Goal: Task Accomplishment & Management: Complete application form

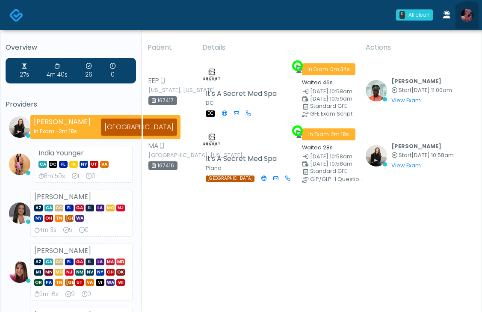
click at [469, 24] on link at bounding box center [466, 15] width 23 height 28
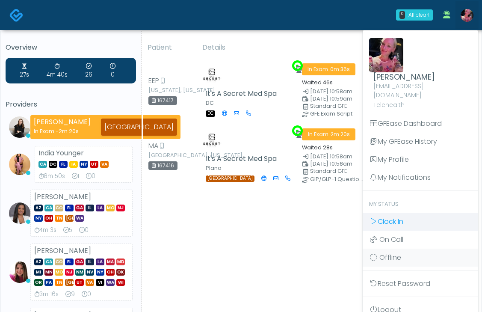
click at [396, 216] on span "Clock In" at bounding box center [391, 221] width 26 height 10
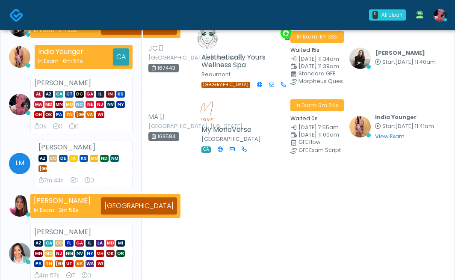
scroll to position [124, 0]
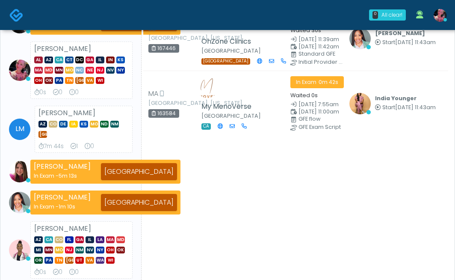
click at [214, 195] on div "Patient Details Actions" at bounding box center [295, 149] width 307 height 602
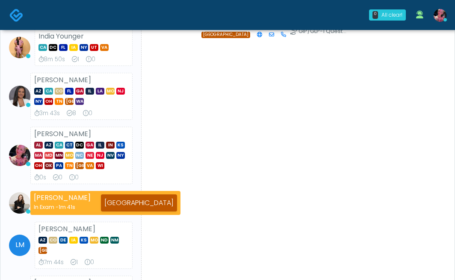
scroll to position [0, 0]
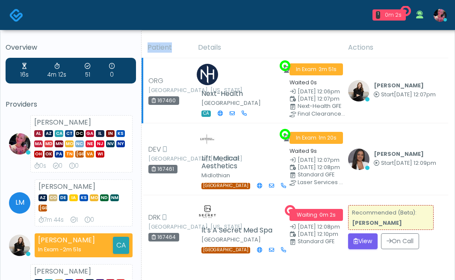
scroll to position [162, 0]
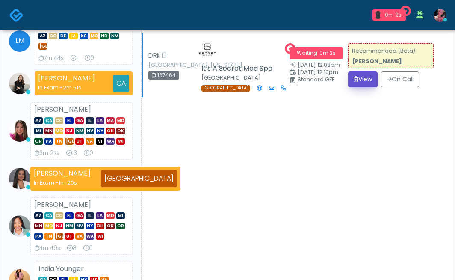
click at [360, 87] on button "View" at bounding box center [363, 79] width 30 height 16
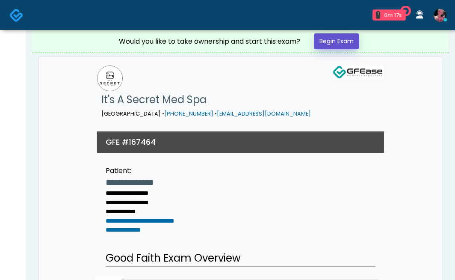
click at [347, 46] on link "Begin Exam" at bounding box center [336, 41] width 45 height 16
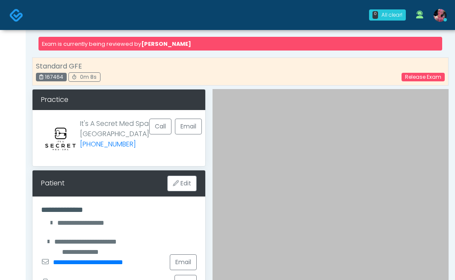
click at [15, 17] on img at bounding box center [16, 15] width 14 height 14
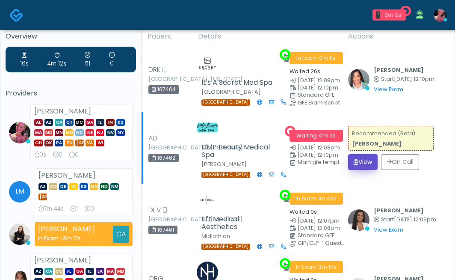
click at [375, 170] on button "View" at bounding box center [363, 162] width 30 height 16
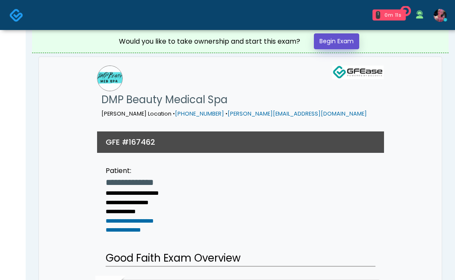
click at [334, 43] on link "Begin Exam" at bounding box center [336, 41] width 45 height 16
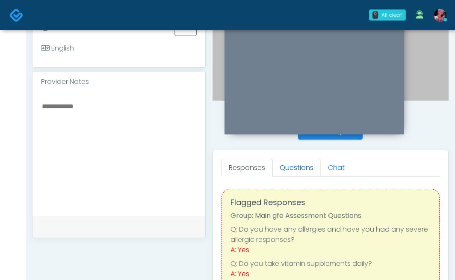
click at [295, 173] on link "Questions" at bounding box center [296, 168] width 48 height 18
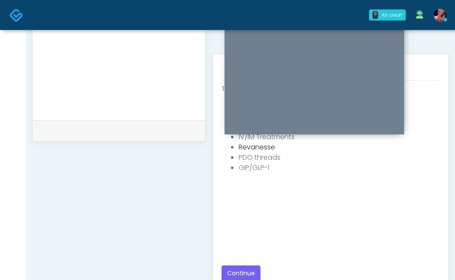
scroll to position [367, 0]
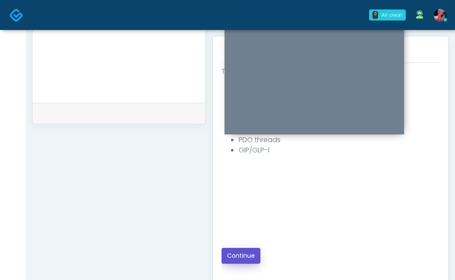
click at [240, 251] on button "Continue" at bounding box center [240, 256] width 39 height 16
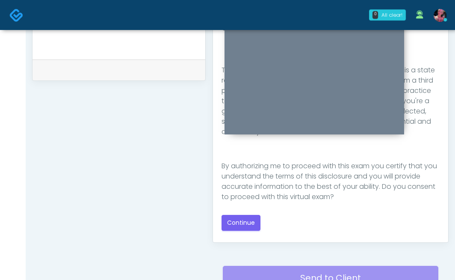
scroll to position [140, 0]
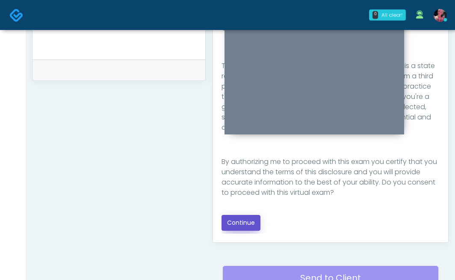
click at [253, 223] on button "Continue" at bounding box center [240, 223] width 39 height 16
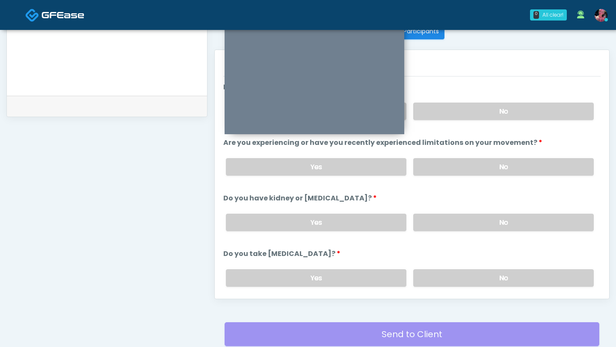
scroll to position [351, 0]
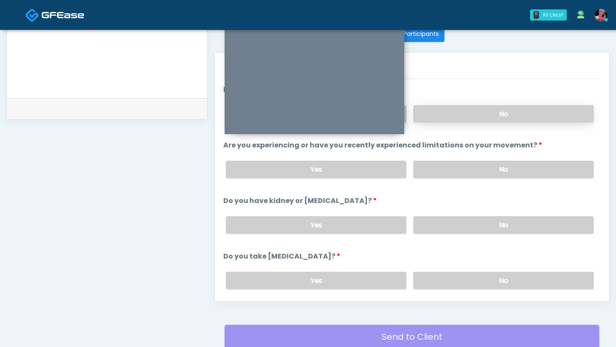
click at [455, 117] on label "No" at bounding box center [503, 114] width 180 height 18
click at [455, 174] on label "No" at bounding box center [503, 170] width 180 height 18
click at [455, 235] on div "Yes No" at bounding box center [409, 225] width 381 height 31
click at [455, 222] on label "No" at bounding box center [503, 225] width 180 height 18
click at [455, 277] on label "No" at bounding box center [503, 281] width 180 height 18
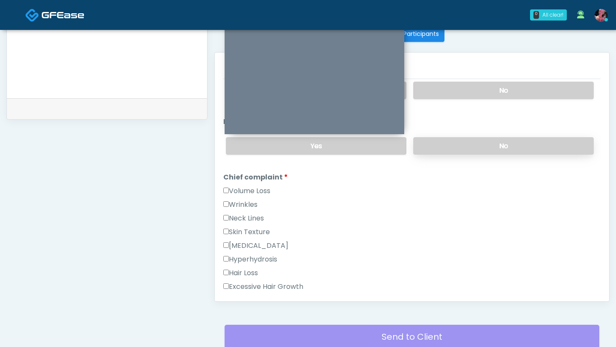
scroll to position [142, 0]
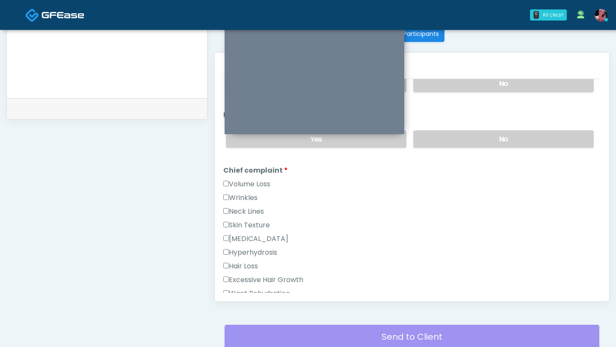
click at [251, 183] on label "Volume Loss" at bounding box center [246, 184] width 47 height 10
click at [251, 198] on label "Wrinkles" at bounding box center [240, 198] width 34 height 10
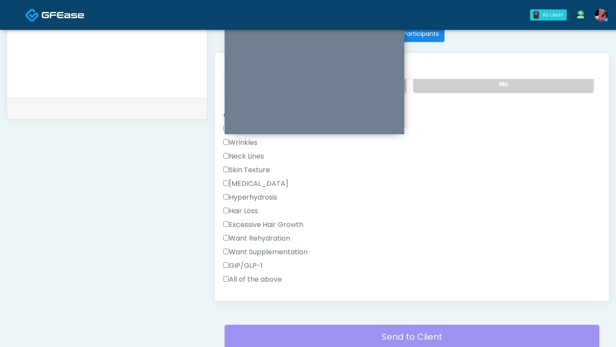
scroll to position [196, 0]
click at [251, 261] on label "GIP/GLP-1" at bounding box center [242, 266] width 39 height 10
click at [245, 142] on label "Wrinkles" at bounding box center [240, 143] width 34 height 10
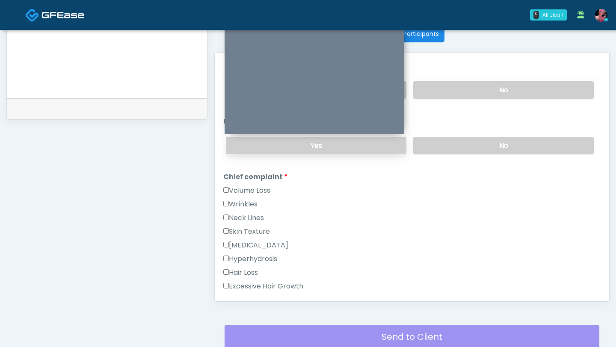
scroll to position [130, 0]
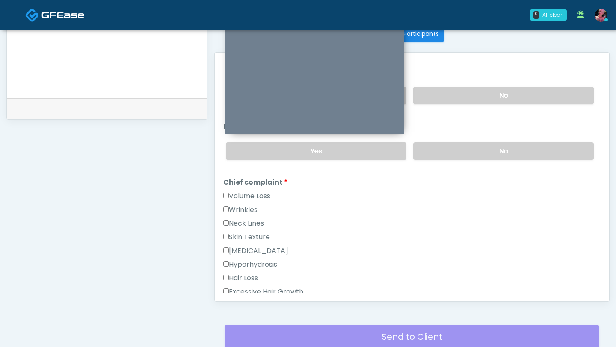
click at [229, 197] on label "Volume Loss" at bounding box center [246, 196] width 47 height 10
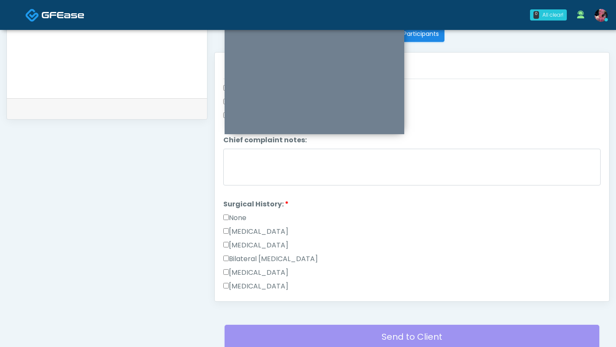
click at [235, 214] on label "None" at bounding box center [234, 218] width 23 height 10
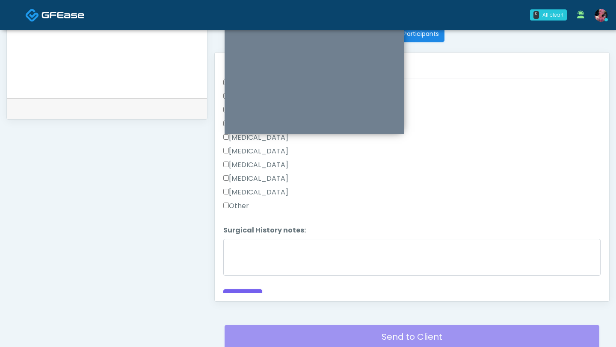
scroll to position [547, 0]
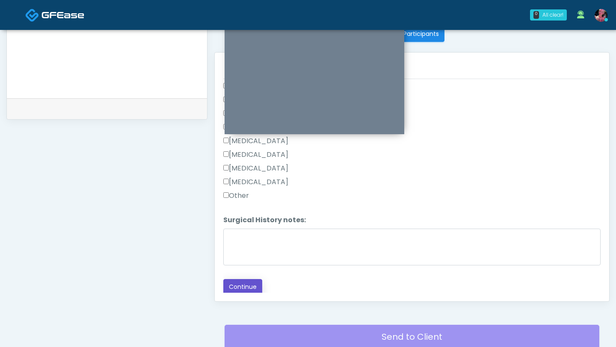
click at [234, 279] on button "Continue" at bounding box center [242, 287] width 39 height 16
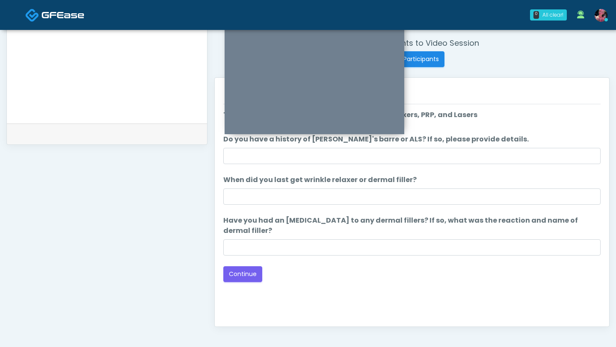
scroll to position [332, 0]
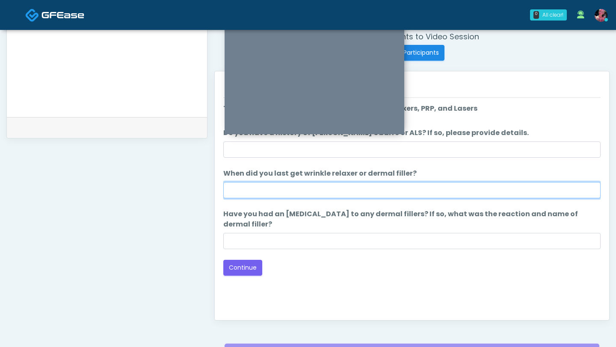
click at [271, 182] on input "When did you last get wrinkle relaxer or dermal filler?" at bounding box center [411, 190] width 377 height 16
type input "*****"
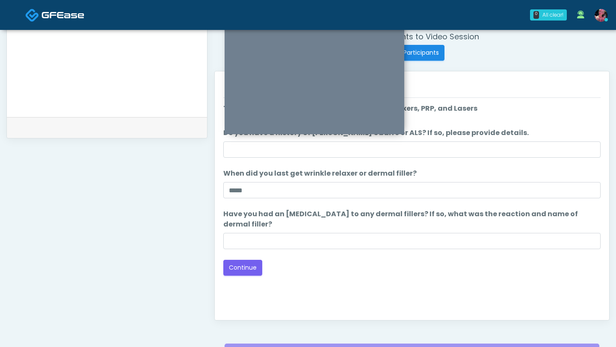
click at [241, 260] on div "Loading... Connecting to your agent... Please wait while we prepare your person…" at bounding box center [411, 189] width 377 height 172
click at [241, 269] on button "Continue" at bounding box center [242, 268] width 39 height 16
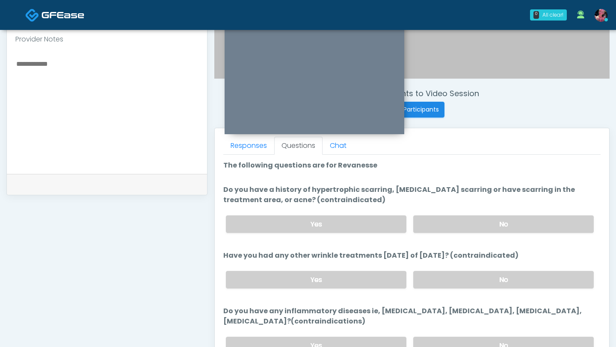
scroll to position [277, 0]
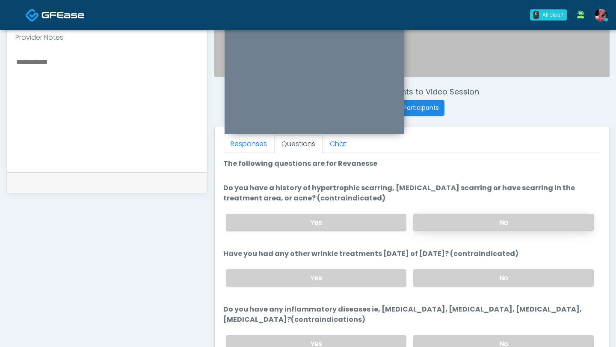
click at [439, 225] on label "No" at bounding box center [503, 223] width 180 height 18
click at [446, 277] on label "No" at bounding box center [503, 278] width 180 height 18
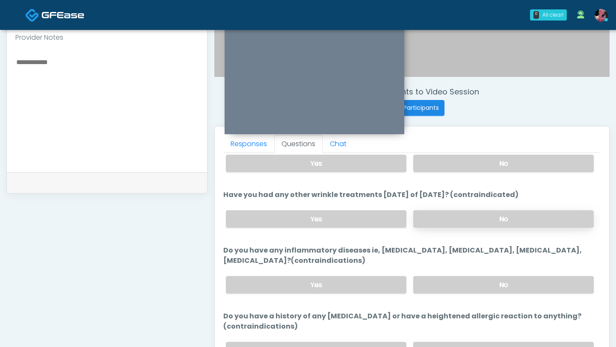
scroll to position [61, 0]
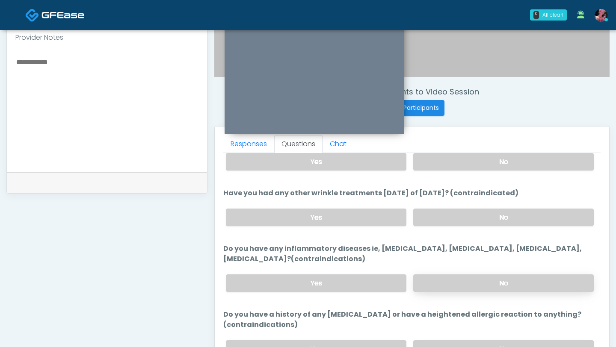
click at [446, 279] on label "No" at bounding box center [503, 284] width 180 height 18
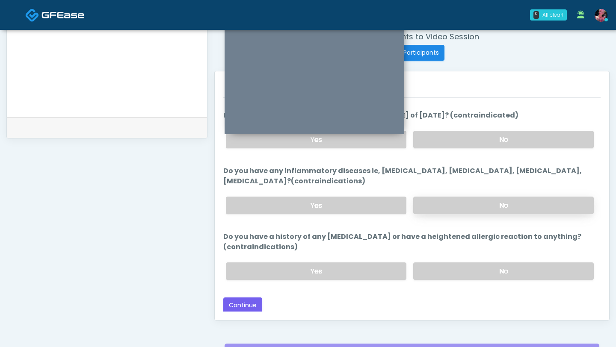
scroll to position [333, 0]
click at [444, 275] on label "No" at bounding box center [503, 271] width 180 height 18
click at [246, 279] on button "Continue" at bounding box center [242, 305] width 39 height 16
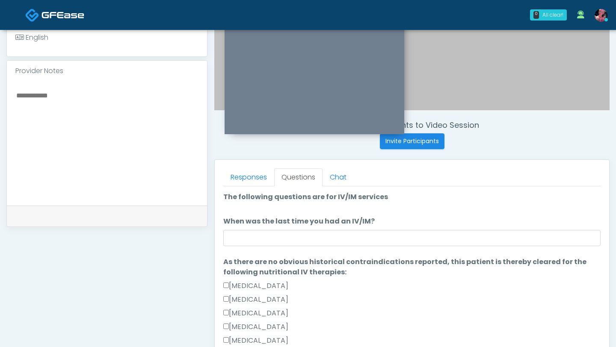
scroll to position [237, 0]
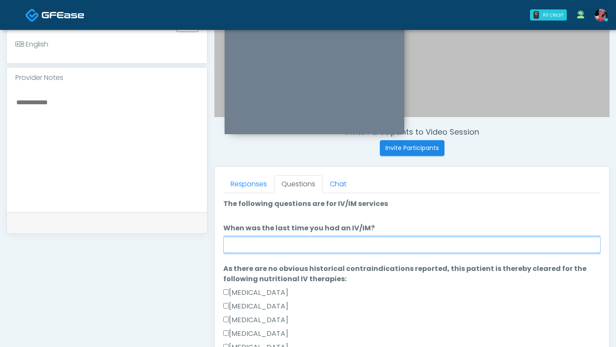
click at [380, 245] on input "When was the last time you had an IV/IM?" at bounding box center [411, 245] width 377 height 16
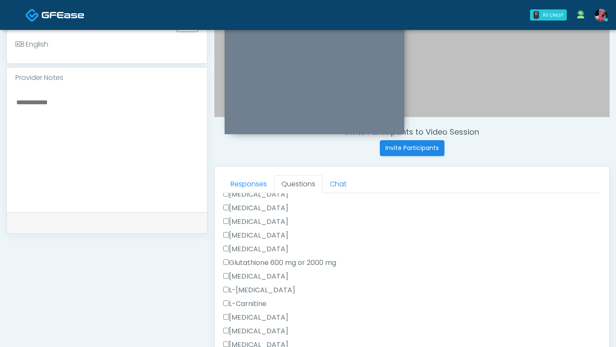
scroll to position [129, 0]
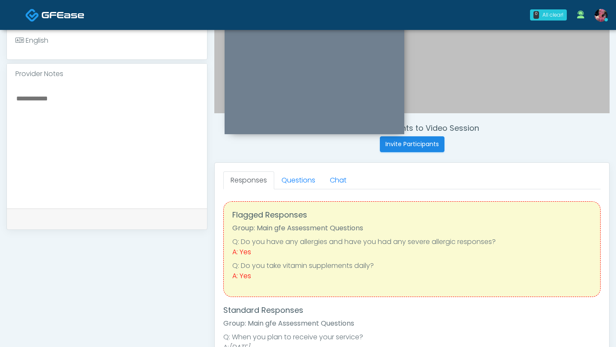
scroll to position [224, 0]
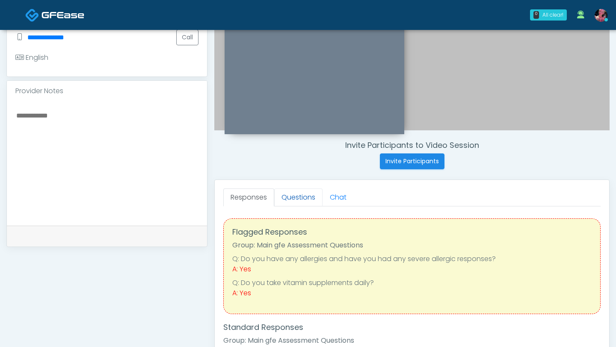
click at [311, 194] on link "Questions" at bounding box center [298, 198] width 48 height 18
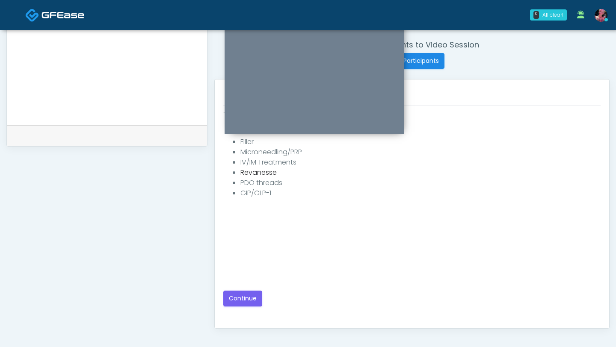
scroll to position [316, 0]
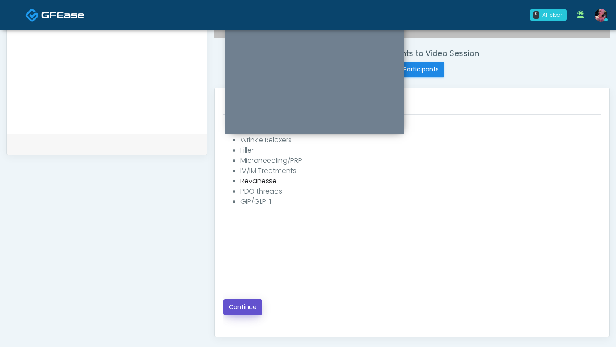
click at [241, 310] on button "Continue" at bounding box center [242, 307] width 39 height 16
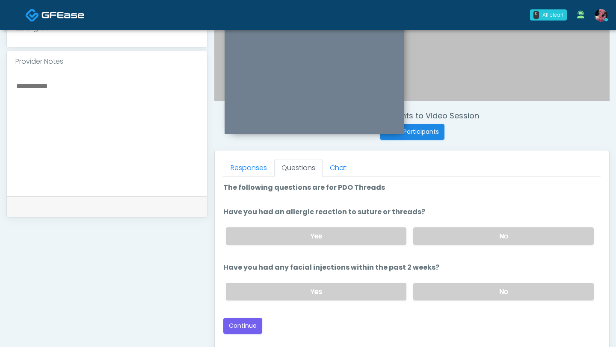
scroll to position [254, 0]
click at [446, 236] on label "No" at bounding box center [503, 236] width 180 height 18
click at [447, 280] on div "Yes No" at bounding box center [409, 290] width 381 height 31
click at [447, 286] on label "No" at bounding box center [503, 291] width 180 height 18
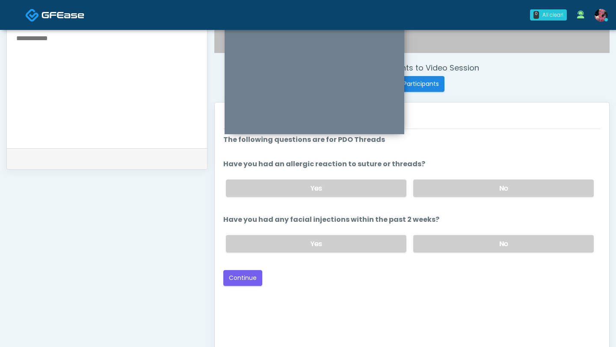
scroll to position [313, 0]
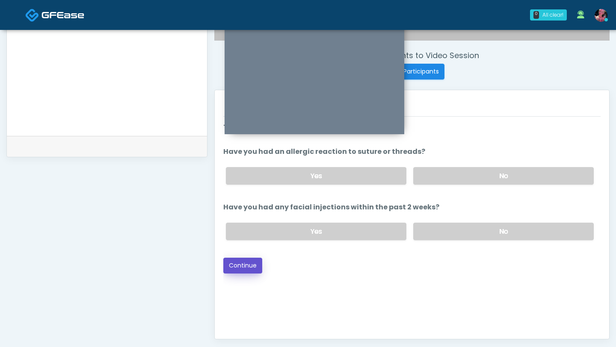
click at [252, 269] on button "Continue" at bounding box center [242, 266] width 39 height 16
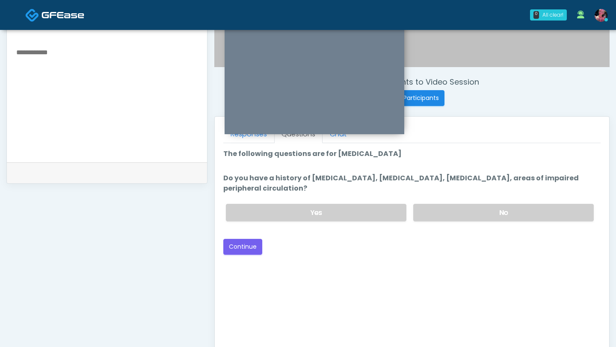
scroll to position [277, 0]
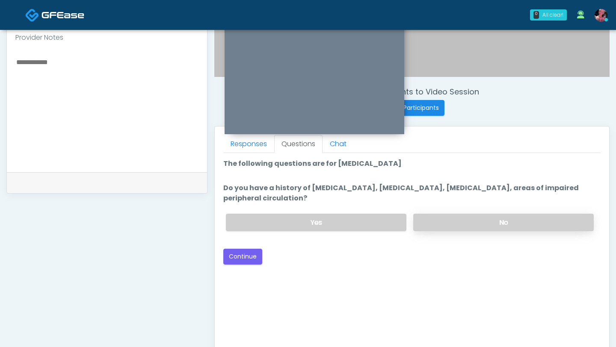
click at [496, 225] on label "No" at bounding box center [503, 223] width 180 height 18
click at [232, 254] on button "Continue" at bounding box center [242, 257] width 39 height 16
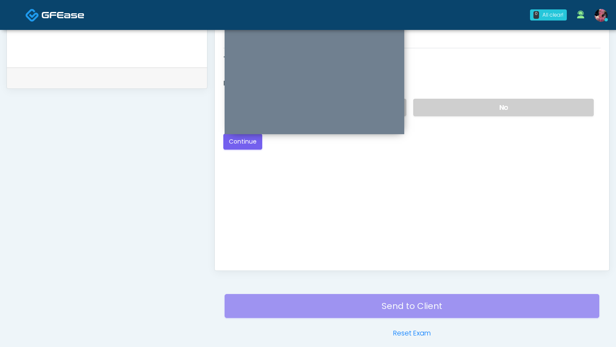
scroll to position [263, 0]
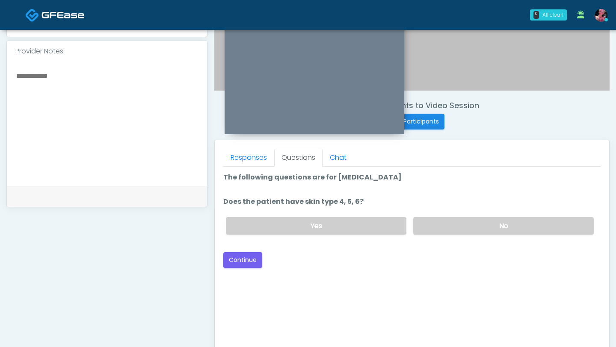
click at [458, 236] on div "Yes No" at bounding box center [409, 225] width 381 height 31
click at [339, 216] on div "Yes No" at bounding box center [409, 225] width 381 height 31
click at [304, 238] on div "Yes No" at bounding box center [409, 225] width 381 height 31
click at [304, 224] on label "Yes" at bounding box center [316, 226] width 180 height 18
click at [256, 260] on button "Continue" at bounding box center [242, 260] width 39 height 16
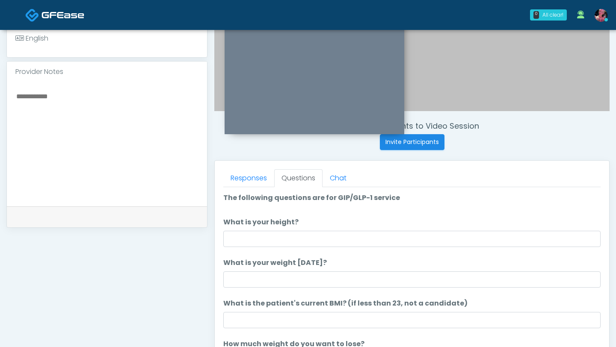
scroll to position [241, 0]
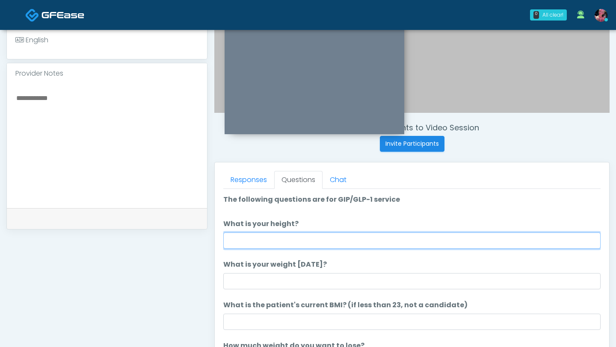
click at [380, 245] on input "What is your height?" at bounding box center [411, 241] width 377 height 16
type input "***"
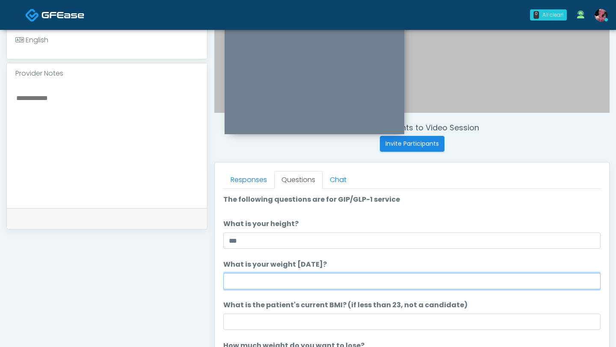
click at [340, 288] on input "What is your weight today?" at bounding box center [411, 281] width 377 height 16
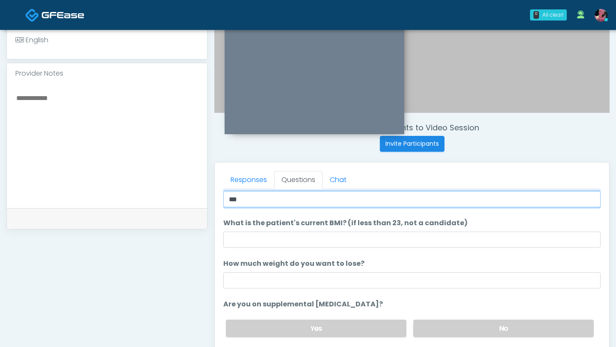
scroll to position [83, 0]
type input "***"
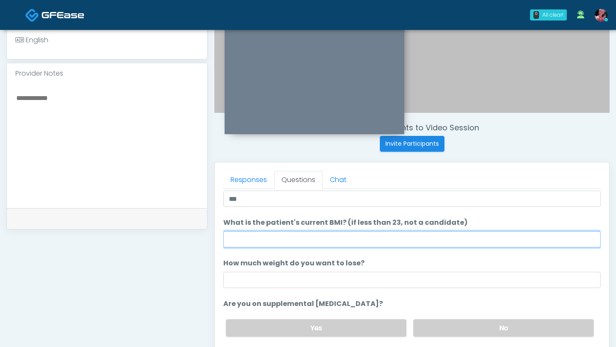
click at [315, 244] on input "What is the patient's current BMI? (if less than 23, not a candidate)" at bounding box center [411, 239] width 377 height 16
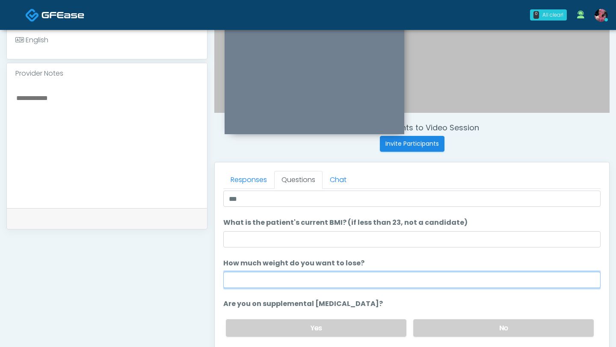
click at [301, 278] on input "How much weight do you want to lose?" at bounding box center [411, 280] width 377 height 16
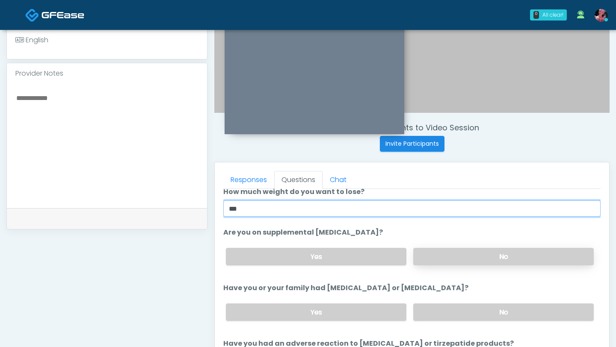
type input "***"
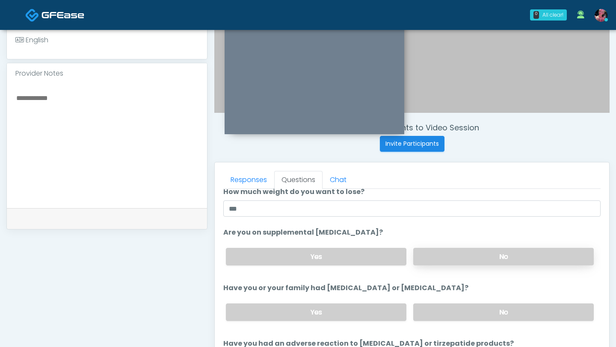
click at [457, 263] on label "No" at bounding box center [503, 257] width 180 height 18
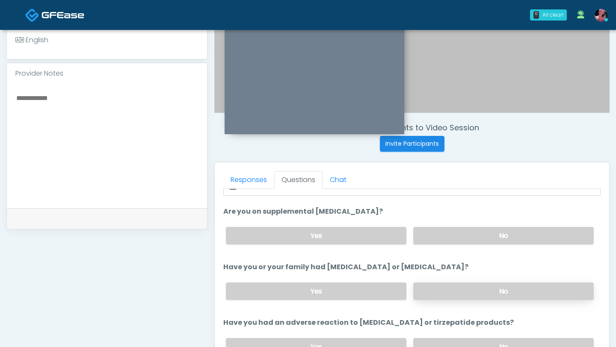
click at [464, 295] on label "No" at bounding box center [503, 292] width 180 height 18
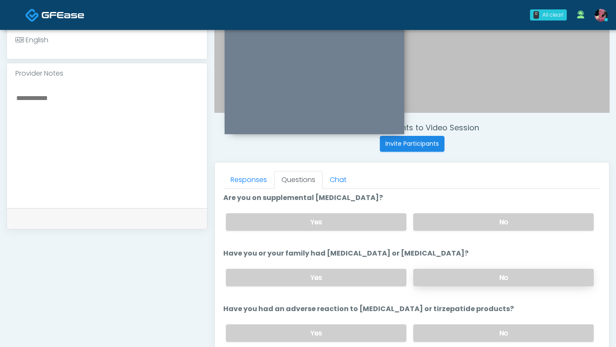
scroll to position [195, 0]
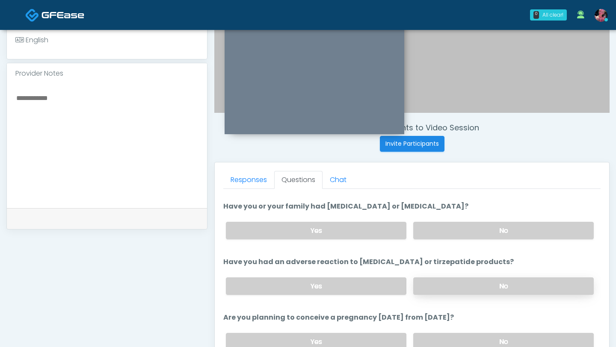
click at [463, 290] on label "No" at bounding box center [503, 286] width 180 height 18
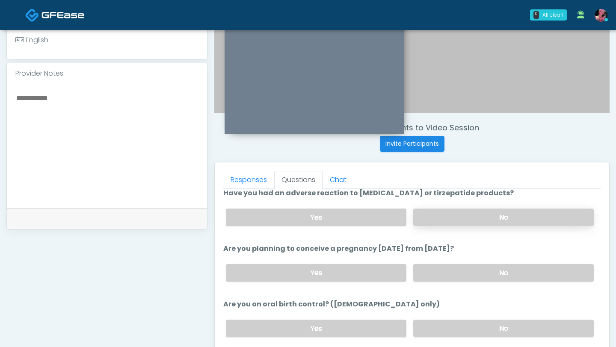
scroll to position [334, 0]
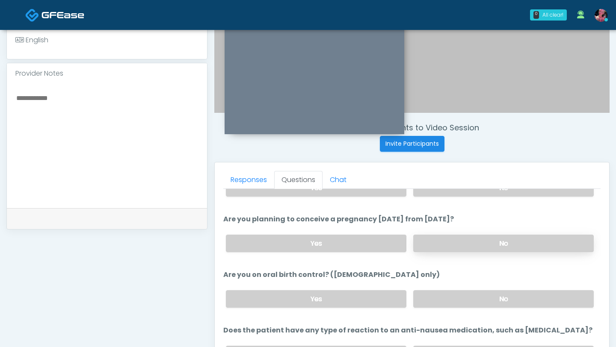
click at [459, 245] on label "No" at bounding box center [503, 244] width 180 height 18
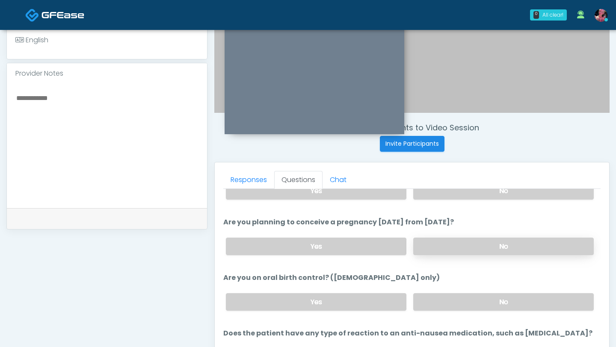
scroll to position [331, 0]
click at [452, 298] on label "No" at bounding box center [503, 302] width 180 height 18
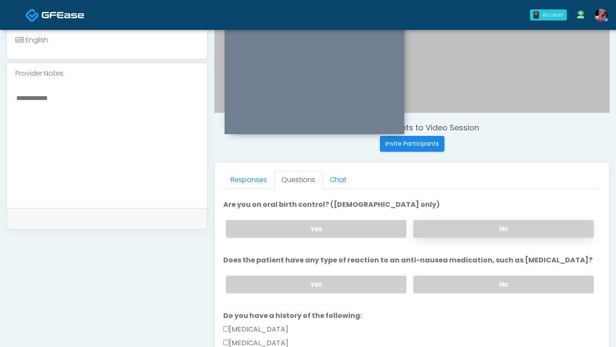
scroll to position [406, 0]
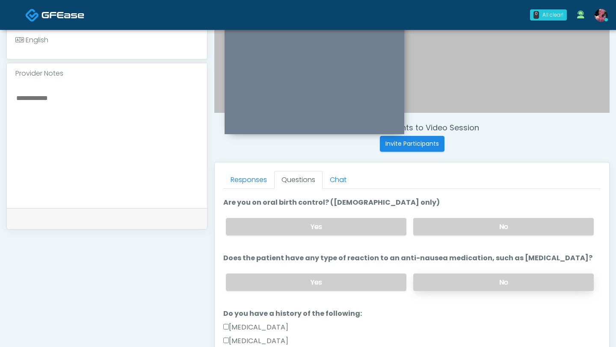
click at [449, 279] on label "No" at bounding box center [503, 283] width 180 height 18
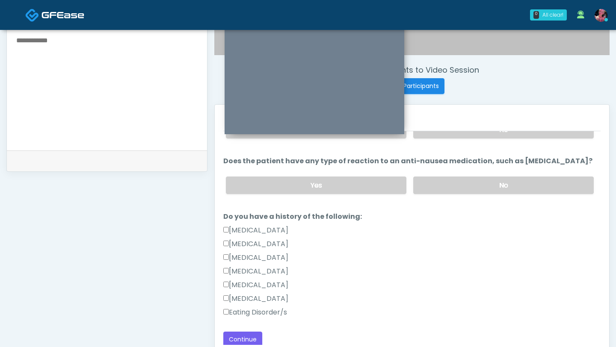
scroll to position [322, 0]
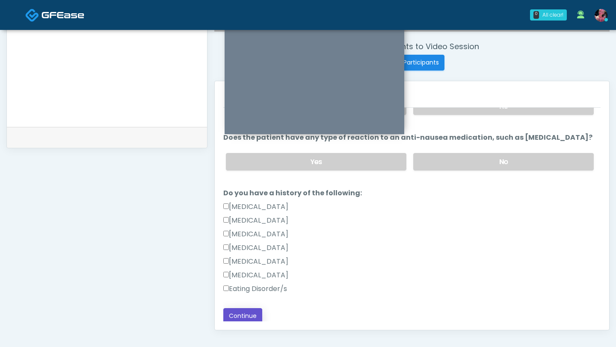
click at [240, 310] on button "Continue" at bounding box center [242, 316] width 39 height 16
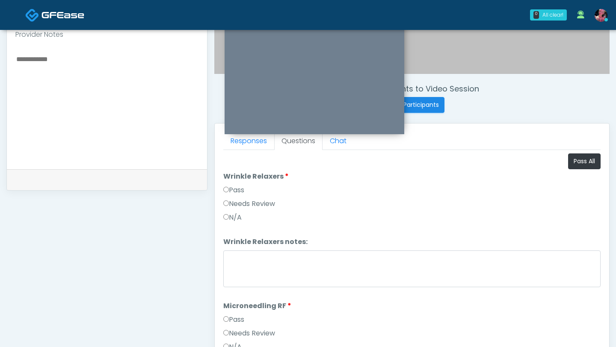
scroll to position [53, 0]
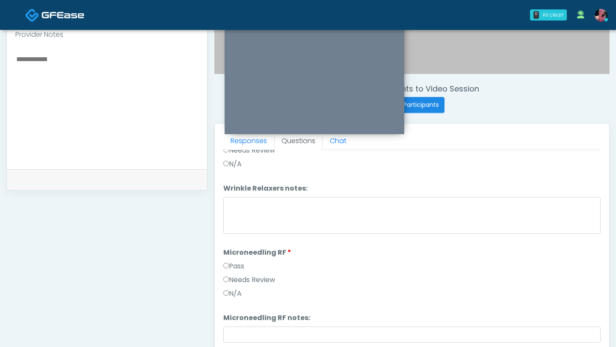
click at [236, 265] on label "Pass" at bounding box center [233, 266] width 21 height 10
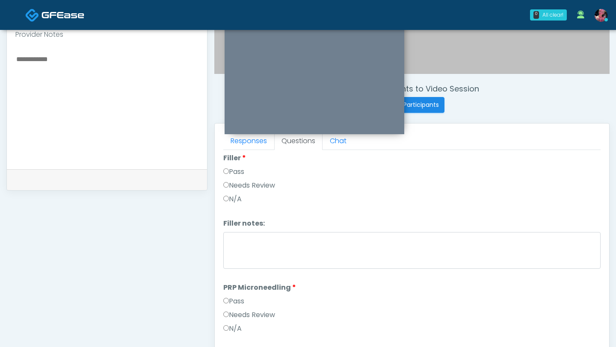
scroll to position [257, 0]
click at [233, 293] on li "PRP Microneedling PRP Microneedling Pass Needs Review N/A" at bounding box center [411, 307] width 377 height 55
click at [230, 299] on label "Pass" at bounding box center [233, 299] width 21 height 10
click at [229, 301] on label "Pass" at bounding box center [233, 302] width 21 height 10
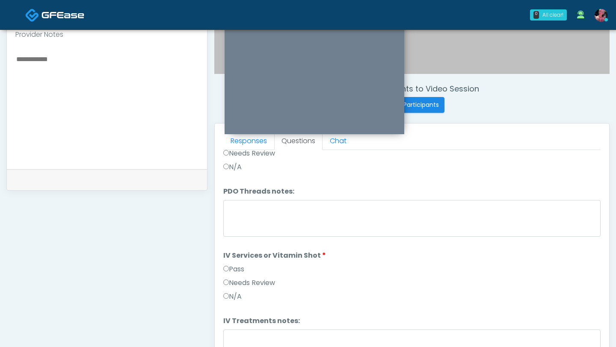
scroll to position [547, 0]
click at [242, 272] on div "Pass" at bounding box center [411, 269] width 377 height 14
click at [242, 269] on label "Pass" at bounding box center [233, 267] width 21 height 10
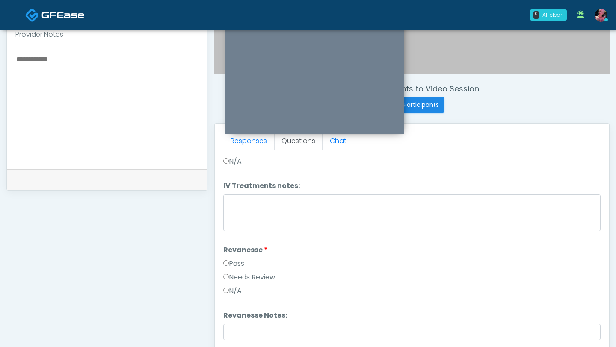
click at [235, 260] on label "Pass" at bounding box center [233, 264] width 21 height 10
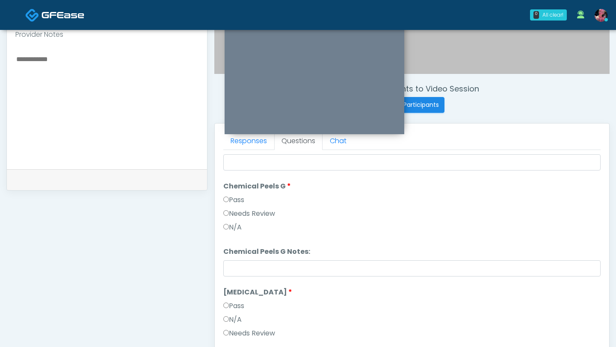
scroll to position [855, 0]
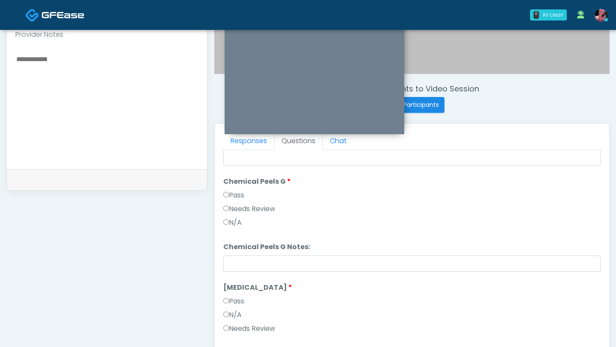
click at [236, 198] on label "Pass" at bounding box center [233, 195] width 21 height 10
click at [235, 305] on label "Pass" at bounding box center [233, 301] width 21 height 10
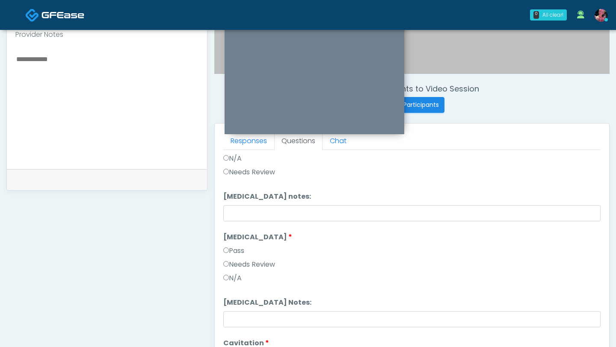
click at [236, 247] on label "Pass" at bounding box center [233, 251] width 21 height 10
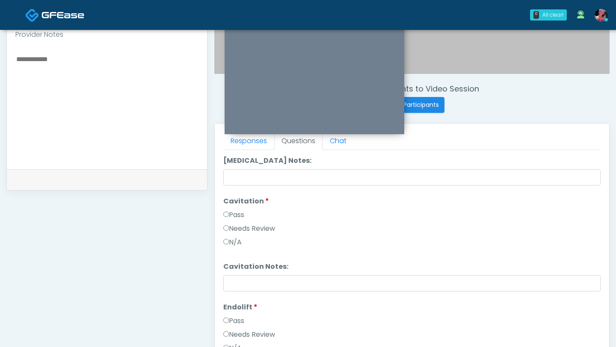
scroll to position [1157, 0]
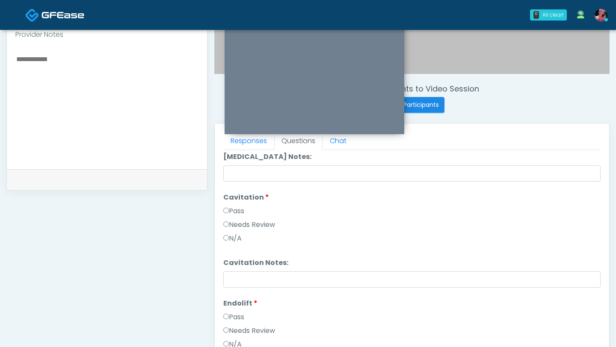
click at [236, 202] on li "Cavitation Cavitation Pass Needs Review N/A" at bounding box center [411, 219] width 377 height 55
click at [234, 312] on label "Pass" at bounding box center [233, 317] width 21 height 10
click at [233, 216] on div "Pass" at bounding box center [411, 213] width 377 height 14
click at [233, 210] on label "Pass" at bounding box center [233, 211] width 21 height 10
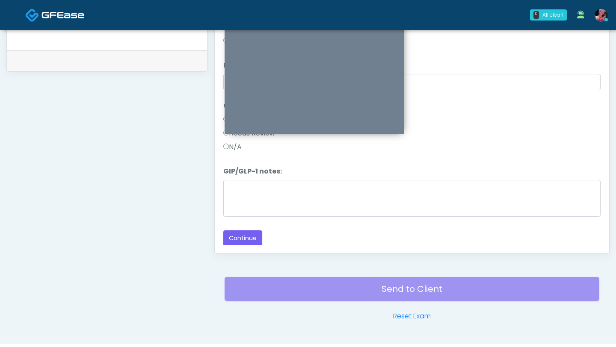
scroll to position [399, 0]
click at [227, 236] on button "Continue" at bounding box center [242, 238] width 39 height 16
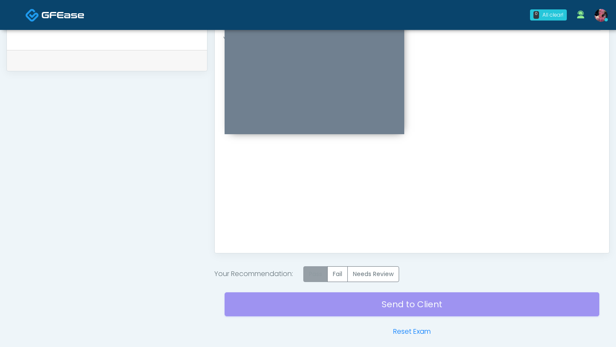
click at [322, 272] on label "Pass" at bounding box center [315, 274] width 24 height 16
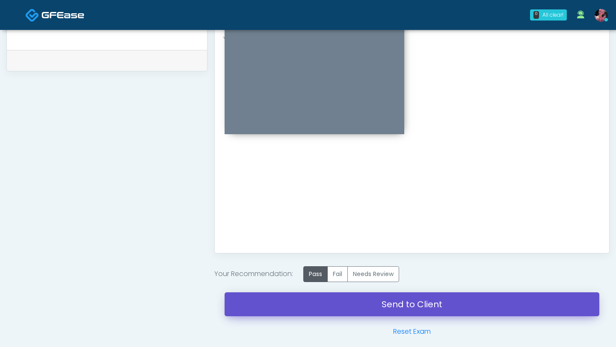
click at [321, 304] on link "Send to Client" at bounding box center [411, 304] width 375 height 24
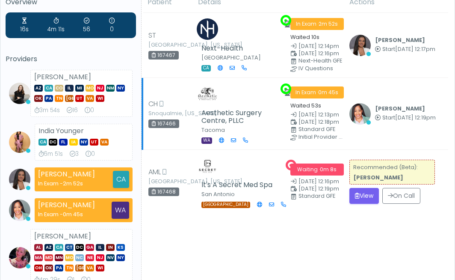
scroll to position [95, 0]
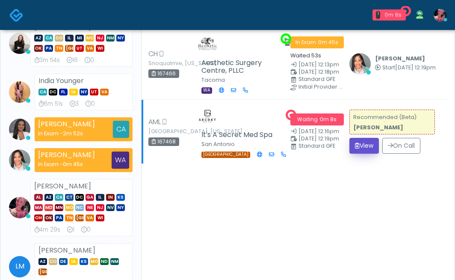
click at [368, 154] on button "View" at bounding box center [364, 146] width 30 height 16
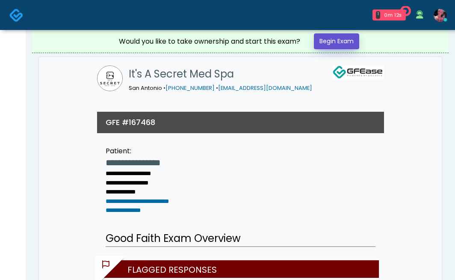
click at [339, 42] on link "Begin Exam" at bounding box center [336, 41] width 45 height 16
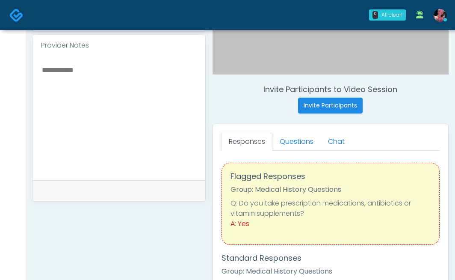
scroll to position [282, 0]
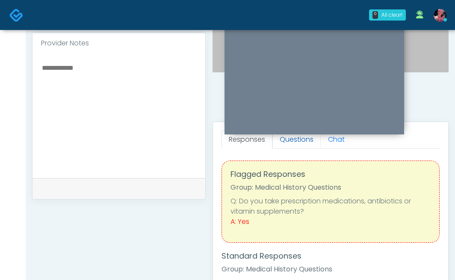
click at [304, 140] on link "Questions" at bounding box center [296, 139] width 48 height 18
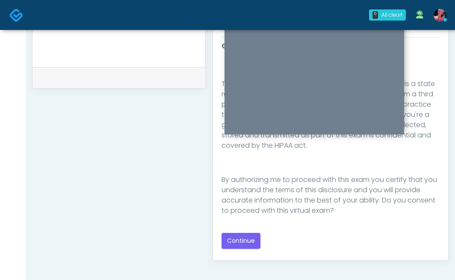
scroll to position [393, 0]
click at [239, 244] on button "Continue" at bounding box center [240, 240] width 39 height 16
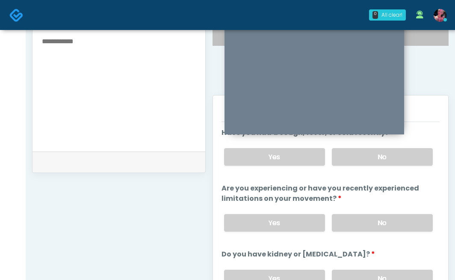
scroll to position [301, 0]
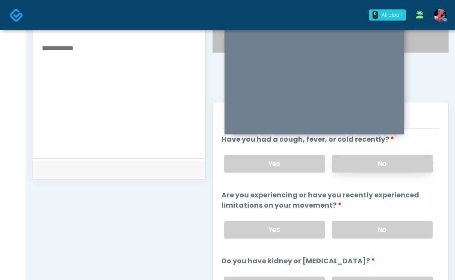
click at [372, 159] on label "No" at bounding box center [382, 164] width 101 height 18
click at [370, 241] on div "Yes No" at bounding box center [328, 229] width 222 height 31
click at [366, 230] on label "No" at bounding box center [382, 230] width 101 height 18
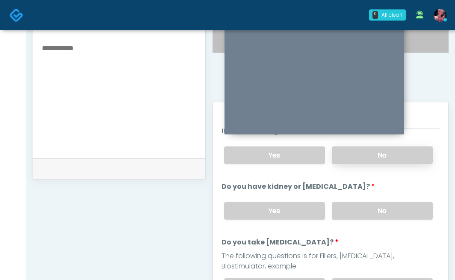
scroll to position [75, 0]
click at [368, 198] on div "Yes No" at bounding box center [328, 209] width 222 height 31
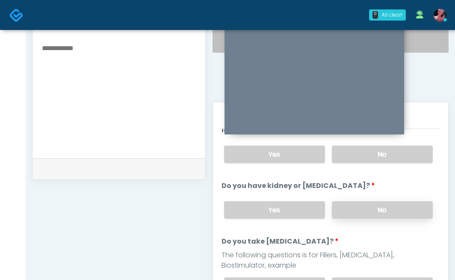
click at [368, 209] on label "No" at bounding box center [382, 210] width 101 height 18
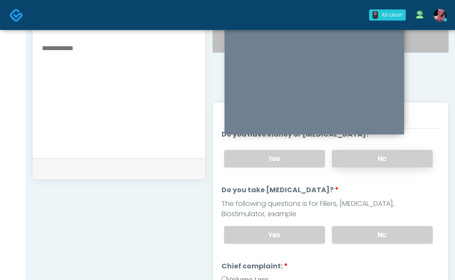
scroll to position [127, 0]
click at [366, 225] on label "No" at bounding box center [382, 234] width 101 height 18
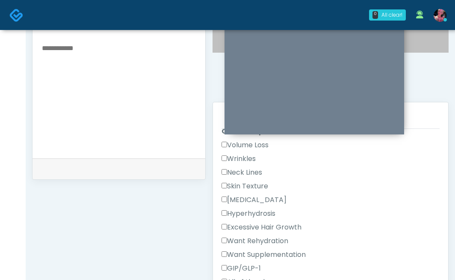
scroll to position [262, 0]
click at [262, 148] on label "Volume Loss" at bounding box center [244, 144] width 47 height 10
click at [250, 158] on label "Wrinkles" at bounding box center [238, 158] width 34 height 10
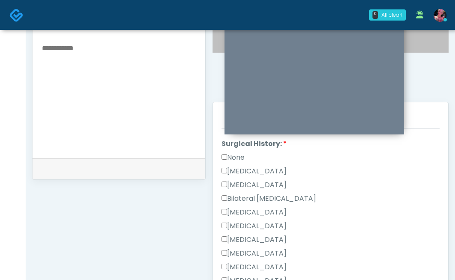
click at [245, 156] on label "None" at bounding box center [232, 157] width 23 height 10
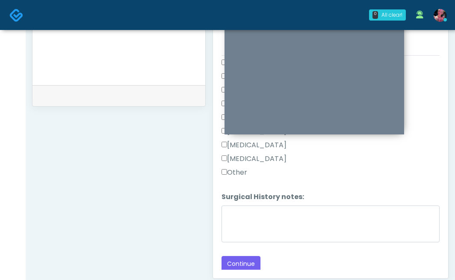
scroll to position [389, 0]
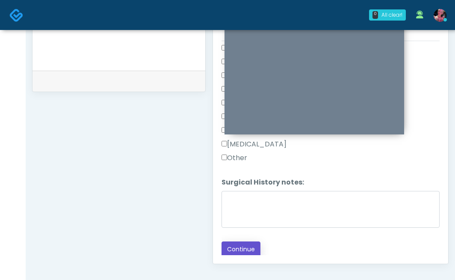
click at [236, 243] on button "Continue" at bounding box center [240, 249] width 39 height 16
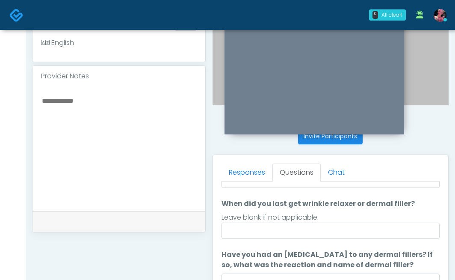
scroll to position [73, 0]
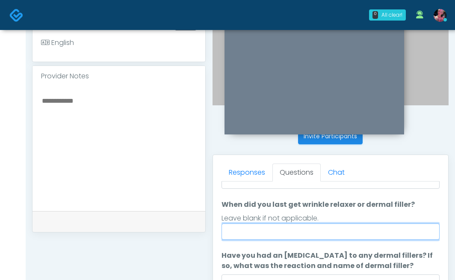
click at [300, 223] on input "When did you last get wrinkle relaxer or dermal filler?" at bounding box center [330, 231] width 218 height 16
click at [248, 231] on input "**********" at bounding box center [330, 231] width 218 height 16
click at [257, 233] on input "**********" at bounding box center [330, 231] width 218 height 16
drag, startPoint x: 260, startPoint y: 233, endPoint x: 178, endPoint y: 238, distance: 81.8
click at [178, 238] on div "**********" at bounding box center [240, 146] width 416 height 652
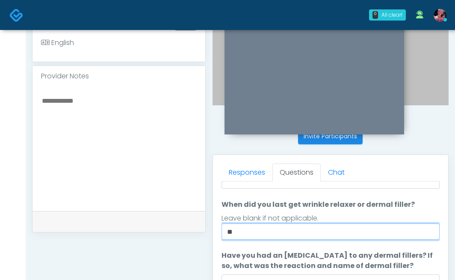
type input "*"
type input "**********"
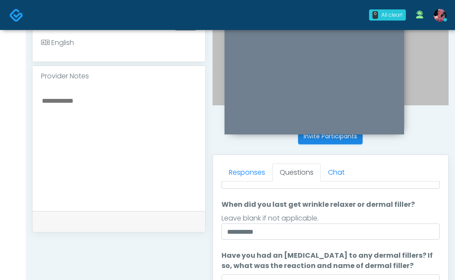
click at [190, 256] on div "**********" at bounding box center [119, 146] width 174 height 652
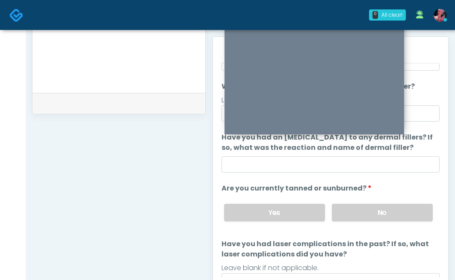
scroll to position [389, 0]
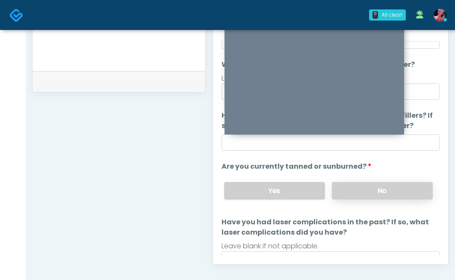
click at [393, 187] on label "No" at bounding box center [382, 191] width 101 height 18
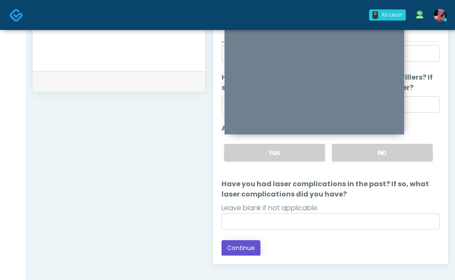
click at [252, 253] on button "Continue" at bounding box center [240, 248] width 39 height 16
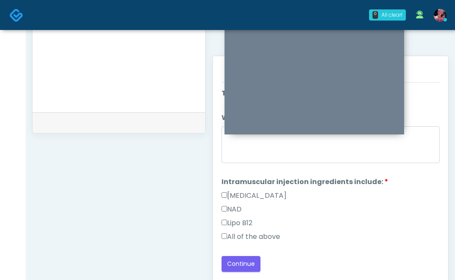
click at [265, 237] on label "All of the above" at bounding box center [250, 236] width 59 height 10
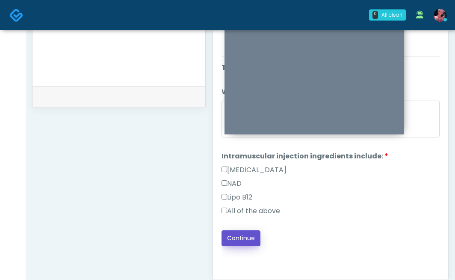
click at [235, 242] on button "Continue" at bounding box center [240, 238] width 39 height 16
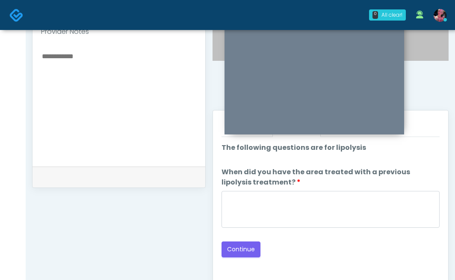
scroll to position [294, 0]
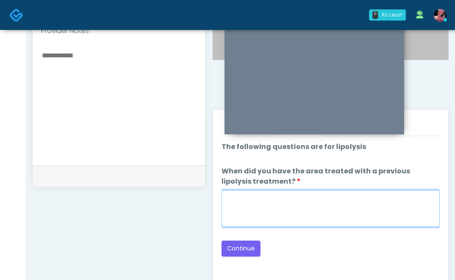
click at [362, 199] on textarea "When did you have the area treated with a previous lipolysis treatment?" at bounding box center [330, 208] width 218 height 37
type textarea "*****"
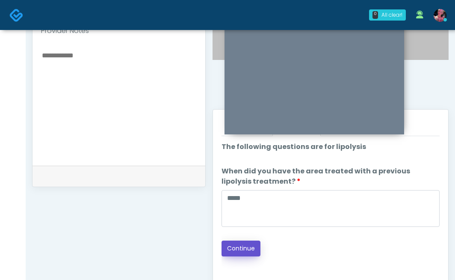
click at [243, 252] on button "Continue" at bounding box center [240, 248] width 39 height 16
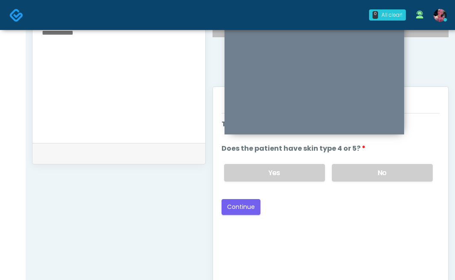
scroll to position [266, 0]
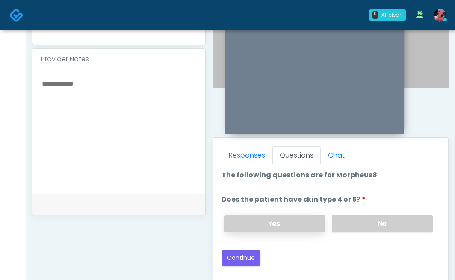
click at [294, 216] on label "Yes" at bounding box center [274, 224] width 101 height 18
click at [352, 219] on label "No" at bounding box center [382, 224] width 101 height 18
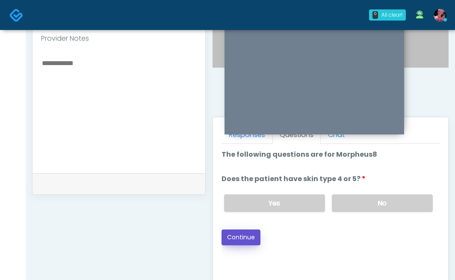
click at [257, 233] on button "Continue" at bounding box center [240, 237] width 39 height 16
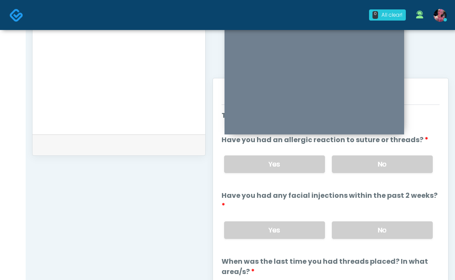
scroll to position [323, 0]
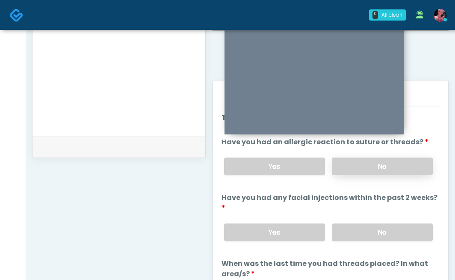
click at [363, 160] on label "No" at bounding box center [382, 166] width 101 height 18
click at [360, 223] on label "No" at bounding box center [382, 232] width 101 height 18
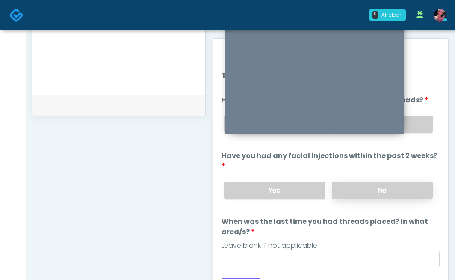
scroll to position [3, 0]
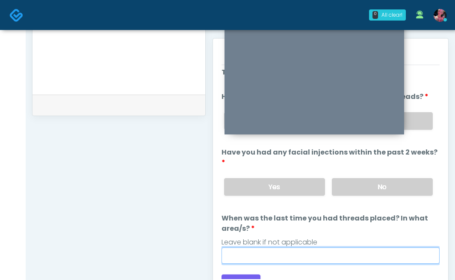
click at [315, 248] on input "When was the last time you had threads placed? In what area/s?" at bounding box center [330, 255] width 218 height 16
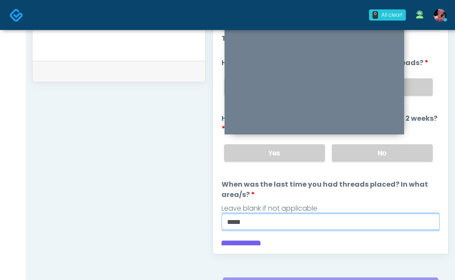
scroll to position [401, 0]
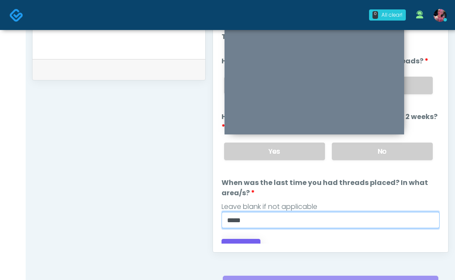
type input "*****"
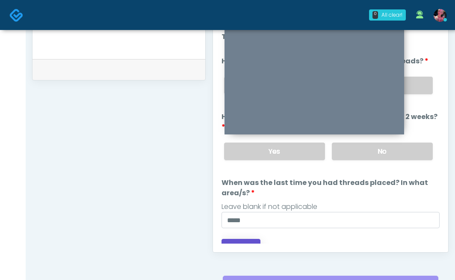
click at [248, 239] on button "Continue" at bounding box center [240, 247] width 39 height 16
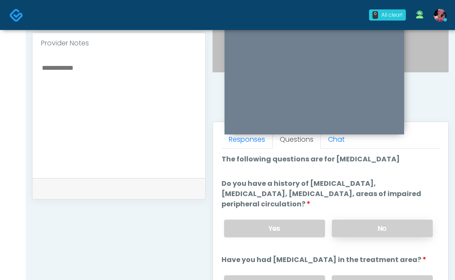
click at [353, 226] on label "No" at bounding box center [382, 228] width 101 height 18
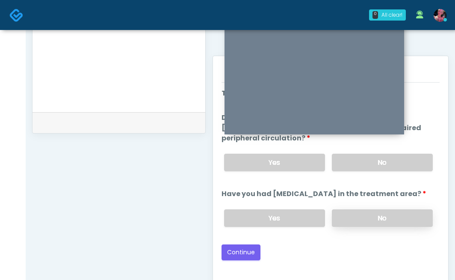
click at [351, 216] on label "No" at bounding box center [382, 218] width 101 height 18
click at [250, 251] on button "Continue" at bounding box center [240, 252] width 39 height 16
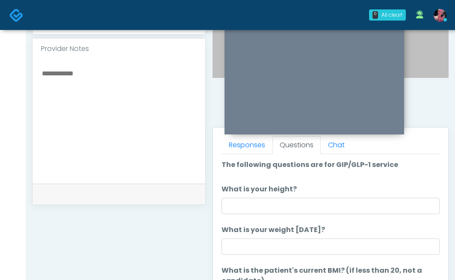
scroll to position [266, 0]
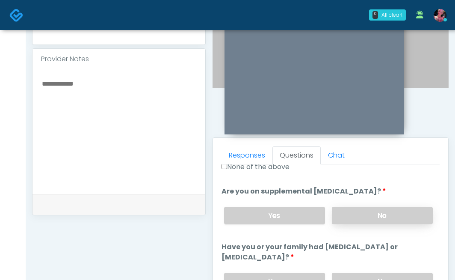
click at [383, 208] on label "No" at bounding box center [382, 216] width 101 height 18
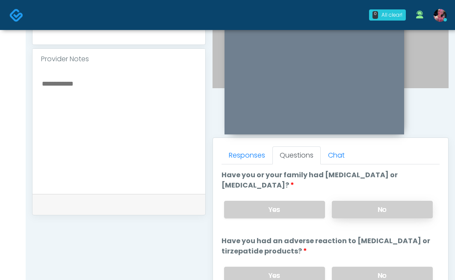
click at [371, 209] on label "No" at bounding box center [382, 210] width 101 height 18
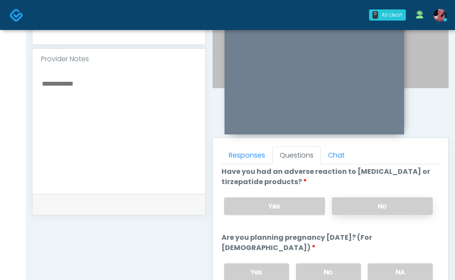
click at [369, 207] on label "No" at bounding box center [382, 206] width 101 height 18
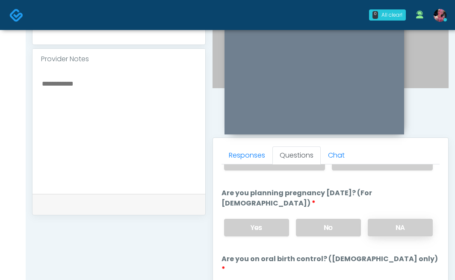
click at [381, 218] on label "NA" at bounding box center [400, 227] width 65 height 18
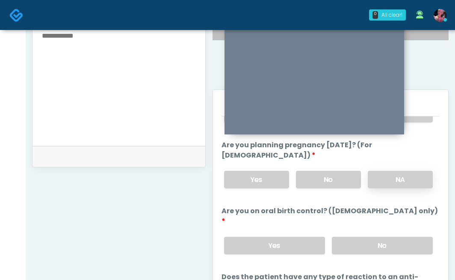
click at [381, 236] on label "No" at bounding box center [382, 245] width 101 height 18
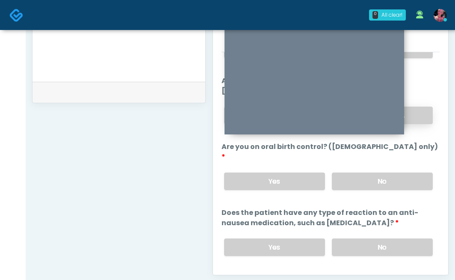
scroll to position [392, 0]
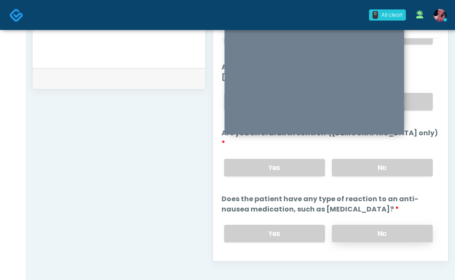
click at [368, 224] on label "No" at bounding box center [382, 233] width 101 height 18
click at [253, 260] on button "Continue" at bounding box center [240, 268] width 39 height 16
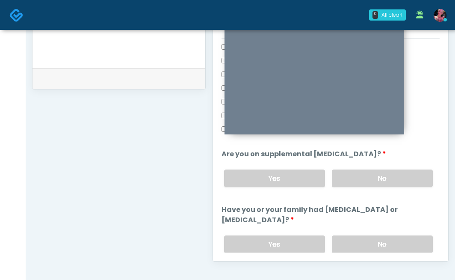
scroll to position [229, 0]
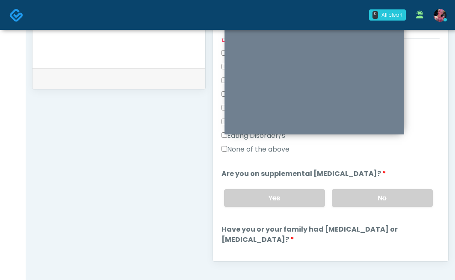
click at [262, 156] on div "None of the above" at bounding box center [330, 151] width 218 height 14
click at [258, 147] on label "None of the above" at bounding box center [255, 149] width 68 height 10
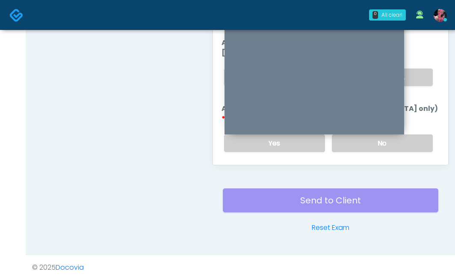
scroll to position [523, 0]
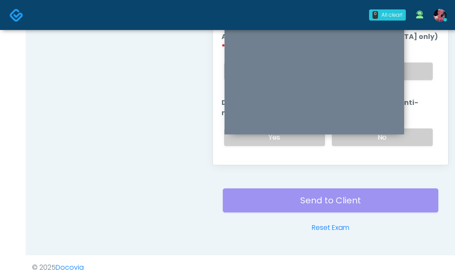
click at [254, 163] on button "Continue" at bounding box center [240, 171] width 39 height 16
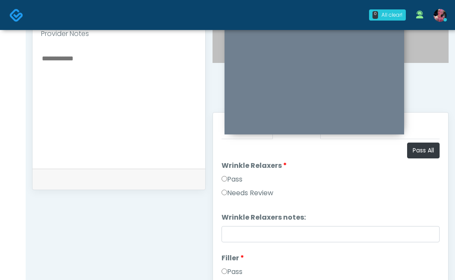
scroll to position [211, 0]
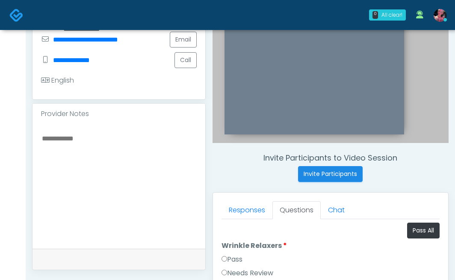
click at [236, 260] on label "Pass" at bounding box center [231, 259] width 21 height 10
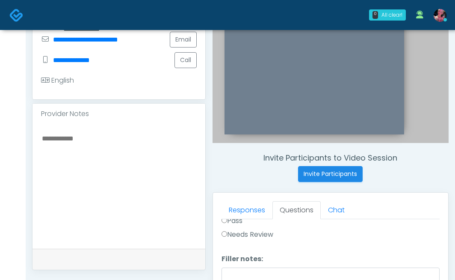
click at [230, 223] on label "Pass" at bounding box center [231, 221] width 21 height 10
click at [232, 243] on label "Pass" at bounding box center [231, 245] width 21 height 10
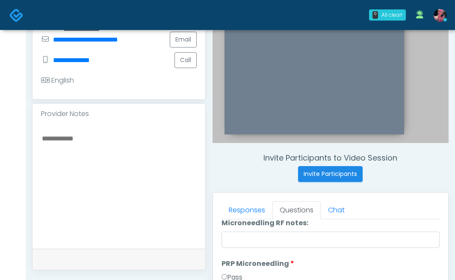
click at [233, 275] on label "Pass" at bounding box center [231, 277] width 21 height 10
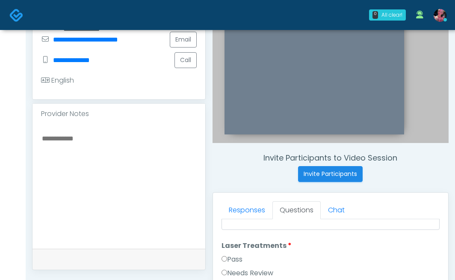
click at [232, 248] on label "Laser Treatments" at bounding box center [256, 245] width 70 height 10
click at [232, 258] on label "Pass" at bounding box center [231, 259] width 21 height 10
click at [230, 239] on li "IM IM Pass Needs Review" at bounding box center [330, 249] width 218 height 41
click at [230, 245] on label "Pass" at bounding box center [231, 247] width 21 height 10
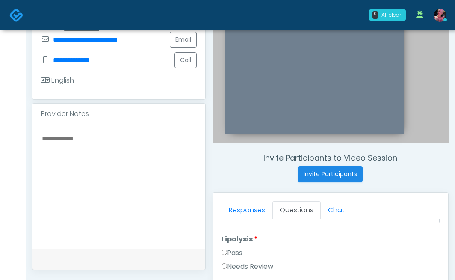
scroll to position [561, 0]
click at [230, 246] on li "Lipolysis Lipolysis Pass Needs Review" at bounding box center [330, 253] width 218 height 41
click at [230, 251] on label "Pass" at bounding box center [231, 252] width 21 height 10
click at [230, 251] on label "Pass" at bounding box center [231, 250] width 21 height 10
click at [230, 264] on label "Pass" at bounding box center [231, 269] width 21 height 10
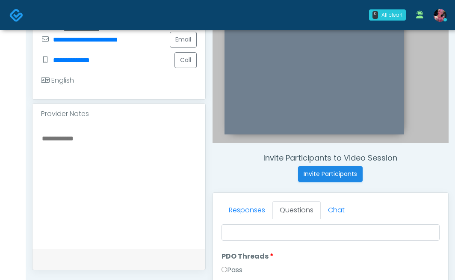
click at [229, 262] on li "PDO Threads PDO Threads Pass Needs Review" at bounding box center [330, 271] width 218 height 41
click at [229, 271] on label "Pass" at bounding box center [231, 270] width 21 height 10
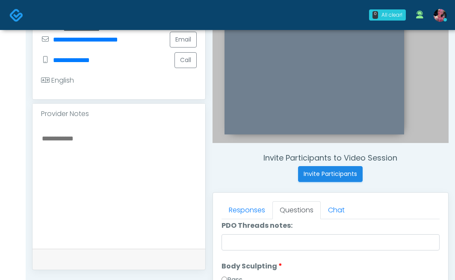
scroll to position [905, 0]
click at [229, 271] on li "Body Sculpting Body Sculpting Pass Needs Review" at bounding box center [330, 279] width 218 height 41
click at [225, 272] on label "Pass" at bounding box center [231, 277] width 21 height 10
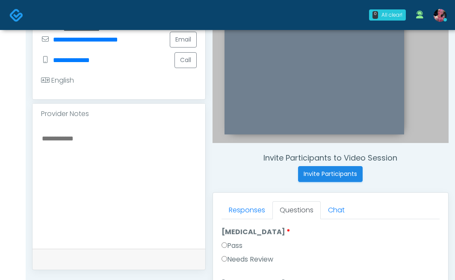
click at [242, 243] on label "Pass" at bounding box center [231, 245] width 21 height 10
click at [240, 244] on label "Pass" at bounding box center [231, 244] width 21 height 10
drag, startPoint x: 230, startPoint y: 264, endPoint x: 230, endPoint y: 259, distance: 5.1
click at [230, 264] on label "Needs Review" at bounding box center [247, 262] width 52 height 10
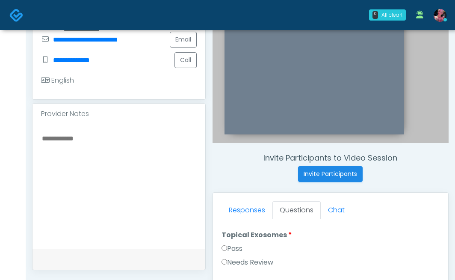
click at [230, 254] on div "Pass" at bounding box center [330, 250] width 218 height 14
click at [229, 244] on label "Pass" at bounding box center [231, 248] width 21 height 10
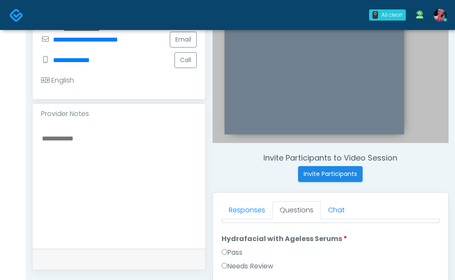
scroll to position [1400, 0]
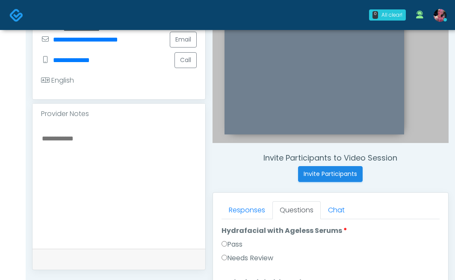
click at [225, 239] on label "Pass" at bounding box center [231, 244] width 21 height 10
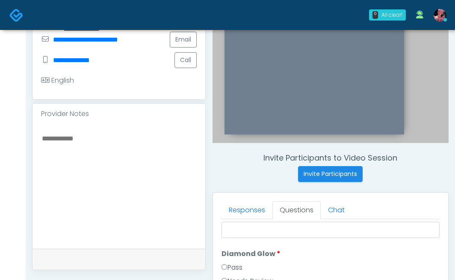
scroll to position [1473, 0]
click at [226, 260] on label "Pass" at bounding box center [231, 263] width 21 height 10
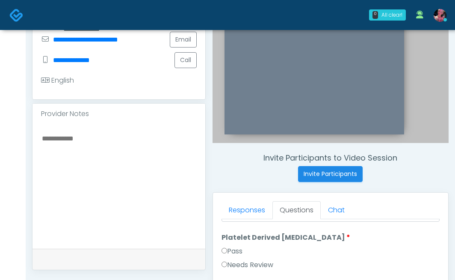
click at [229, 246] on label "Pass" at bounding box center [231, 251] width 21 height 10
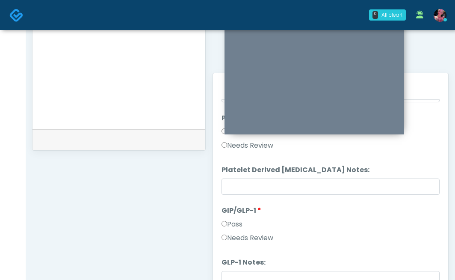
scroll to position [345, 0]
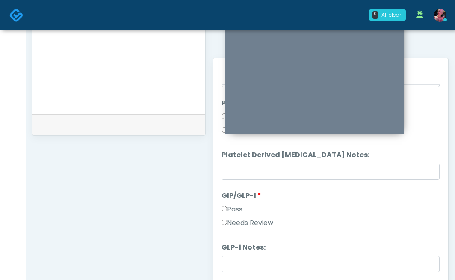
click at [230, 221] on label "Needs Review" at bounding box center [247, 223] width 52 height 10
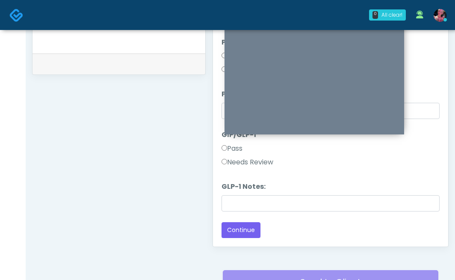
scroll to position [414, 0]
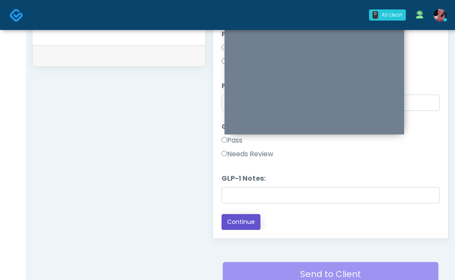
click at [247, 222] on button "Continue" at bounding box center [240, 222] width 39 height 16
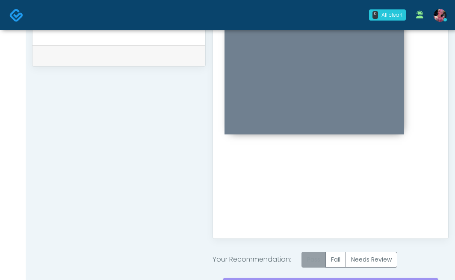
click at [323, 253] on label "Pass" at bounding box center [313, 259] width 24 height 16
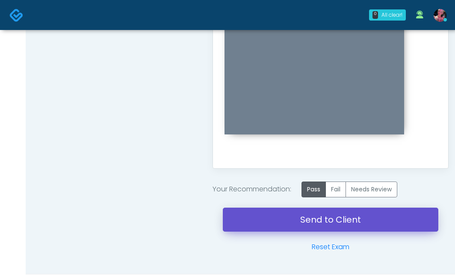
click at [315, 214] on link "Send to Client" at bounding box center [331, 219] width 216 height 24
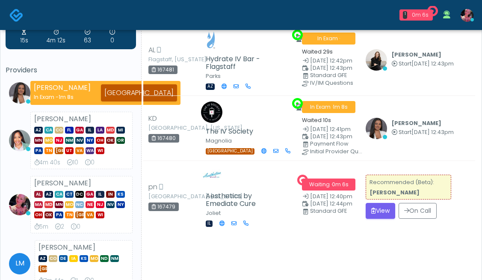
scroll to position [39, 0]
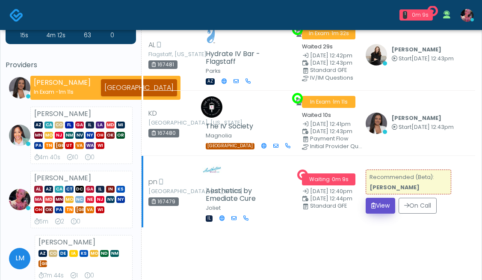
click at [384, 213] on button "View" at bounding box center [381, 206] width 30 height 16
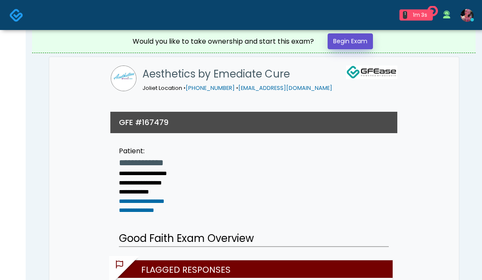
click at [353, 42] on link "Begin Exam" at bounding box center [350, 41] width 45 height 16
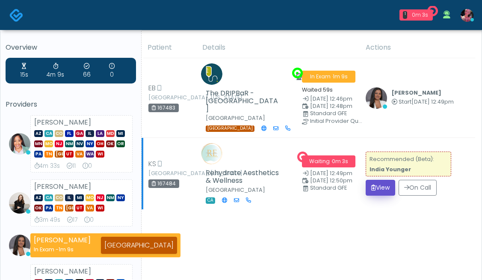
click at [379, 195] on button "View" at bounding box center [381, 188] width 30 height 16
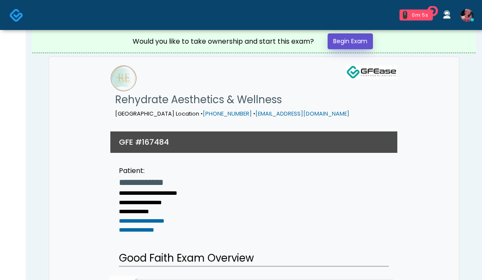
click at [345, 48] on link "Begin Exam" at bounding box center [350, 41] width 45 height 16
click at [344, 42] on link "Begin Exam" at bounding box center [350, 41] width 45 height 16
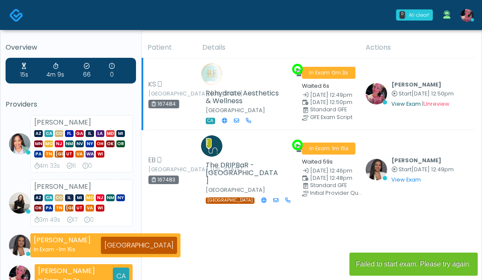
click at [396, 107] on link "View Exam" at bounding box center [406, 103] width 30 height 7
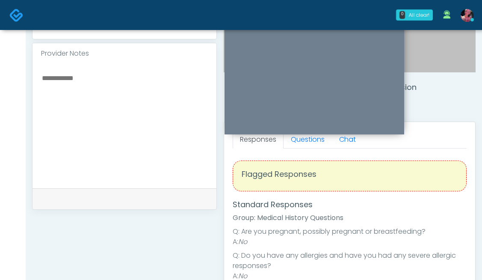
scroll to position [236, 0]
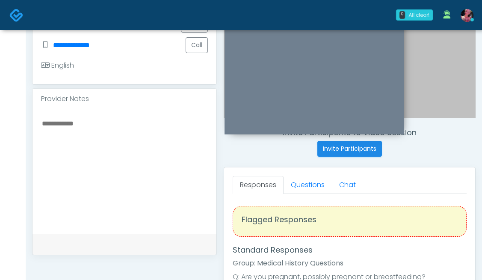
click at [310, 192] on link "Questions" at bounding box center [307, 185] width 48 height 18
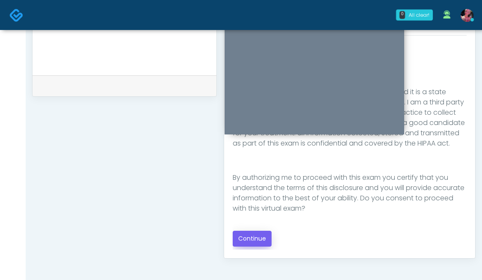
scroll to position [399, 0]
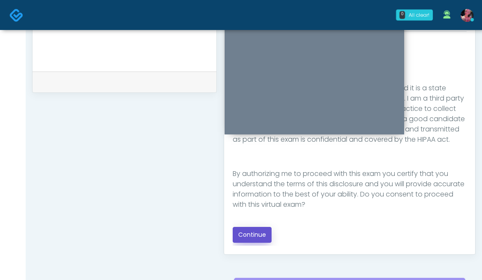
click at [254, 236] on button "Continue" at bounding box center [252, 235] width 39 height 16
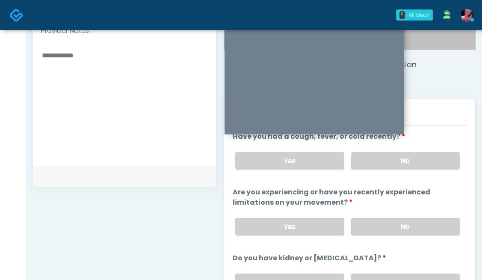
scroll to position [267, 0]
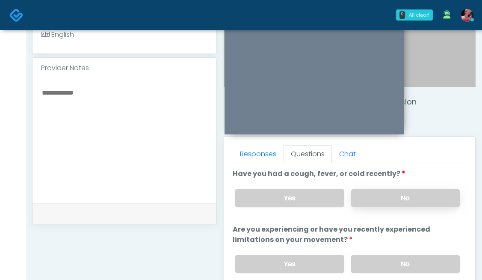
click at [363, 205] on label "No" at bounding box center [405, 198] width 109 height 18
click at [386, 259] on label "No" at bounding box center [405, 264] width 109 height 18
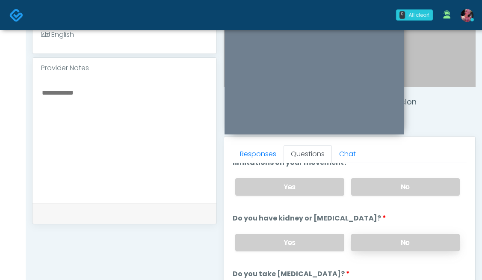
click at [378, 237] on label "No" at bounding box center [405, 242] width 109 height 18
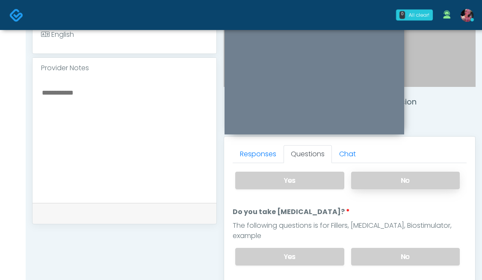
scroll to position [151, 0]
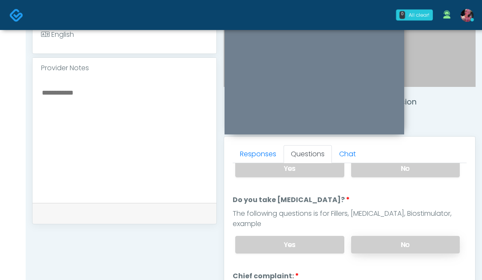
click at [378, 236] on label "No" at bounding box center [405, 245] width 109 height 18
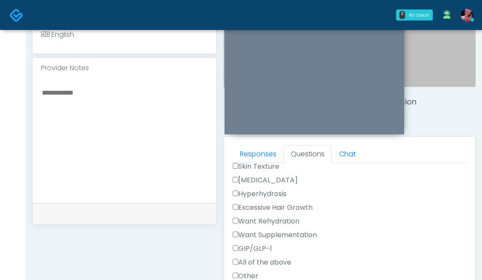
click at [263, 243] on label "GIP/GLP-1" at bounding box center [252, 248] width 39 height 10
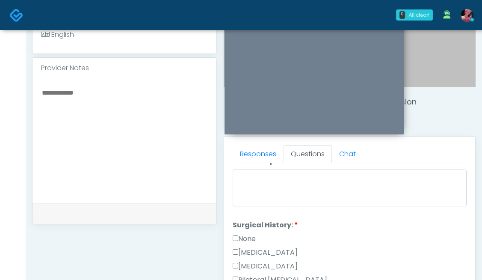
click at [253, 233] on label "None" at bounding box center [244, 238] width 23 height 10
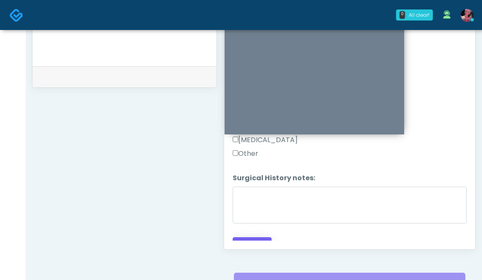
scroll to position [404, 0]
click at [253, 236] on button "Continue" at bounding box center [252, 244] width 39 height 16
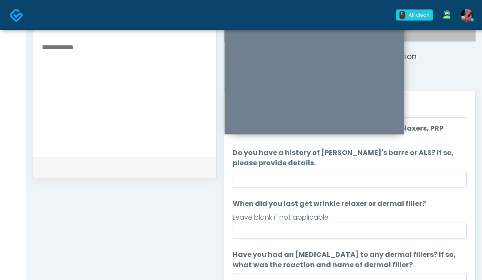
scroll to position [321, 0]
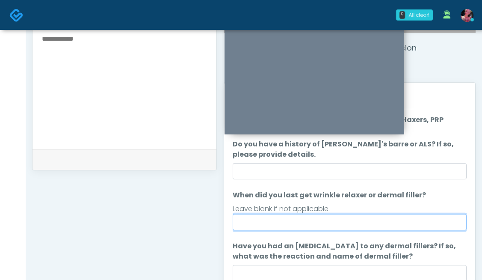
click at [290, 224] on input "When did you last get wrinkle relaxer or dermal filler?" at bounding box center [350, 222] width 234 height 16
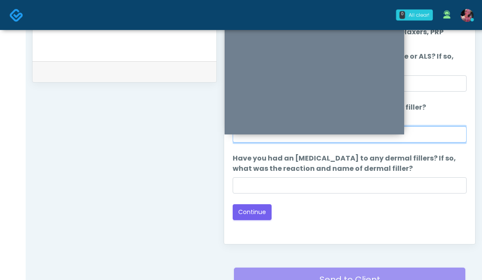
scroll to position [409, 0]
type input "*****"
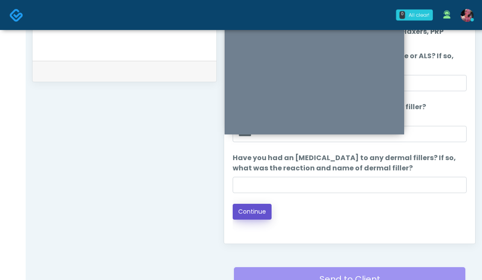
click at [249, 216] on button "Continue" at bounding box center [252, 212] width 39 height 16
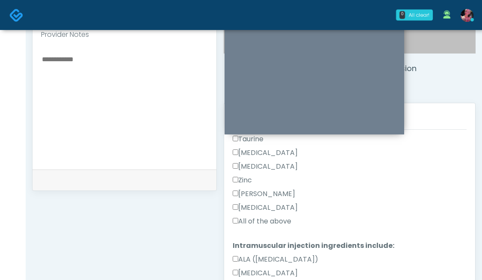
scroll to position [373, 0]
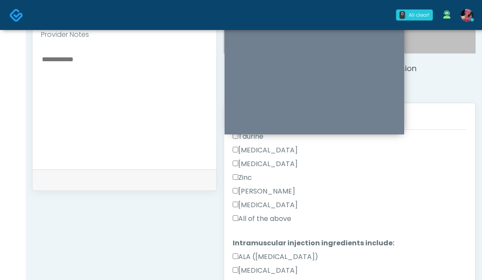
click at [266, 213] on label "All of the above" at bounding box center [262, 218] width 59 height 10
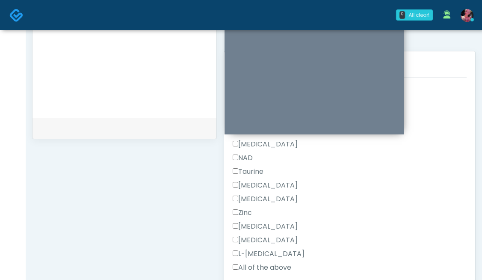
scroll to position [362, 0]
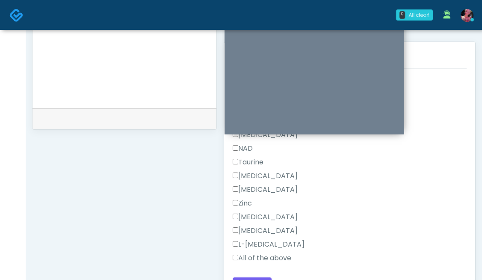
click at [252, 253] on label "All of the above" at bounding box center [262, 258] width 59 height 10
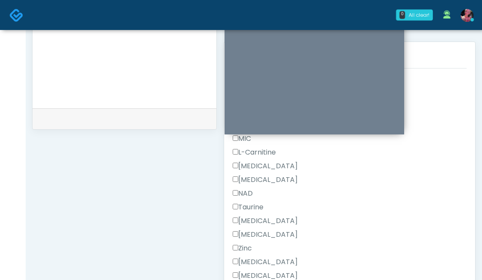
scroll to position [584, 0]
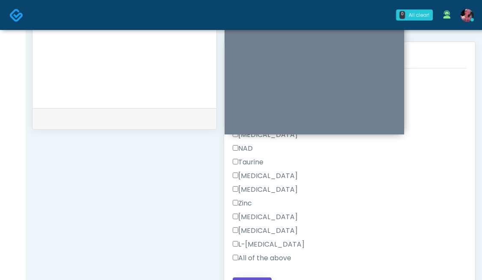
click at [254, 277] on button "Continue" at bounding box center [252, 285] width 39 height 16
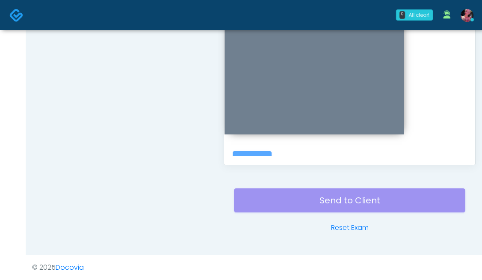
scroll to position [0, 0]
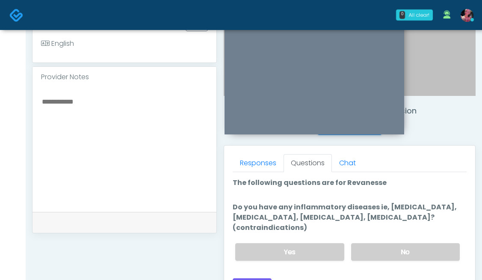
click at [389, 243] on label "No" at bounding box center [405, 252] width 109 height 18
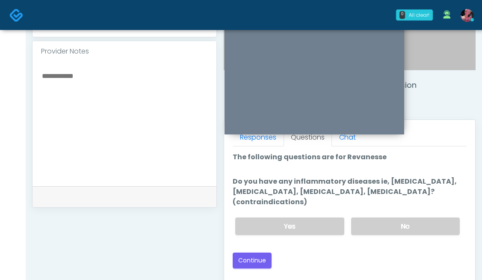
scroll to position [286, 0]
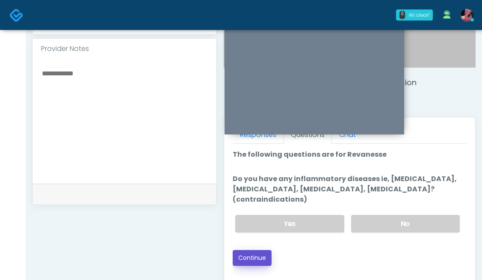
click at [248, 250] on button "Continue" at bounding box center [252, 258] width 39 height 16
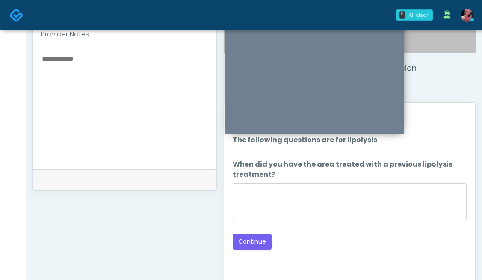
scroll to position [292, 0]
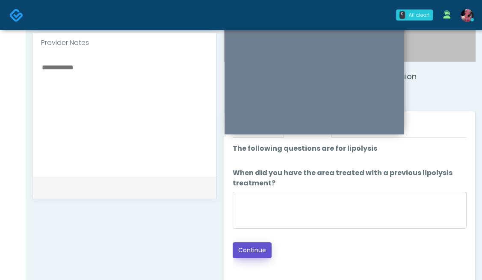
click at [238, 257] on button "Continue" at bounding box center [252, 250] width 39 height 16
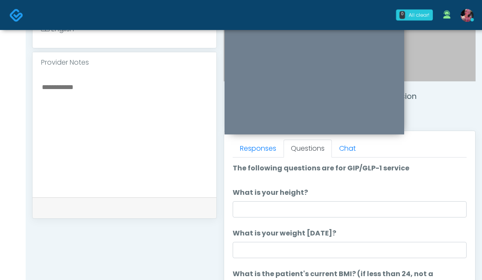
scroll to position [274, 0]
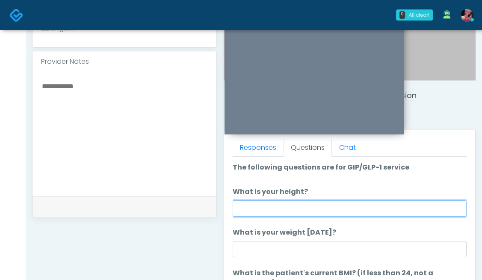
click at [313, 207] on input "What is your height?" at bounding box center [350, 208] width 234 height 16
type input "***"
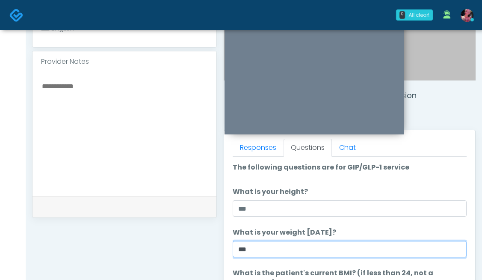
type input "***"
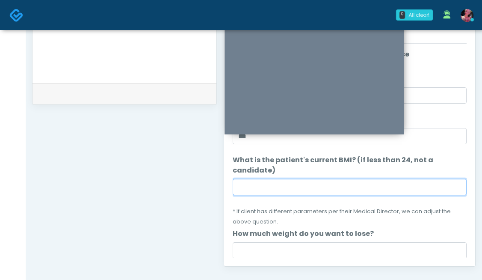
scroll to position [27, 0]
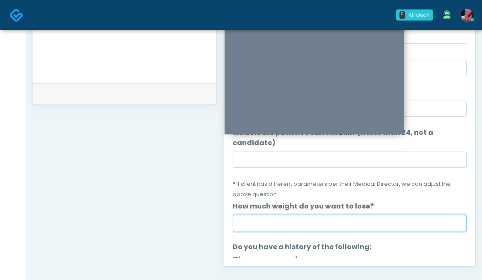
click at [252, 215] on input "How much weight do you want to lose?" at bounding box center [350, 223] width 234 height 16
click at [251, 215] on input "How much weight do you want to lose?" at bounding box center [350, 223] width 234 height 16
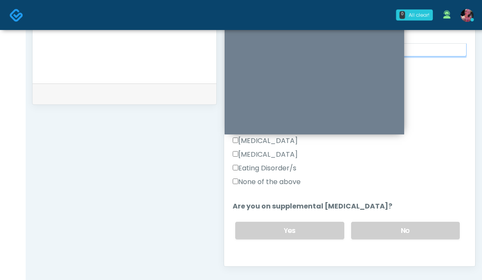
scroll to position [209, 0]
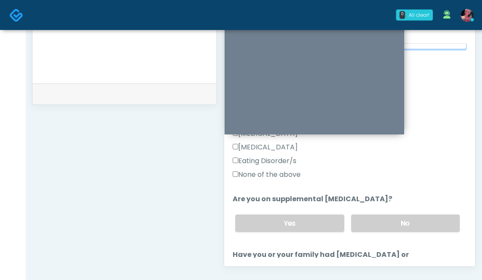
type input "**********"
click at [280, 157] on div "Eating Disorder/s" at bounding box center [350, 163] width 234 height 14
click at [280, 169] on label "None of the above" at bounding box center [267, 174] width 68 height 10
click at [380, 214] on label "No" at bounding box center [405, 223] width 109 height 18
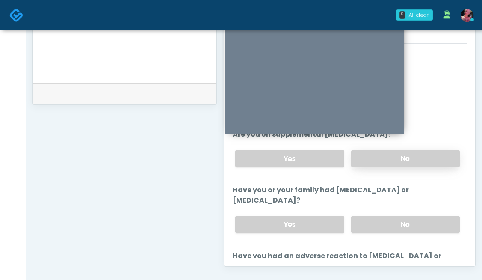
click at [380, 216] on label "No" at bounding box center [405, 225] width 109 height 18
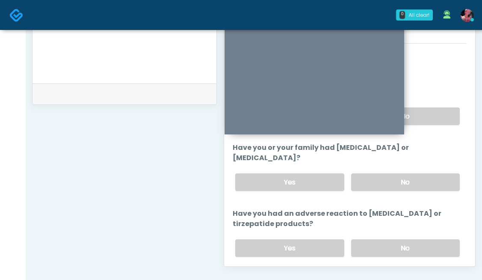
click at [377, 232] on div "Yes No" at bounding box center [347, 247] width 238 height 31
click at [377, 239] on label "No" at bounding box center [405, 248] width 109 height 18
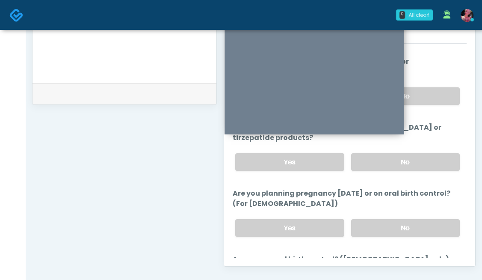
click at [377, 212] on div "Yes No" at bounding box center [347, 227] width 238 height 31
click at [377, 224] on label "No" at bounding box center [405, 228] width 109 height 18
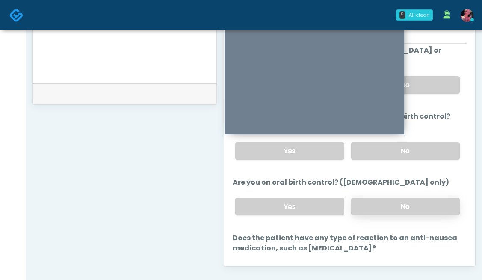
click at [376, 198] on label "No" at bounding box center [405, 207] width 109 height 18
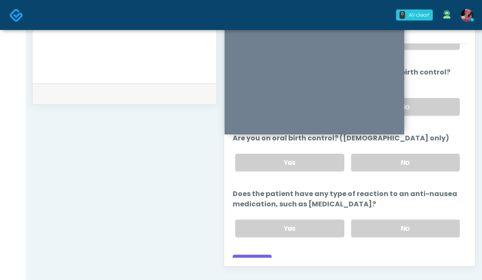
click at [373, 213] on div "Yes No" at bounding box center [347, 228] width 238 height 31
click at [373, 219] on label "No" at bounding box center [405, 228] width 109 height 18
click at [265, 254] on button "Continue" at bounding box center [252, 262] width 39 height 16
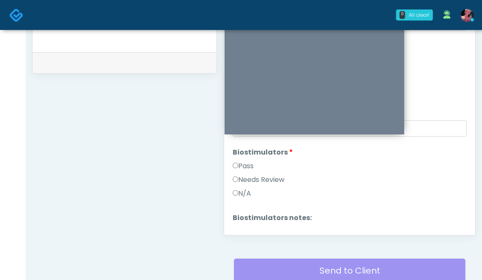
scroll to position [399, 0]
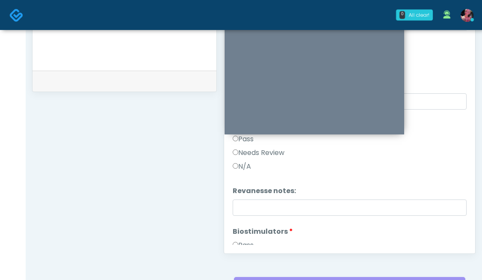
click at [239, 244] on label "Pass" at bounding box center [243, 245] width 21 height 10
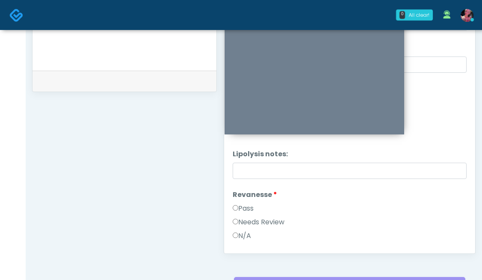
click at [252, 209] on label "Pass" at bounding box center [243, 208] width 21 height 10
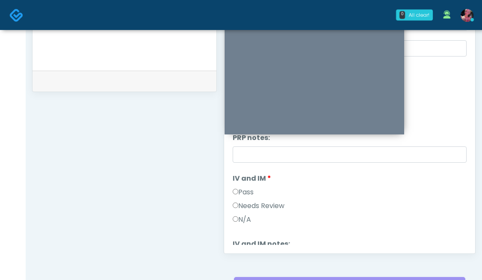
scroll to position [197, 0]
click at [256, 190] on div "Pass" at bounding box center [350, 194] width 234 height 14
click at [248, 192] on label "Pass" at bounding box center [243, 192] width 21 height 10
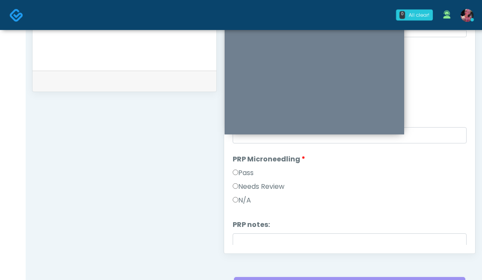
click at [245, 175] on label "Pass" at bounding box center [243, 173] width 21 height 10
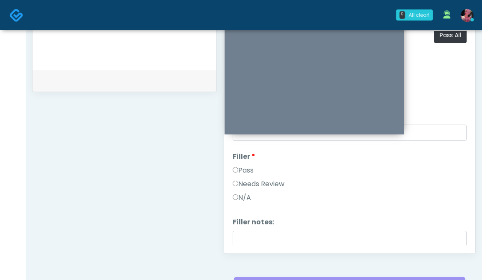
scroll to position [6, 0]
click at [244, 175] on div "Pass" at bounding box center [350, 172] width 234 height 14
click at [242, 174] on label "Pass" at bounding box center [243, 170] width 21 height 10
click at [241, 173] on label "Pass" at bounding box center [243, 170] width 21 height 10
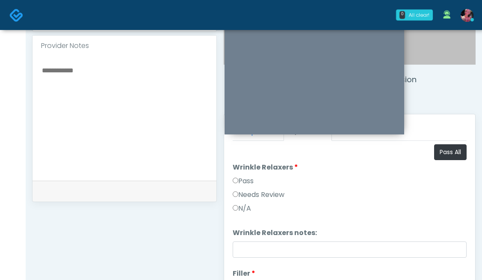
scroll to position [283, 0]
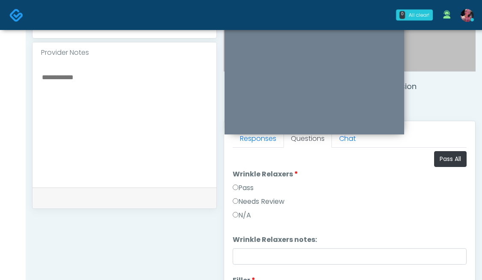
click at [249, 188] on label "Pass" at bounding box center [243, 188] width 21 height 10
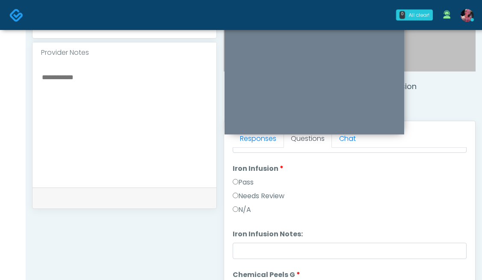
scroll to position [748, 0]
click at [239, 177] on label "Pass" at bounding box center [243, 182] width 21 height 10
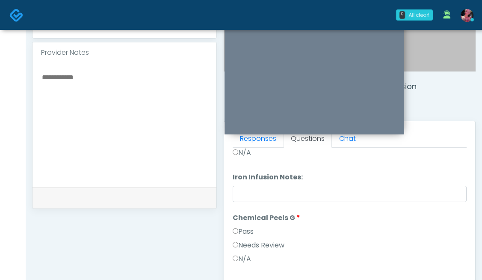
scroll to position [805, 0]
click at [249, 230] on label "Pass" at bounding box center [243, 231] width 21 height 10
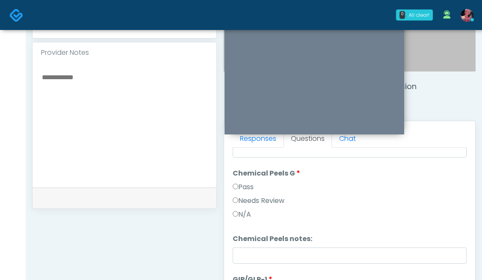
scroll to position [884, 0]
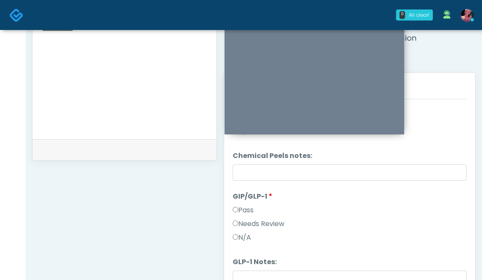
click at [248, 207] on label "Pass" at bounding box center [243, 210] width 21 height 10
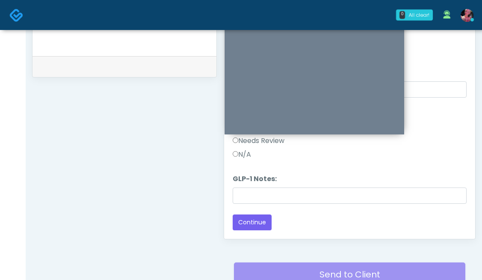
scroll to position [415, 0]
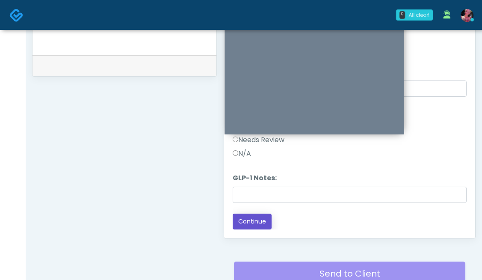
click at [252, 225] on button "Continue" at bounding box center [252, 221] width 39 height 16
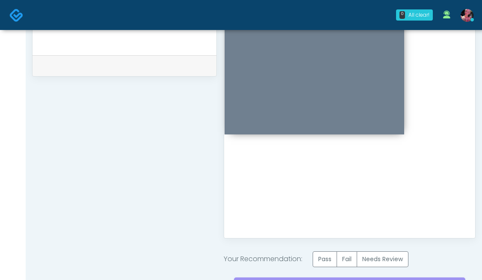
scroll to position [428, 0]
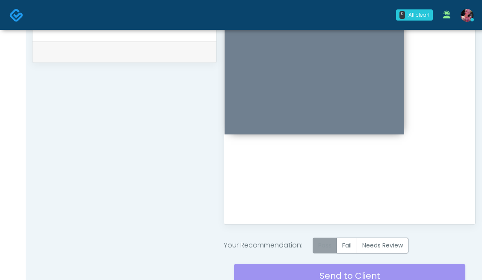
click at [322, 251] on label "Pass" at bounding box center [325, 245] width 24 height 16
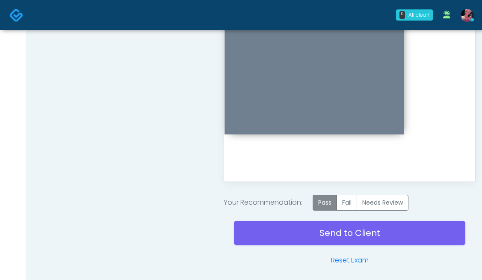
scroll to position [474, 0]
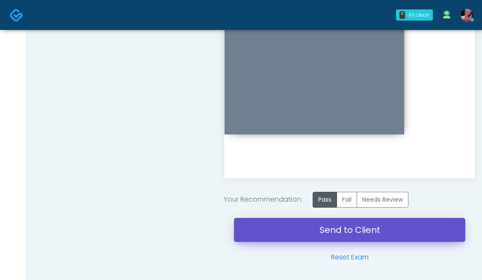
click at [317, 239] on link "Send to Client" at bounding box center [349, 230] width 231 height 24
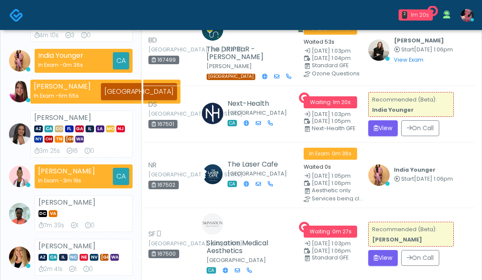
scroll to position [269, 0]
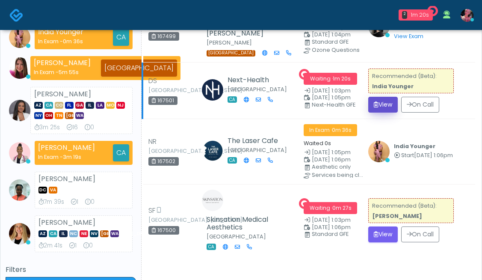
click at [385, 112] on button "View" at bounding box center [383, 105] width 30 height 16
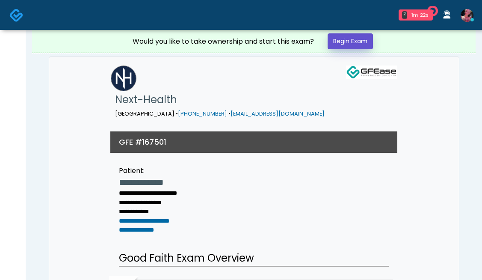
click at [342, 44] on link "Begin Exam" at bounding box center [350, 41] width 45 height 16
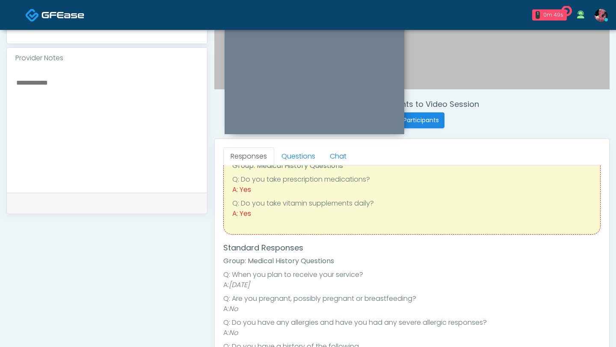
scroll to position [40, 0]
click at [299, 156] on link "Questions" at bounding box center [298, 157] width 48 height 18
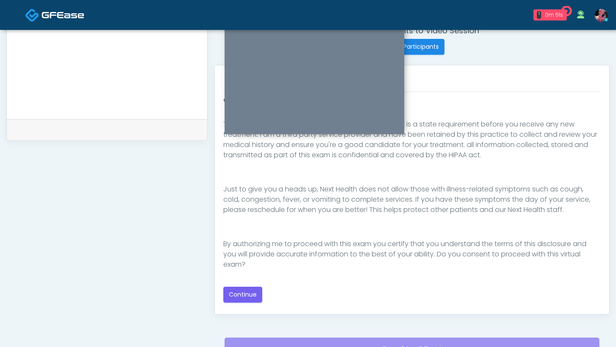
scroll to position [367, 0]
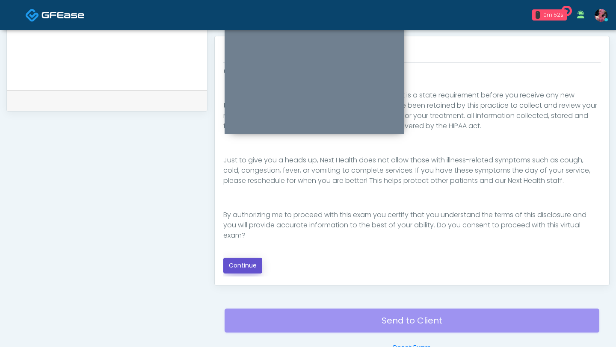
click at [247, 266] on button "Continue" at bounding box center [242, 266] width 39 height 16
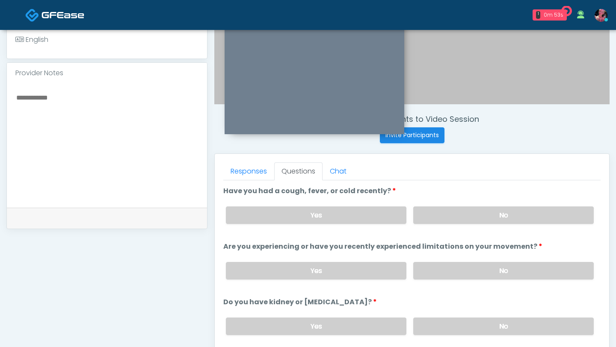
scroll to position [233, 0]
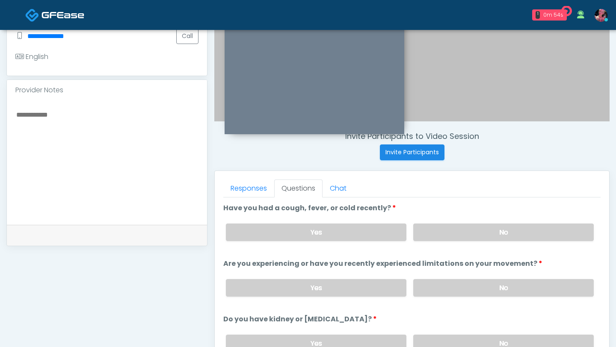
click at [481, 242] on div "Yes No" at bounding box center [409, 232] width 381 height 31
click at [472, 279] on label "No" at bounding box center [503, 288] width 180 height 18
click at [467, 234] on label "No" at bounding box center [503, 233] width 180 height 18
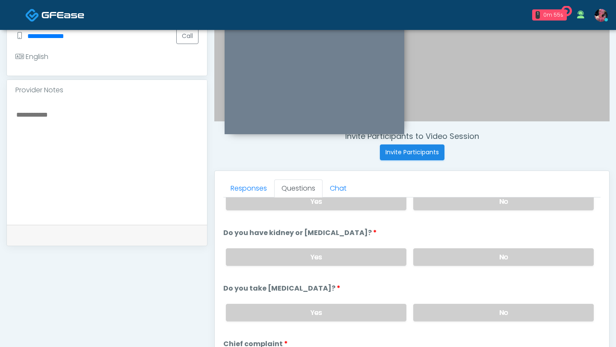
scroll to position [89, 0]
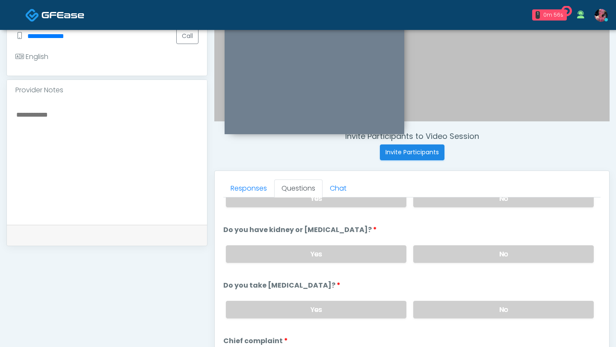
drag, startPoint x: 457, startPoint y: 255, endPoint x: 457, endPoint y: 268, distance: 13.3
click at [457, 255] on label "No" at bounding box center [503, 254] width 180 height 18
click at [443, 279] on label "No" at bounding box center [503, 310] width 180 height 18
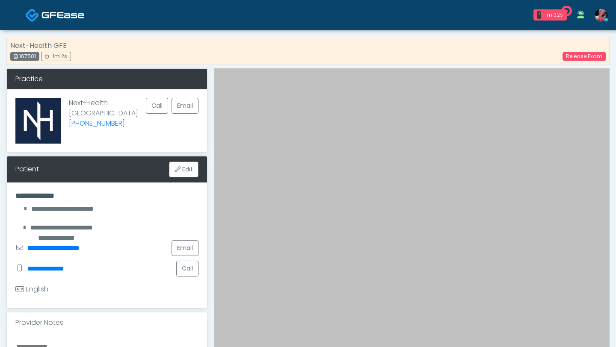
scroll to position [2, 0]
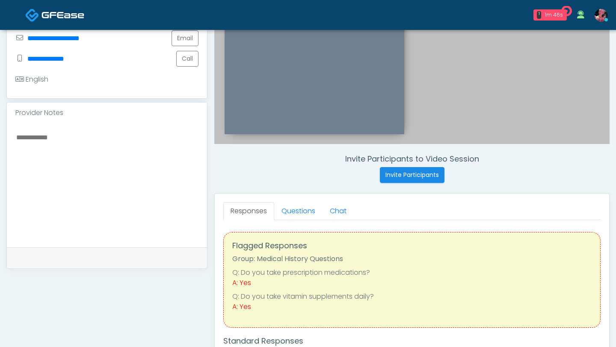
scroll to position [204, 0]
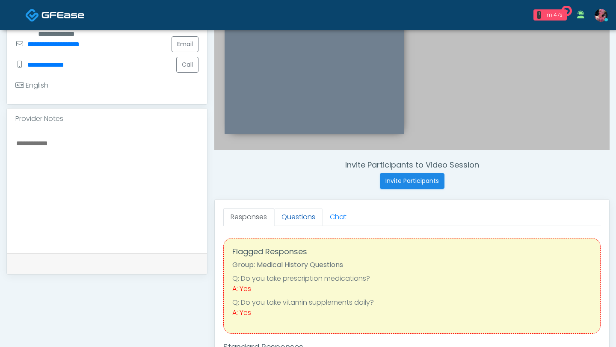
click at [298, 211] on link "Questions" at bounding box center [298, 217] width 48 height 18
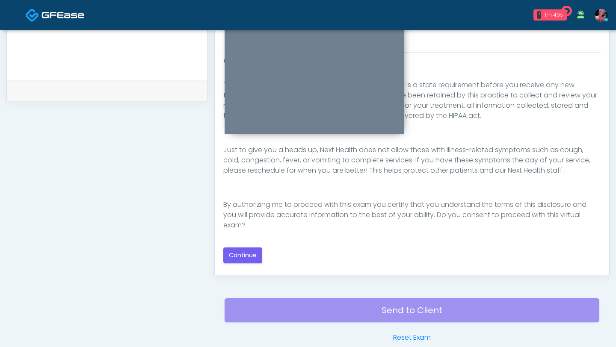
scroll to position [388, 0]
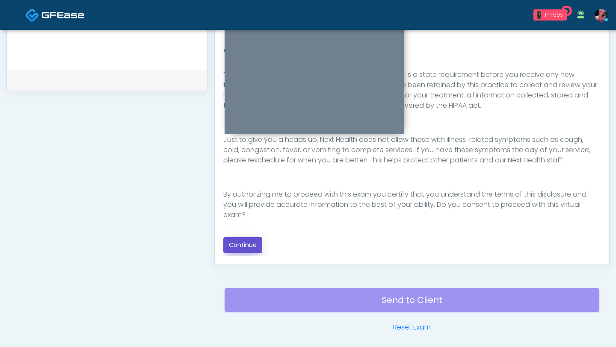
click at [249, 244] on button "Continue" at bounding box center [242, 245] width 39 height 16
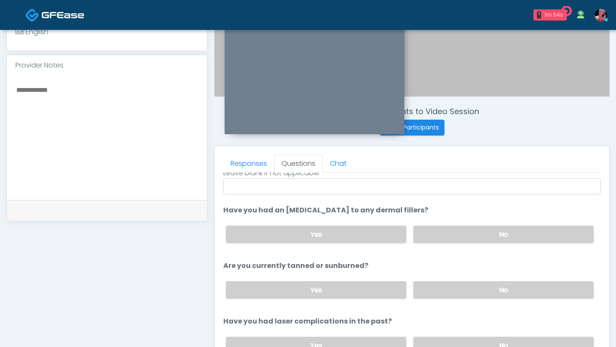
scroll to position [296, 0]
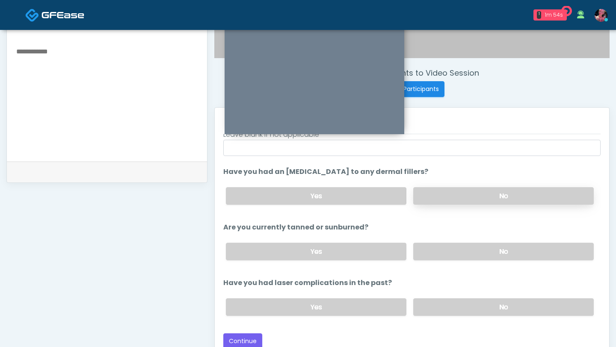
click at [477, 192] on label "No" at bounding box center [503, 196] width 180 height 18
click at [473, 262] on div "Yes No" at bounding box center [409, 251] width 381 height 31
drag, startPoint x: 462, startPoint y: 251, endPoint x: 462, endPoint y: 301, distance: 50.5
click at [462, 251] on label "No" at bounding box center [503, 252] width 180 height 18
click at [461, 307] on label "No" at bounding box center [503, 307] width 180 height 18
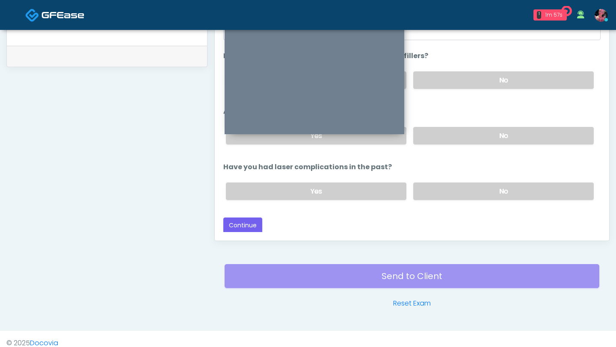
scroll to position [414, 0]
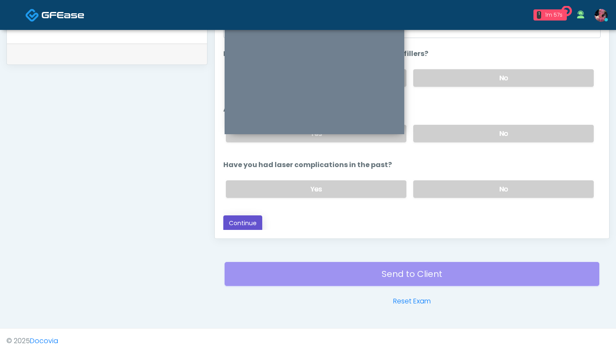
click at [248, 227] on button "Continue" at bounding box center [242, 224] width 39 height 16
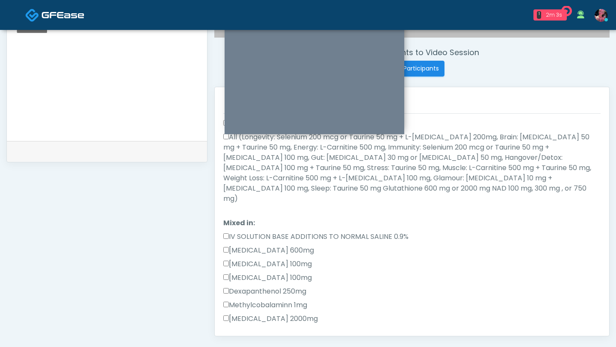
scroll to position [244, 0]
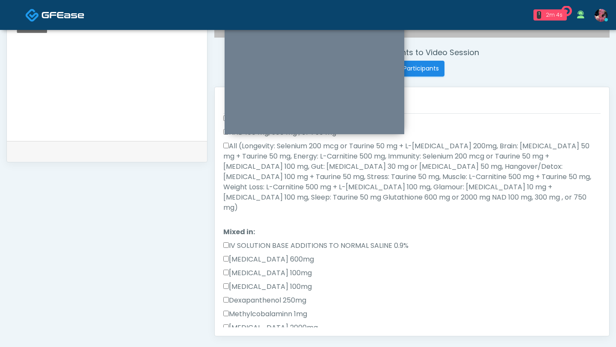
click at [228, 145] on label "All (Longevity: Selenium 200 mcg or Taurine 50 mg + L-Arginine 200mg, Brain: Gl…" at bounding box center [411, 177] width 377 height 72
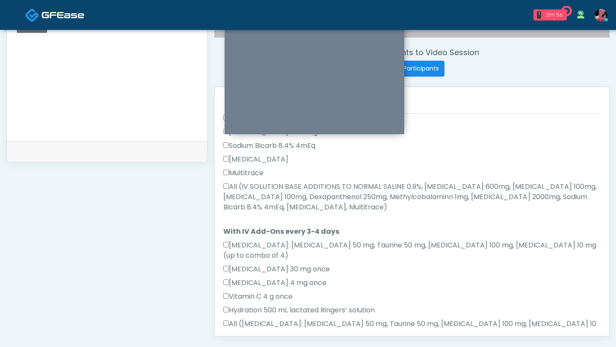
scroll to position [446, 0]
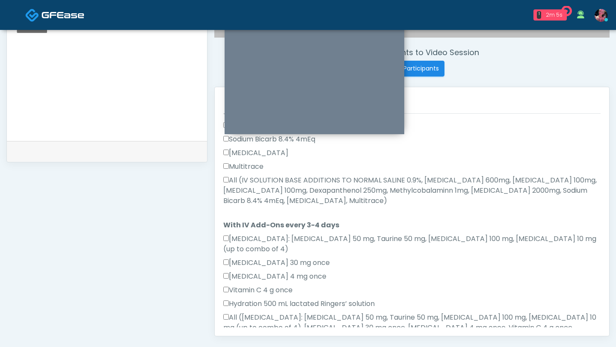
click at [226, 176] on label "All (IV SOLUTION BASE ADDITIONS TO NORMAL SALINE 0.9%, Magnesium Chloride 600mg…" at bounding box center [411, 190] width 377 height 31
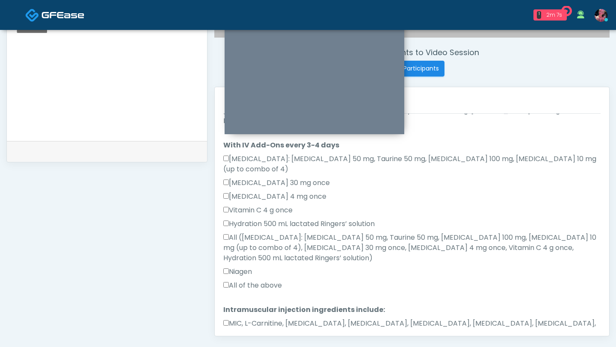
click at [230, 280] on label "All of the above" at bounding box center [252, 285] width 59 height 10
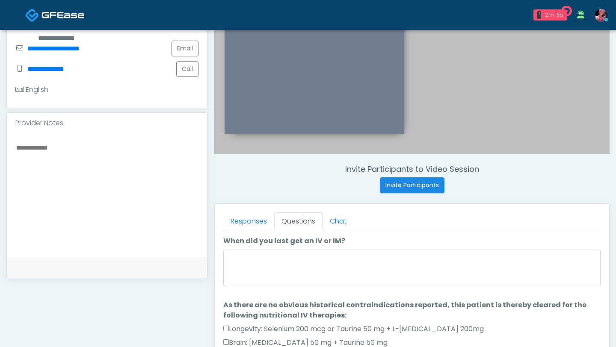
scroll to position [200, 0]
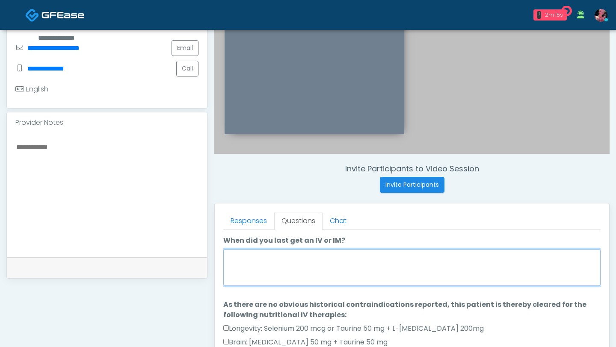
click at [412, 257] on textarea "When did you last get an IV or IM?" at bounding box center [411, 267] width 377 height 37
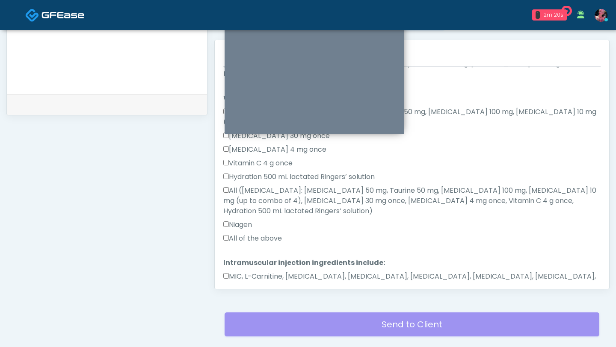
scroll to position [0, 0]
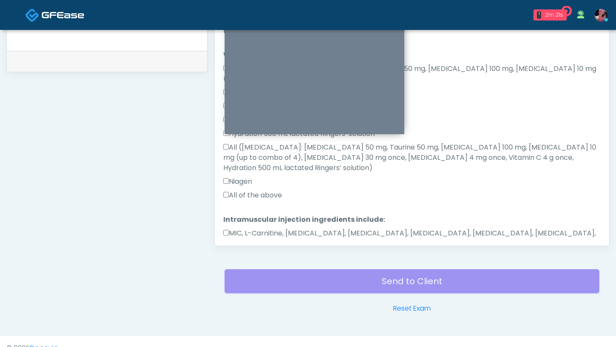
type textarea "**********"
click at [246, 263] on button "Continue" at bounding box center [242, 271] width 39 height 16
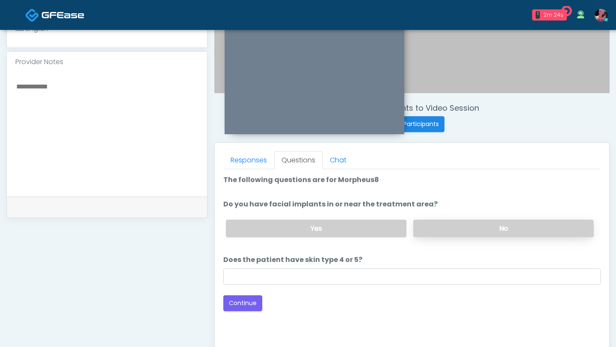
click at [455, 224] on label "No" at bounding box center [503, 229] width 180 height 18
click at [236, 304] on button "Continue" at bounding box center [242, 303] width 39 height 16
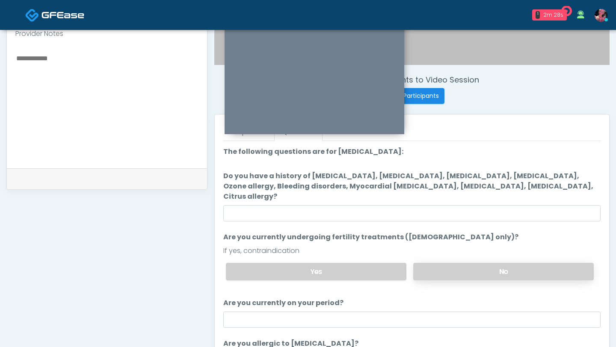
click at [459, 263] on label "No" at bounding box center [503, 272] width 180 height 18
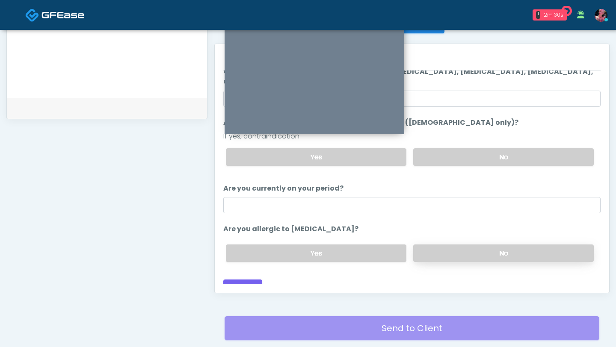
click at [467, 245] on label "No" at bounding box center [503, 254] width 180 height 18
click at [231, 280] on button "Continue" at bounding box center [242, 288] width 39 height 16
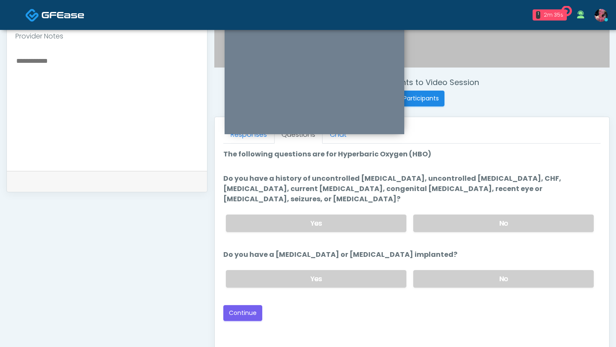
click at [465, 226] on div "Yes No" at bounding box center [409, 223] width 381 height 31
click at [456, 215] on label "No" at bounding box center [503, 224] width 180 height 18
click at [453, 271] on label "No" at bounding box center [503, 279] width 180 height 18
click at [248, 291] on div "Loading... Connecting to your agent... Please wait while we prepare your person…" at bounding box center [411, 235] width 377 height 172
click at [248, 305] on button "Continue" at bounding box center [242, 313] width 39 height 16
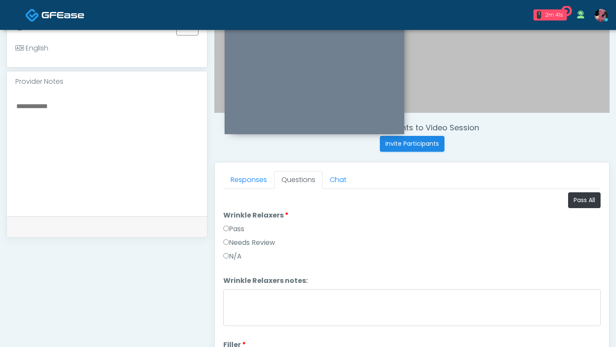
click at [235, 227] on label "Pass" at bounding box center [233, 229] width 21 height 10
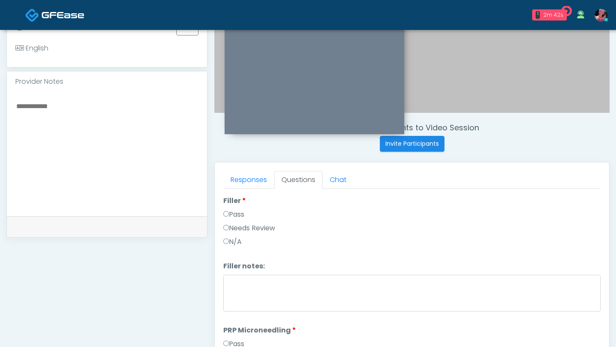
click at [234, 214] on label "Pass" at bounding box center [233, 215] width 21 height 10
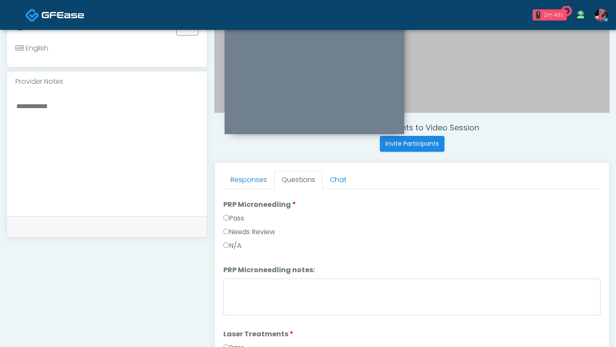
click at [234, 217] on label "Pass" at bounding box center [233, 218] width 21 height 10
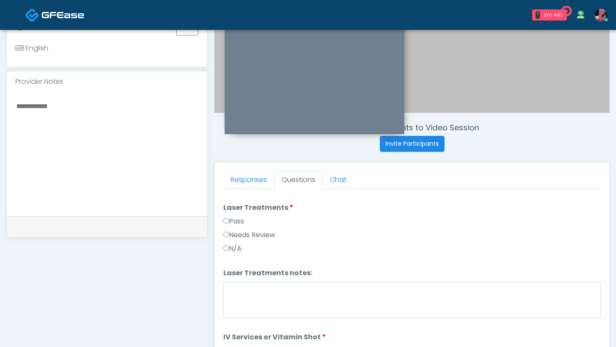
click at [234, 217] on label "Pass" at bounding box center [233, 221] width 21 height 10
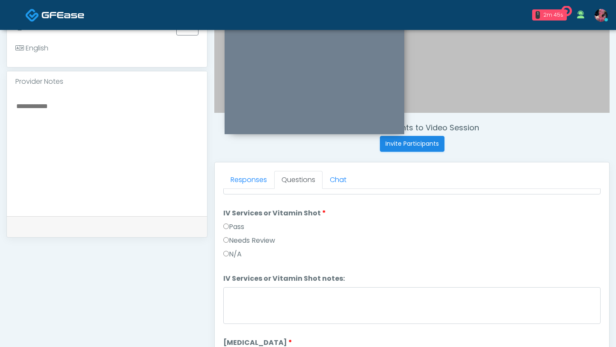
click at [233, 223] on label "Pass" at bounding box center [233, 227] width 21 height 10
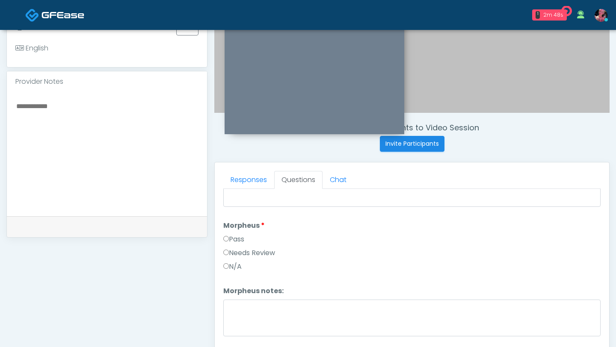
click at [228, 234] on label "Pass" at bounding box center [233, 239] width 21 height 10
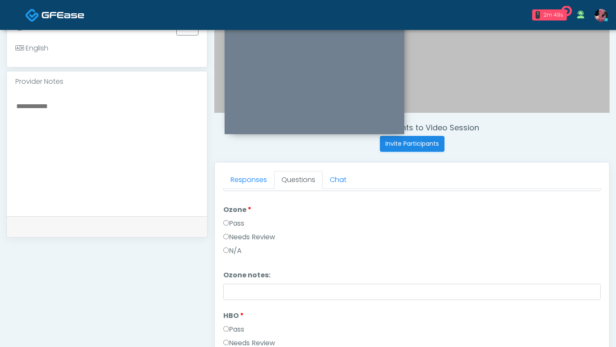
click at [230, 218] on label "Pass" at bounding box center [233, 223] width 21 height 10
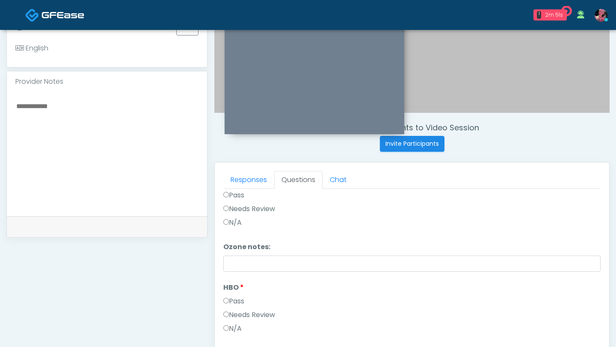
click at [233, 298] on label "Pass" at bounding box center [233, 301] width 21 height 10
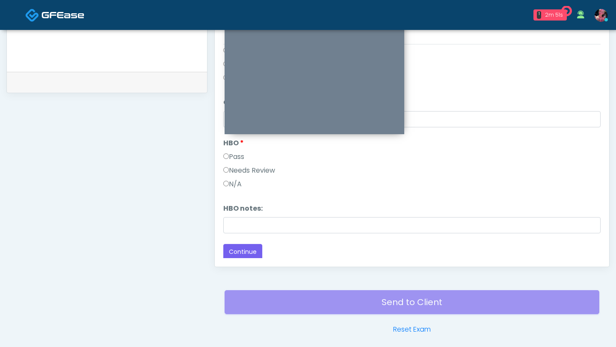
scroll to position [390, 0]
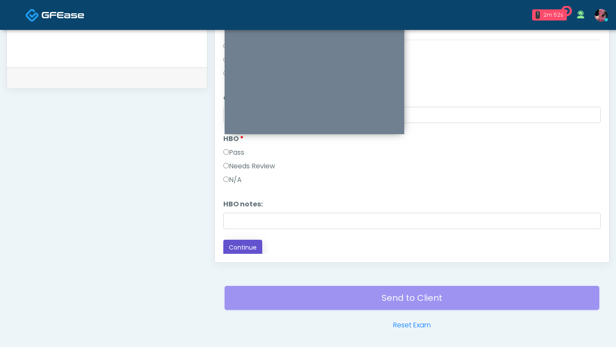
click at [237, 246] on button "Continue" at bounding box center [242, 248] width 39 height 16
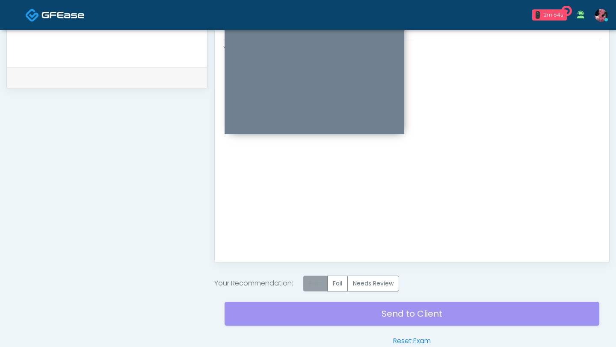
click at [316, 282] on label "Pass" at bounding box center [315, 284] width 24 height 16
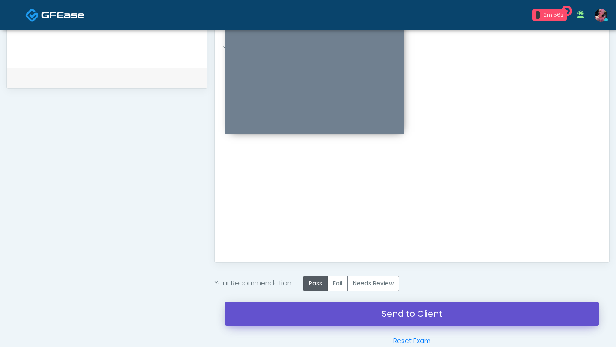
drag, startPoint x: 361, startPoint y: 323, endPoint x: 236, endPoint y: 130, distance: 229.7
click at [361, 323] on link "Send to Client" at bounding box center [411, 314] width 375 height 24
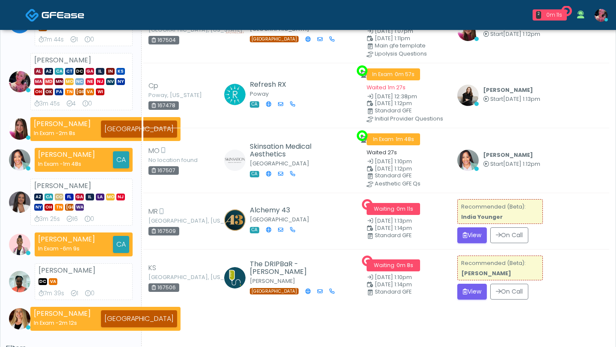
scroll to position [201, 0]
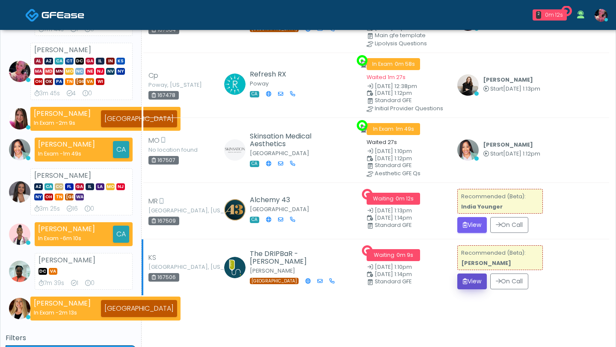
click at [466, 281] on icon "submit" at bounding box center [465, 281] width 5 height 6
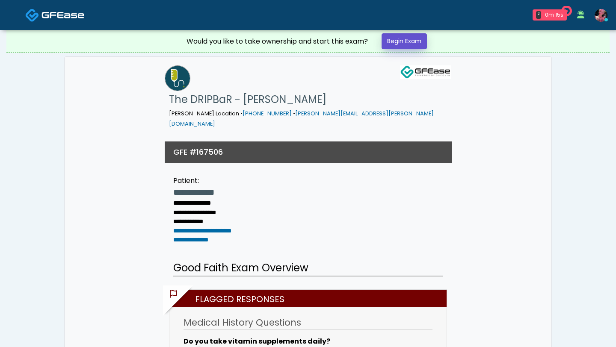
click at [410, 36] on link "Begin Exam" at bounding box center [403, 41] width 45 height 16
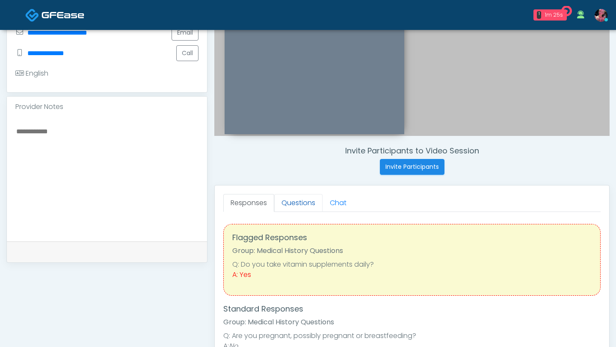
click at [294, 205] on link "Questions" at bounding box center [298, 203] width 48 height 18
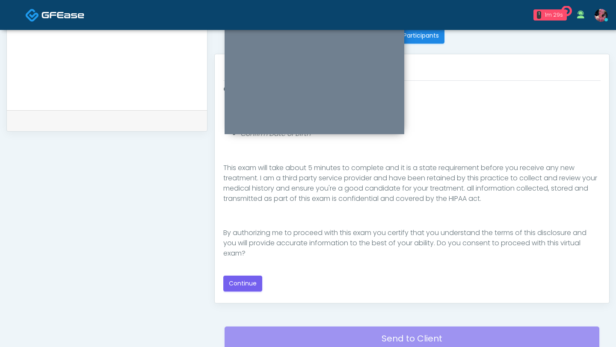
scroll to position [358, 0]
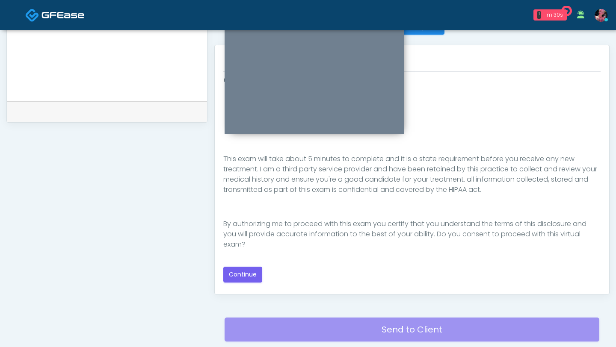
click at [251, 266] on div "Good Faith Exam Script Good Faith Exam Script INTRODUCTION Hello, my name is un…" at bounding box center [411, 178] width 377 height 207
click at [249, 271] on button "Continue" at bounding box center [242, 275] width 39 height 16
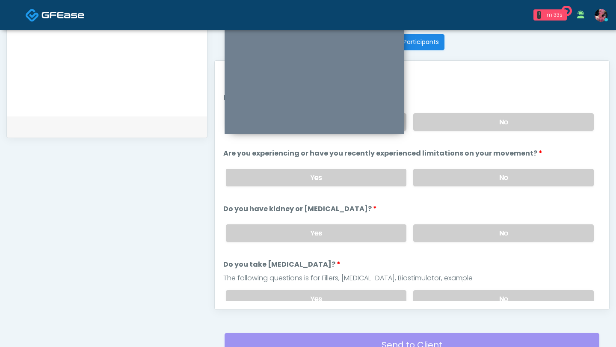
scroll to position [319, 0]
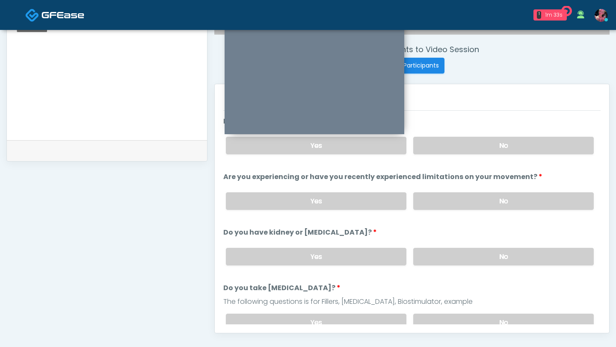
click at [473, 157] on div "Yes No" at bounding box center [409, 145] width 381 height 31
click at [473, 149] on label "No" at bounding box center [503, 146] width 180 height 18
click at [452, 201] on label "No" at bounding box center [503, 201] width 180 height 18
click at [451, 260] on label "No" at bounding box center [503, 257] width 180 height 18
click at [439, 320] on label "No" at bounding box center [503, 323] width 180 height 18
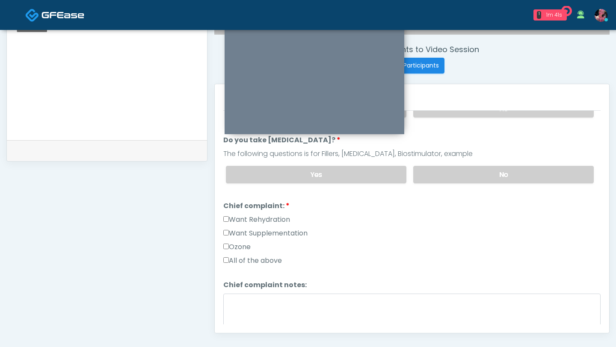
scroll to position [148, 0]
click at [282, 219] on label "Want Rehydration" at bounding box center [256, 219] width 67 height 10
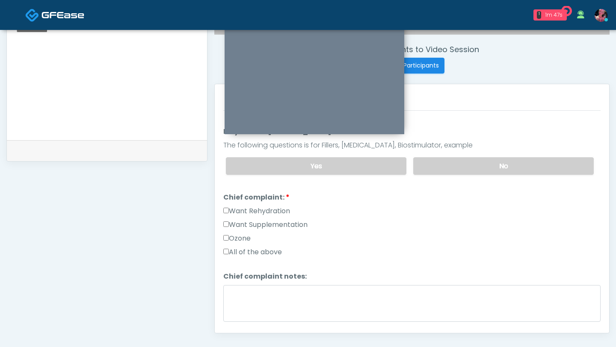
scroll to position [159, 0]
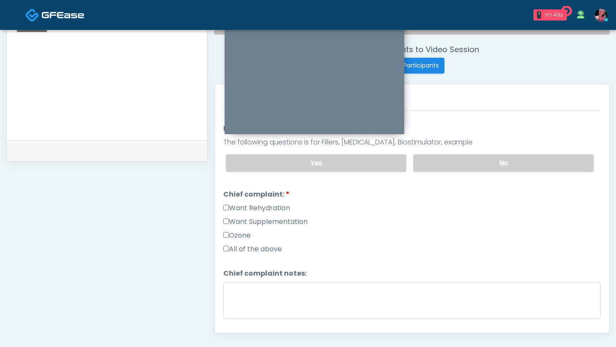
click at [270, 221] on label "Want Supplementation" at bounding box center [265, 222] width 84 height 10
click at [260, 203] on label "Want Rehydration" at bounding box center [256, 208] width 67 height 10
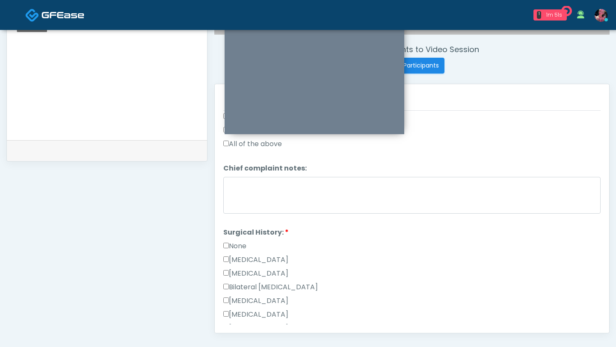
click at [235, 244] on label "None" at bounding box center [234, 246] width 23 height 10
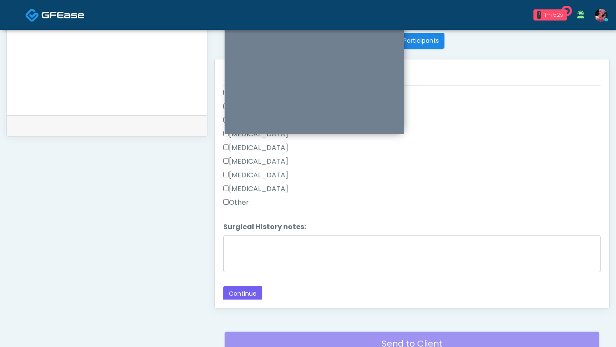
scroll to position [348, 0]
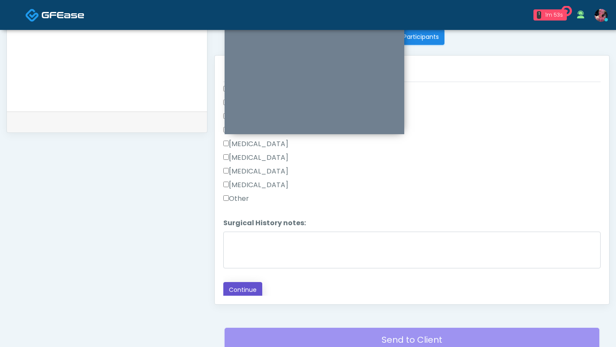
click at [248, 287] on button "Continue" at bounding box center [242, 290] width 39 height 16
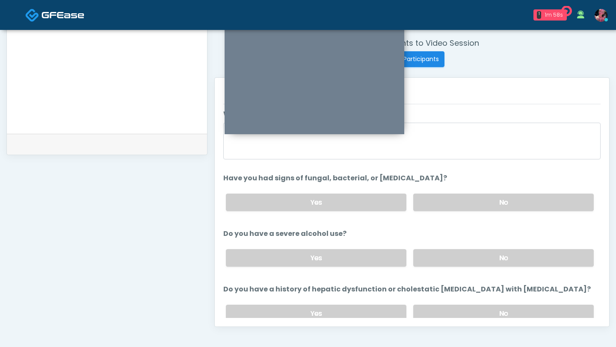
scroll to position [25, 0]
click at [446, 196] on label "No" at bounding box center [503, 203] width 180 height 18
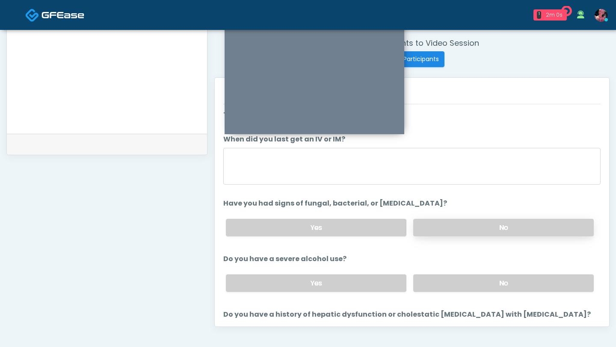
scroll to position [3, 0]
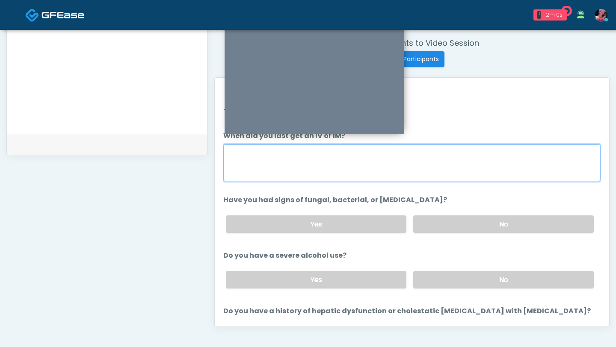
click at [407, 159] on textarea "When did you last get an IV or IM?" at bounding box center [411, 163] width 377 height 37
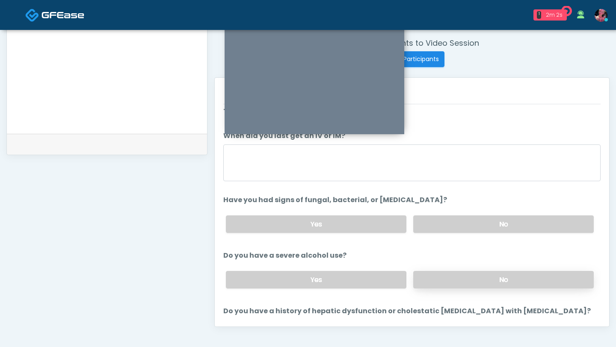
click at [433, 285] on label "No" at bounding box center [503, 280] width 180 height 18
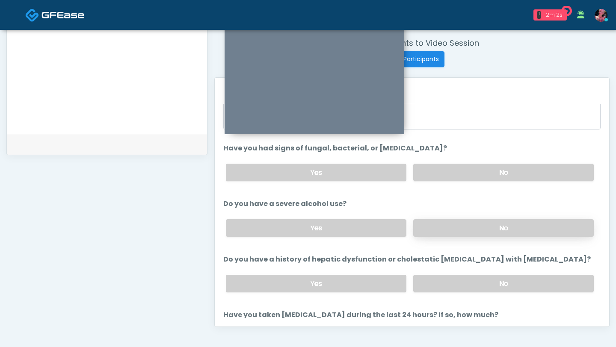
click at [433, 285] on label "No" at bounding box center [503, 284] width 180 height 18
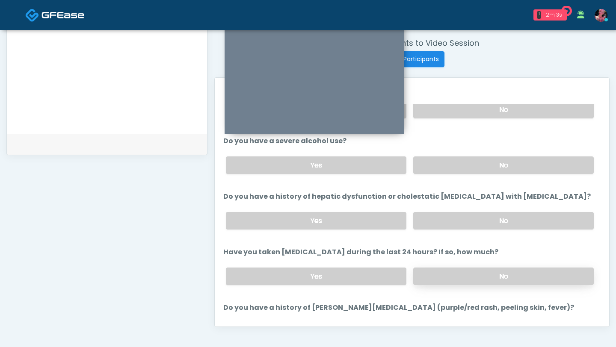
click at [435, 279] on label "No" at bounding box center [503, 277] width 180 height 18
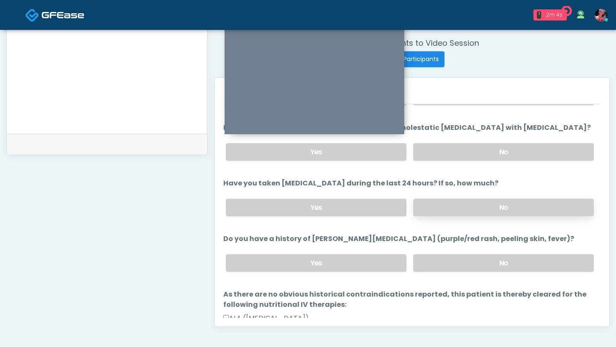
scroll to position [216, 0]
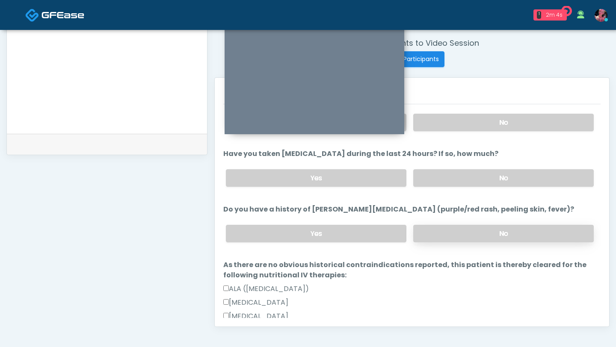
click at [441, 238] on label "No" at bounding box center [503, 234] width 180 height 18
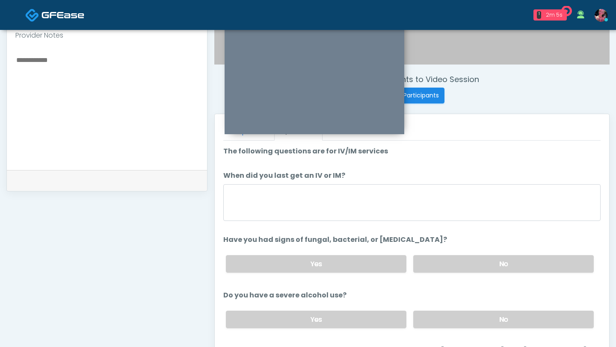
scroll to position [261, 0]
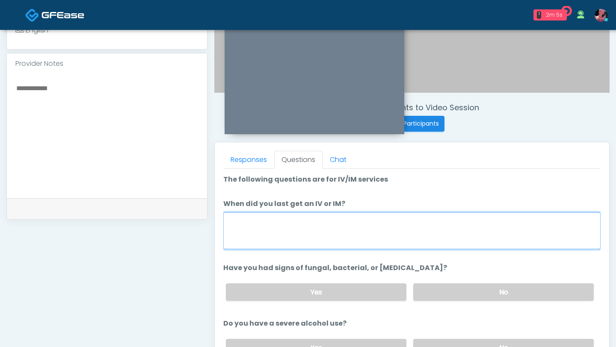
click at [361, 240] on textarea "When did you last get an IV or IM?" at bounding box center [411, 231] width 377 height 37
click at [322, 216] on textarea "***" at bounding box center [411, 231] width 377 height 37
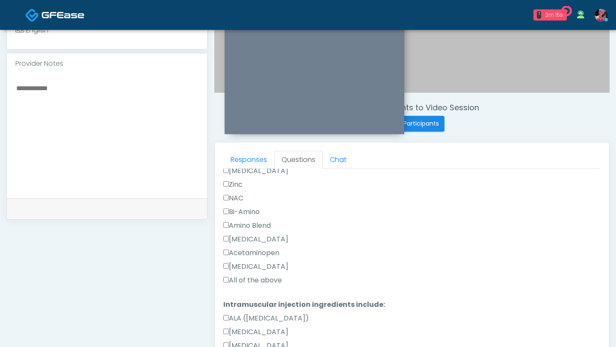
scroll to position [695, 0]
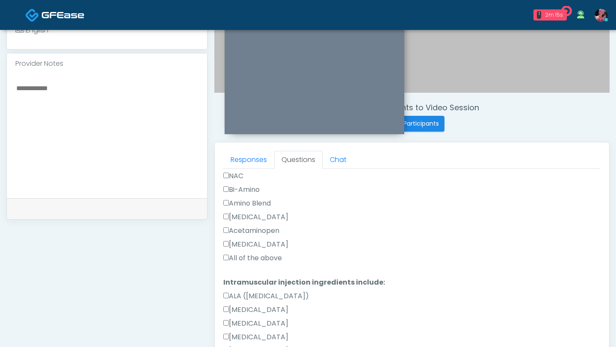
type textarea "**********"
click at [269, 257] on label "All of the above" at bounding box center [252, 258] width 59 height 10
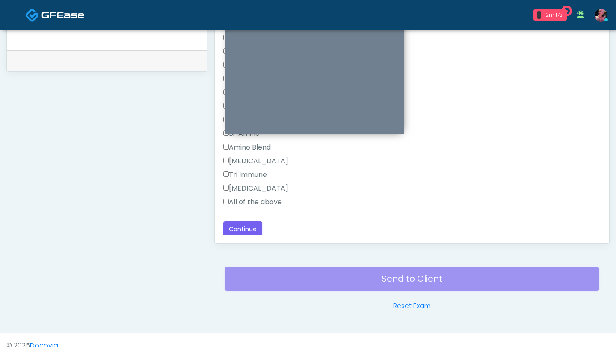
scroll to position [417, 0]
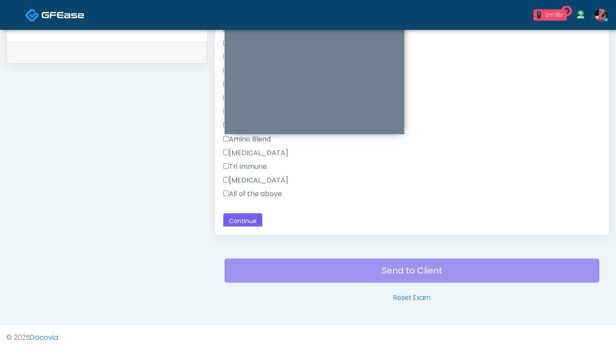
click at [266, 194] on label "All of the above" at bounding box center [252, 194] width 59 height 10
click at [253, 213] on button "Continue" at bounding box center [242, 221] width 39 height 16
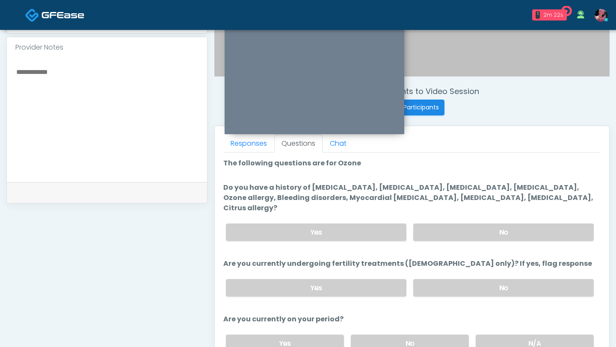
scroll to position [277, 0]
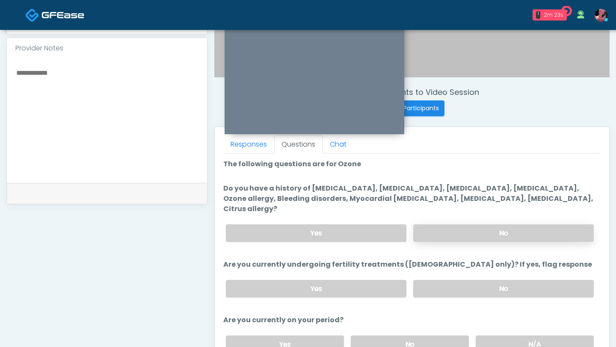
click at [449, 224] on label "No" at bounding box center [503, 233] width 180 height 18
click at [459, 280] on label "No" at bounding box center [503, 289] width 180 height 18
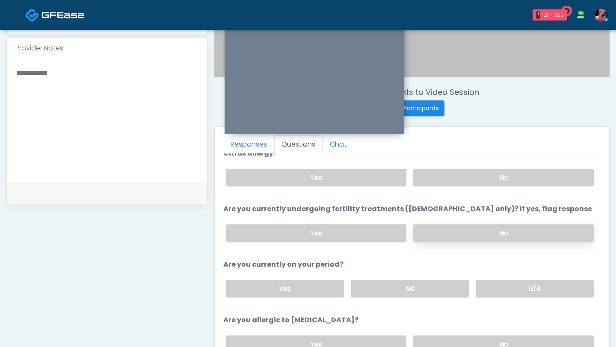
scroll to position [56, 0]
click at [490, 283] on label "N/A" at bounding box center [534, 289] width 118 height 18
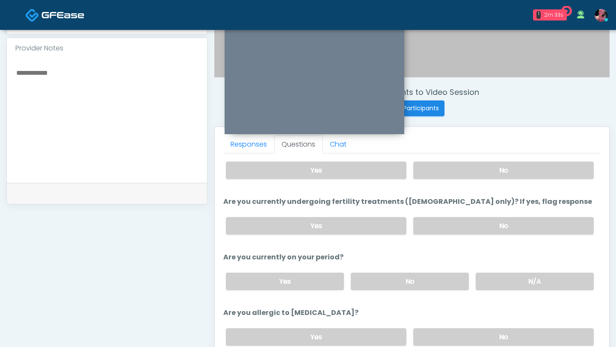
click at [483, 322] on div "Yes No" at bounding box center [409, 337] width 381 height 31
click at [483, 329] on label "No" at bounding box center [503, 337] width 180 height 18
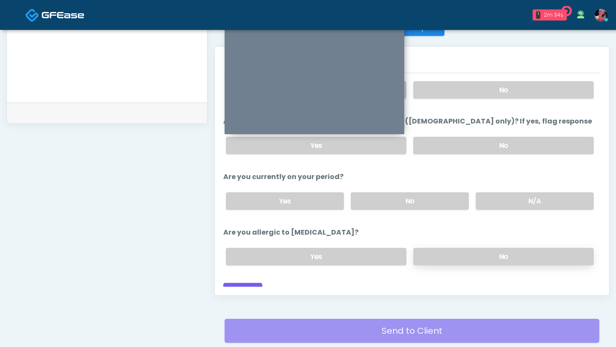
scroll to position [416, 0]
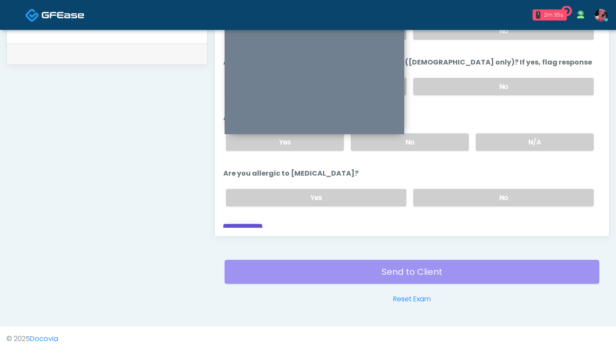
click at [240, 224] on button "Continue" at bounding box center [242, 232] width 39 height 16
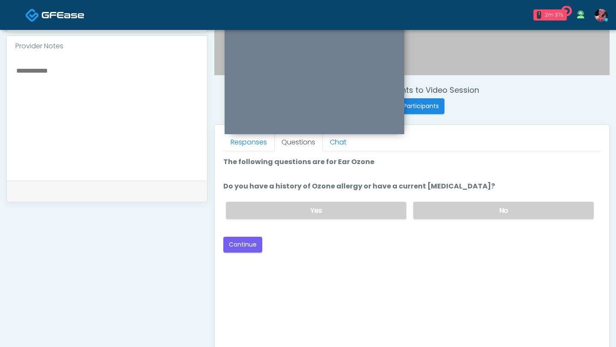
scroll to position [272, 0]
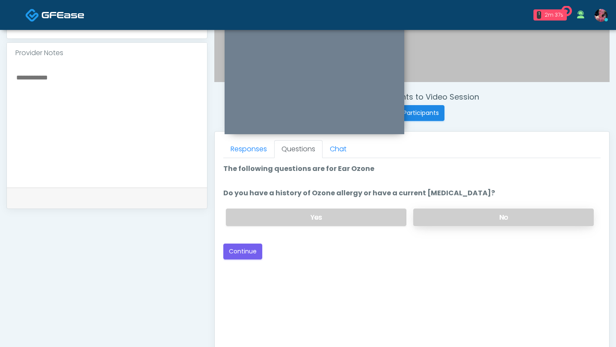
click at [445, 217] on label "No" at bounding box center [503, 218] width 180 height 18
click at [254, 253] on button "Continue" at bounding box center [242, 252] width 39 height 16
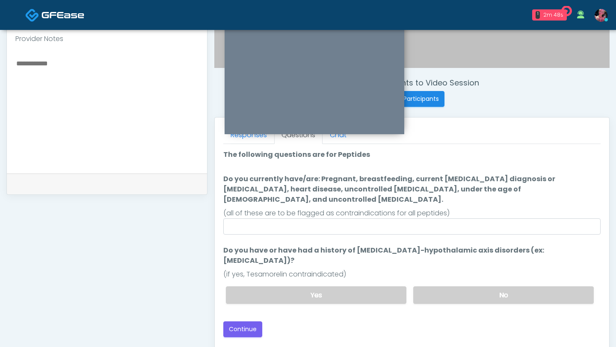
scroll to position [286, 0]
click at [401, 224] on ol "The following questions are for Peptides The following questions are for Peptid…" at bounding box center [411, 229] width 377 height 161
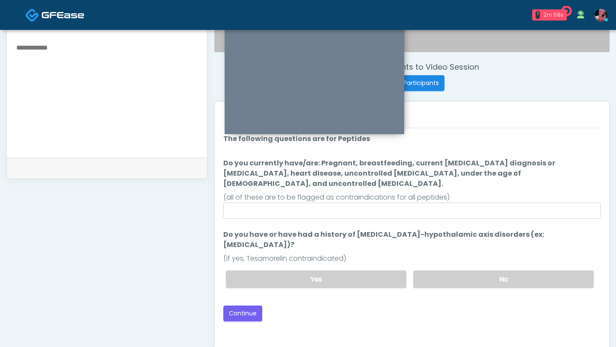
click at [452, 269] on div "Yes No" at bounding box center [409, 279] width 381 height 31
click at [448, 271] on label "No" at bounding box center [503, 280] width 180 height 18
click at [252, 306] on button "Continue" at bounding box center [242, 314] width 39 height 16
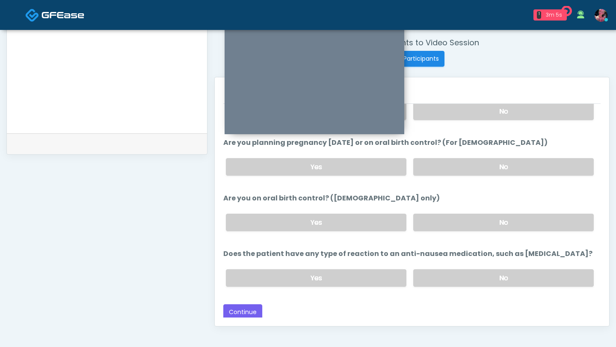
scroll to position [395, 0]
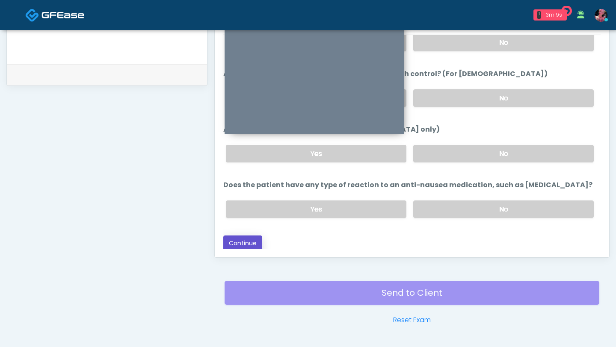
click at [245, 242] on button "Continue" at bounding box center [242, 244] width 39 height 16
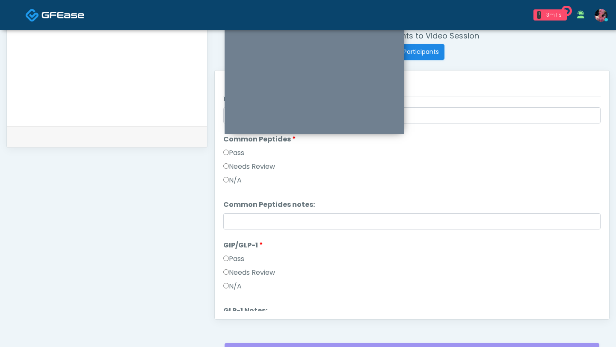
scroll to position [306, 0]
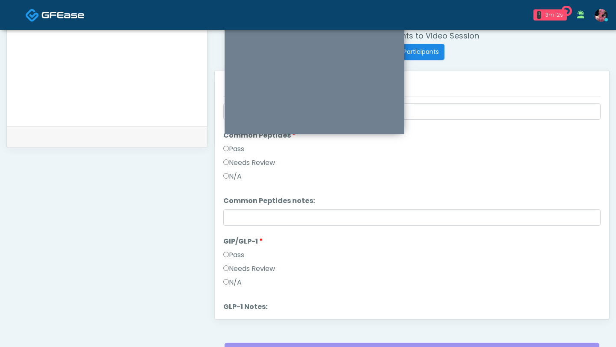
click at [232, 288] on div "N/A" at bounding box center [411, 284] width 377 height 14
click at [232, 286] on label "N/A" at bounding box center [232, 282] width 18 height 10
click at [241, 148] on label "Pass" at bounding box center [233, 149] width 21 height 10
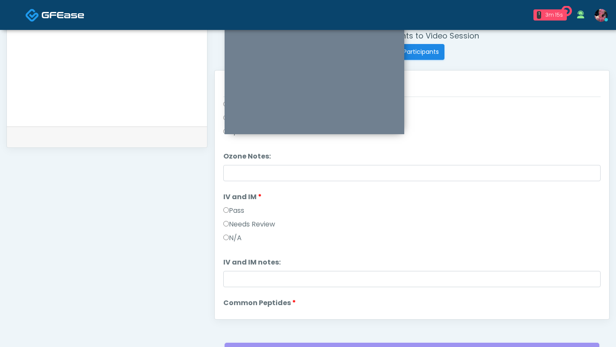
click at [238, 210] on label "Pass" at bounding box center [233, 211] width 21 height 10
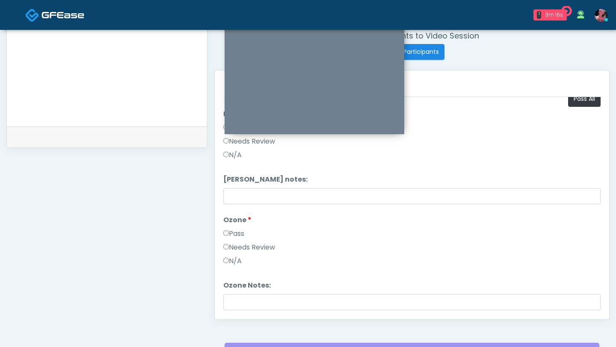
scroll to position [9, 0]
click at [230, 237] on label "Pass" at bounding box center [233, 234] width 21 height 10
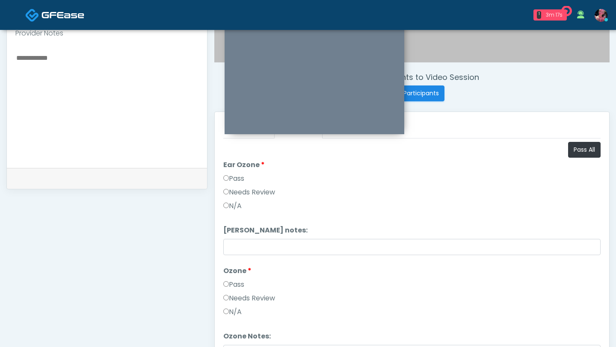
scroll to position [292, 0]
click at [233, 174] on label "Pass" at bounding box center [233, 178] width 21 height 10
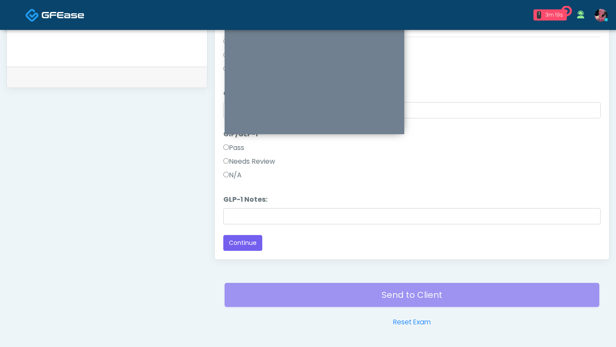
scroll to position [420, 0]
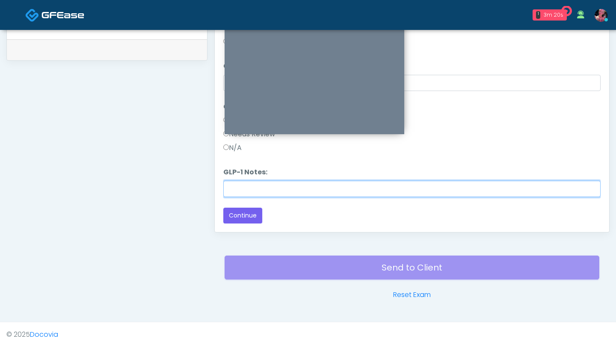
click at [282, 193] on input "GLP-1 Notes:" at bounding box center [411, 189] width 377 height 16
type input "**********"
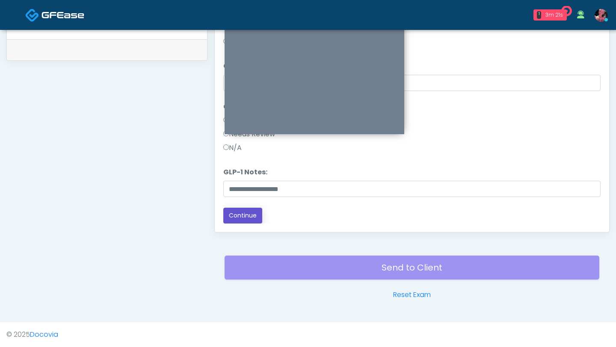
click at [254, 219] on button "Continue" at bounding box center [242, 216] width 39 height 16
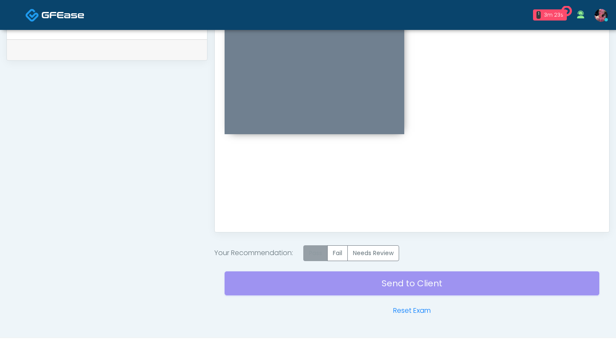
click at [322, 256] on label "Pass" at bounding box center [315, 253] width 24 height 16
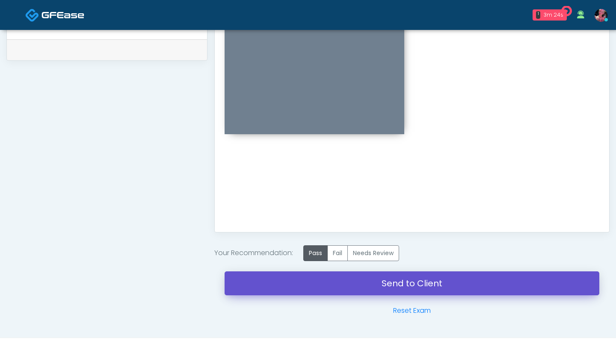
click at [322, 283] on link "Send to Client" at bounding box center [411, 284] width 375 height 24
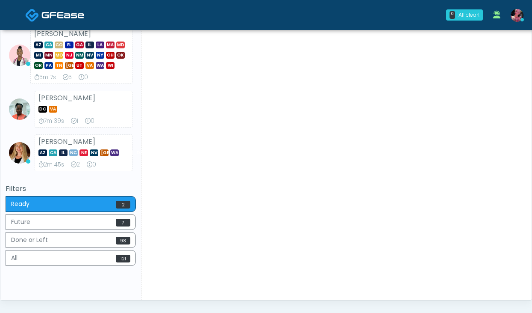
scroll to position [426, 0]
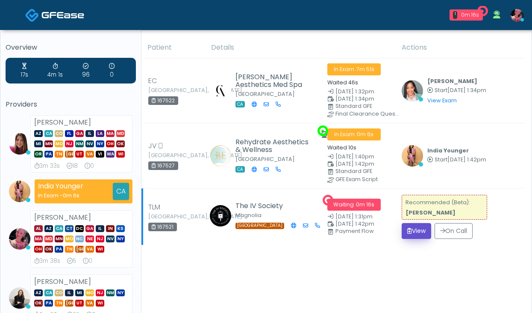
click at [413, 231] on button "View" at bounding box center [417, 231] width 30 height 16
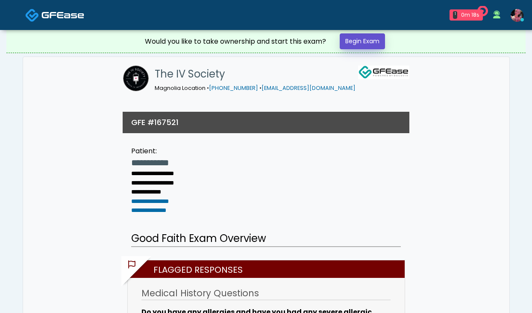
click at [353, 37] on link "Begin Exam" at bounding box center [362, 41] width 45 height 16
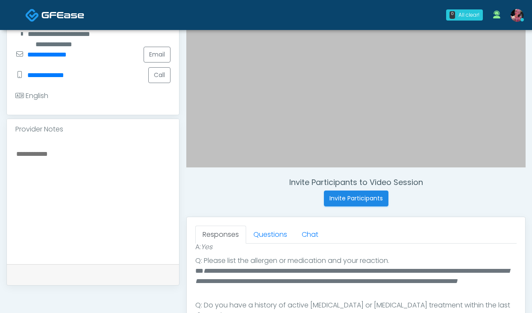
scroll to position [205, 0]
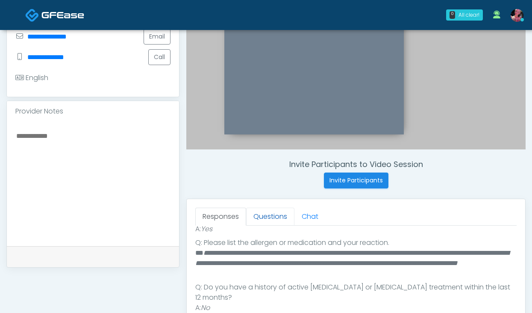
click at [269, 222] on link "Questions" at bounding box center [270, 216] width 48 height 18
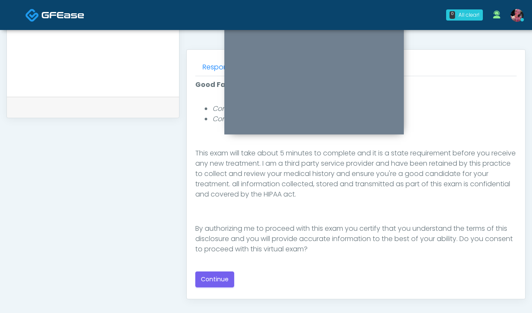
scroll to position [376, 0]
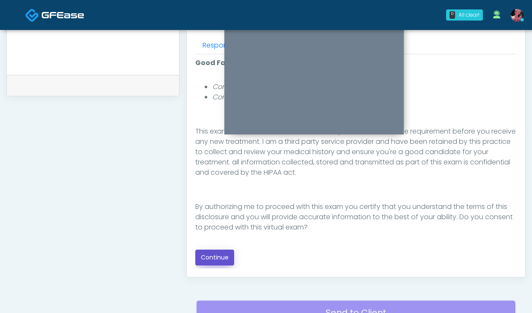
click at [215, 253] on button "Continue" at bounding box center [214, 257] width 39 height 16
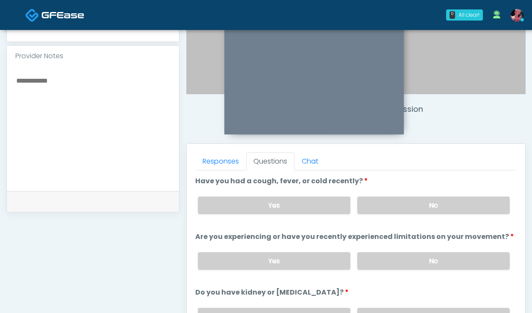
scroll to position [255, 0]
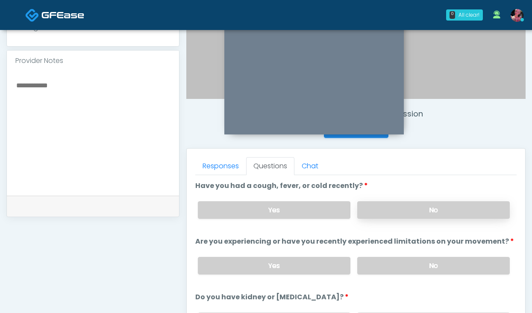
click at [392, 212] on label "No" at bounding box center [433, 210] width 153 height 18
click at [389, 267] on label "No" at bounding box center [433, 266] width 153 height 18
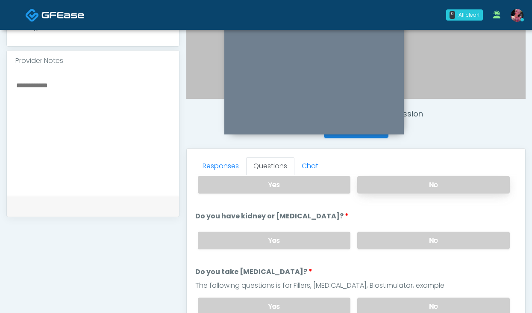
scroll to position [88, 0]
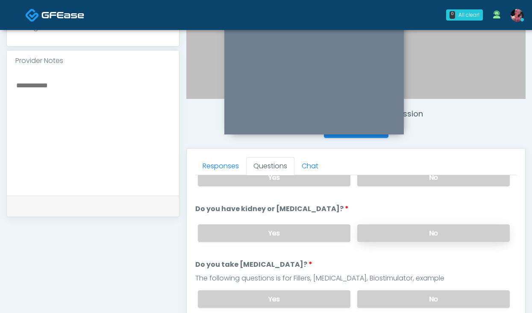
click at [401, 230] on label "No" at bounding box center [433, 233] width 153 height 18
click at [403, 300] on label "No" at bounding box center [433, 299] width 153 height 18
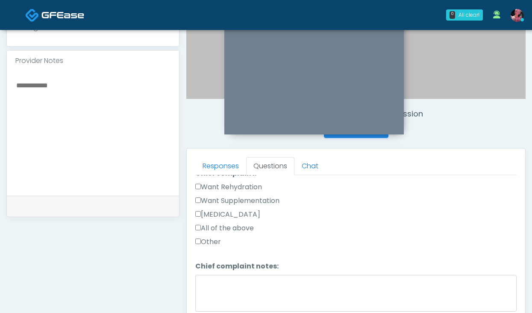
scroll to position [251, 0]
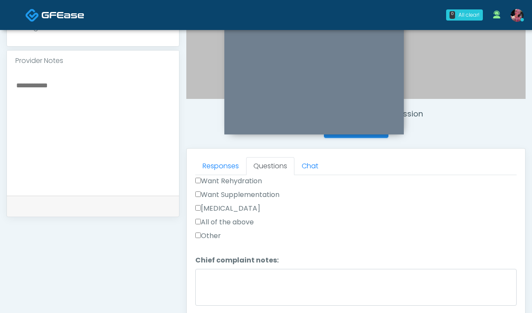
click at [253, 192] on label "Want Supplementation" at bounding box center [237, 194] width 84 height 10
click at [239, 181] on label "Want Rehydration" at bounding box center [228, 181] width 67 height 10
click at [239, 192] on label "Want Supplementation" at bounding box center [237, 194] width 84 height 10
click at [237, 179] on label "Want Rehydration" at bounding box center [228, 181] width 67 height 10
click at [235, 192] on label "Want Supplementation" at bounding box center [237, 194] width 84 height 10
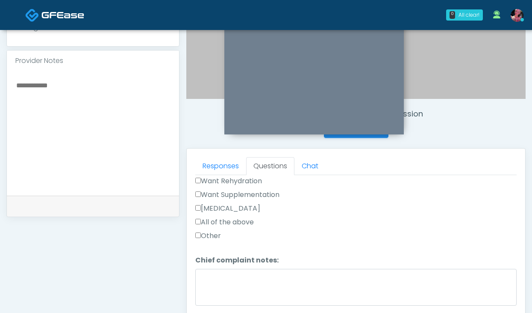
click at [239, 177] on label "Want Rehydration" at bounding box center [228, 181] width 67 height 10
click at [237, 192] on label "Want Supplementation" at bounding box center [237, 194] width 84 height 10
click at [236, 178] on label "Want Rehydration" at bounding box center [228, 181] width 67 height 10
click at [236, 194] on label "Want Supplementation" at bounding box center [237, 194] width 84 height 10
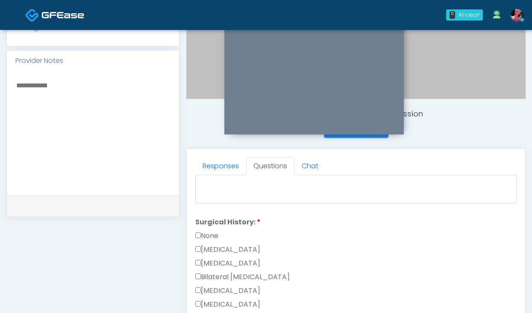
scroll to position [362, 0]
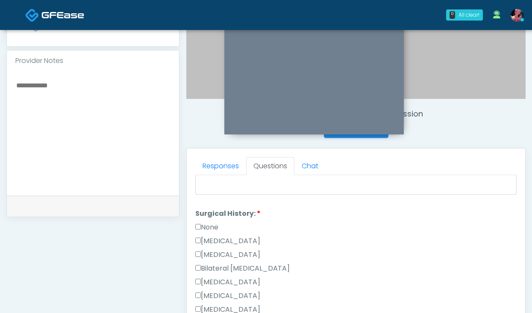
click at [226, 227] on div "None" at bounding box center [356, 229] width 322 height 14
click at [213, 226] on label "None" at bounding box center [206, 227] width 23 height 10
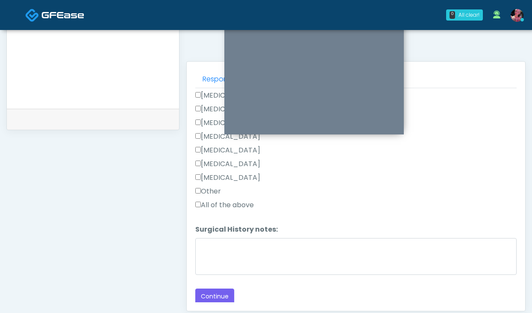
scroll to position [351, 0]
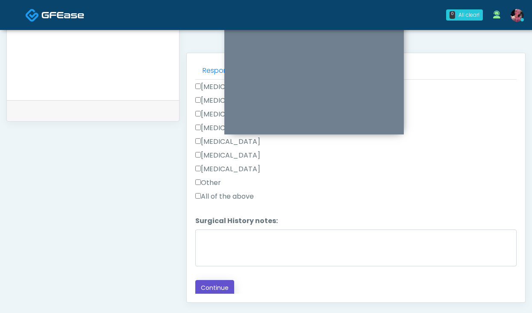
click at [214, 288] on button "Continue" at bounding box center [214, 288] width 39 height 16
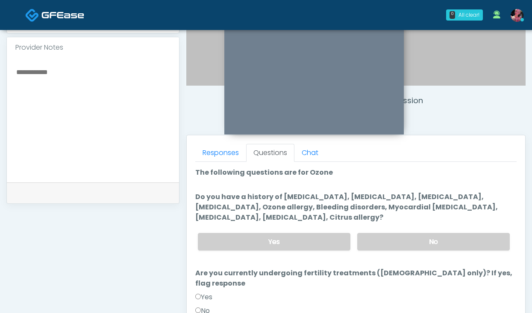
scroll to position [271, 0]
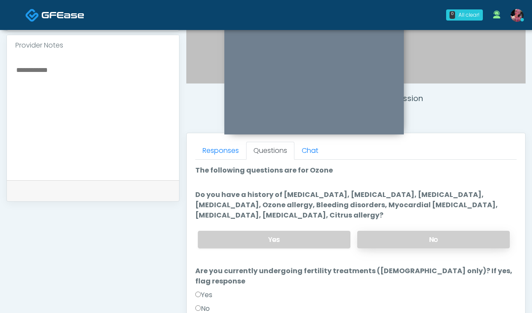
click at [374, 245] on label "No" at bounding box center [433, 239] width 153 height 18
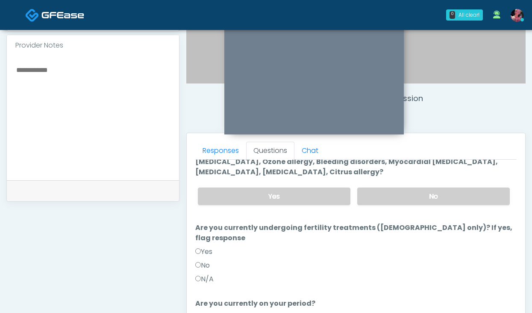
click at [204, 274] on label "N/A" at bounding box center [204, 279] width 18 height 10
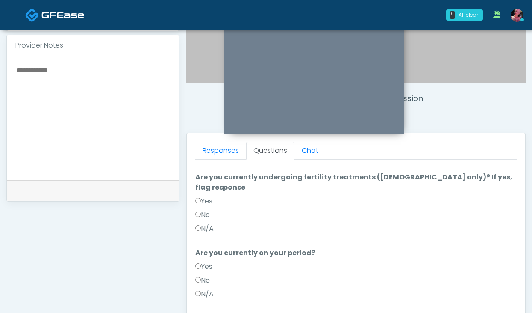
click at [204, 275] on label "No" at bounding box center [202, 280] width 15 height 10
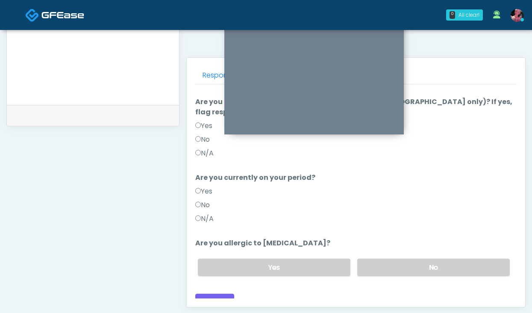
scroll to position [368, 0]
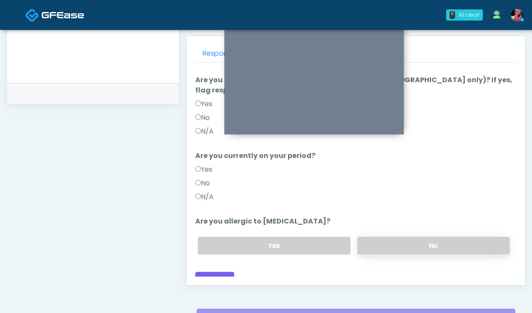
click at [390, 236] on label "No" at bounding box center [433, 245] width 153 height 18
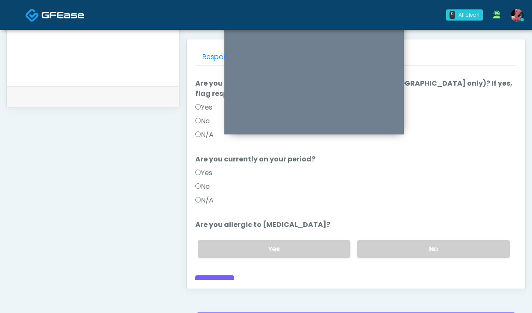
scroll to position [368, 0]
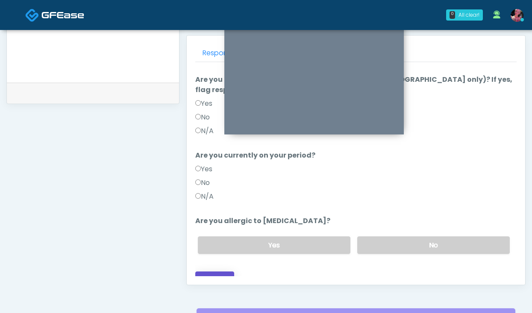
click at [210, 271] on button "Continue" at bounding box center [214, 279] width 39 height 16
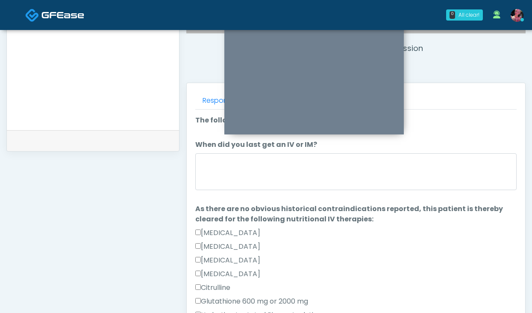
scroll to position [312, 0]
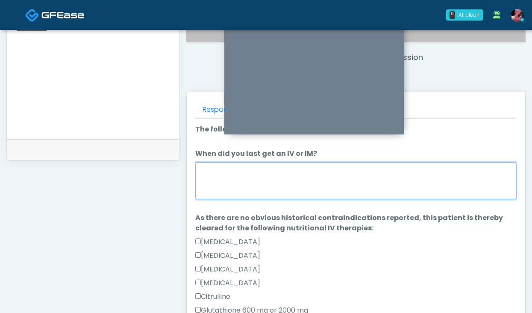
click at [315, 190] on textarea "When did you last get an IV or IM?" at bounding box center [356, 180] width 322 height 37
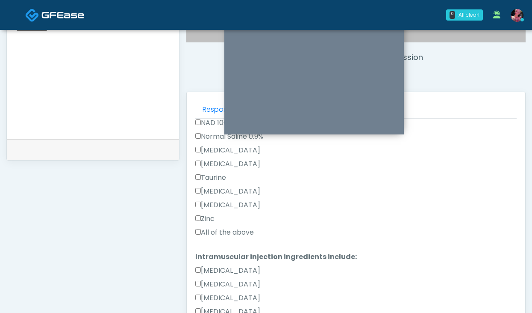
scroll to position [304, 0]
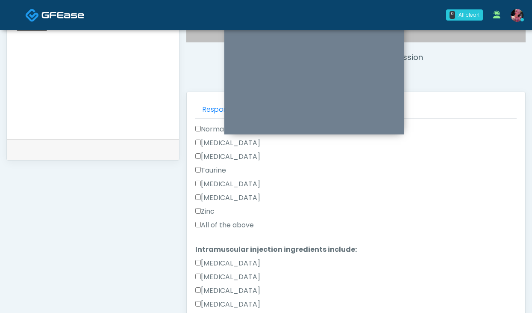
type textarea "**********"
click at [214, 220] on label "All of the above" at bounding box center [224, 225] width 59 height 10
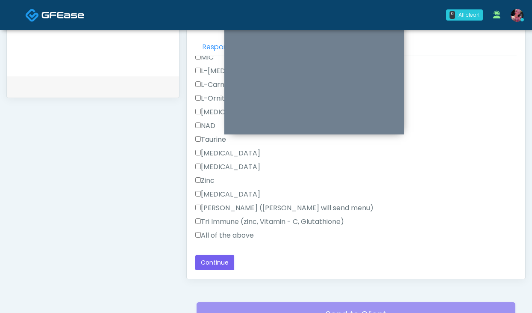
scroll to position [380, 0]
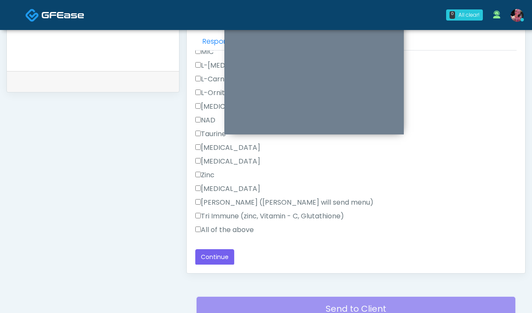
click at [209, 229] on label "All of the above" at bounding box center [224, 229] width 59 height 10
click at [206, 250] on button "Continue" at bounding box center [214, 257] width 39 height 16
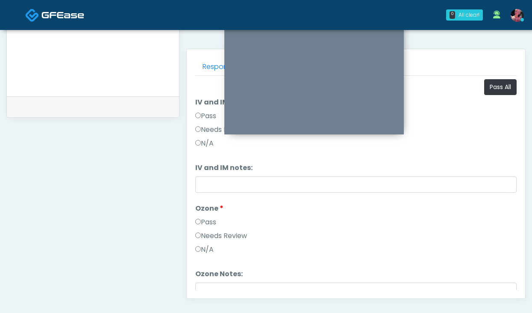
scroll to position [346, 0]
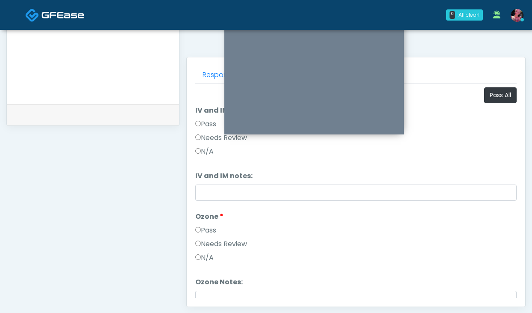
click at [211, 120] on label "Pass" at bounding box center [205, 124] width 21 height 10
click at [208, 235] on label "Pass" at bounding box center [205, 230] width 21 height 10
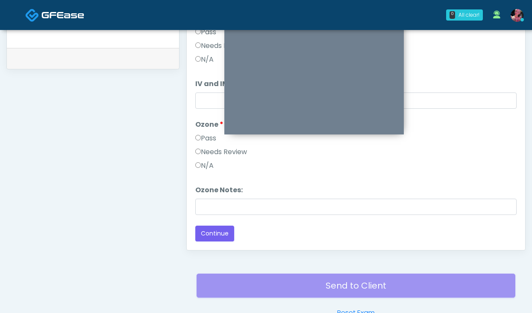
scroll to position [435, 0]
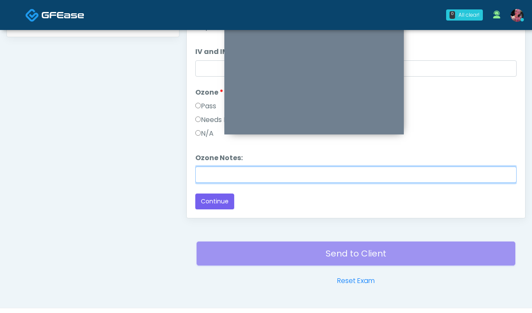
click at [221, 169] on input "Ozone Notes:" at bounding box center [356, 174] width 322 height 16
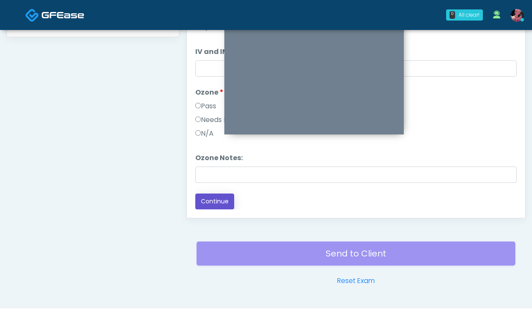
click at [212, 195] on button "Continue" at bounding box center [214, 201] width 39 height 16
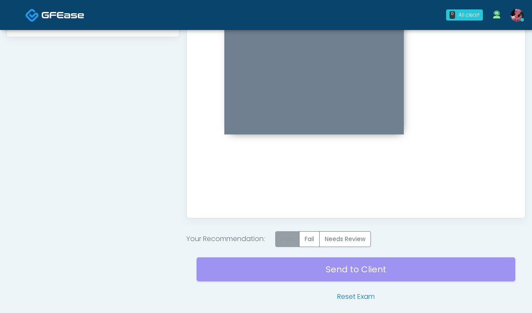
click at [283, 236] on label "Pass" at bounding box center [287, 239] width 24 height 16
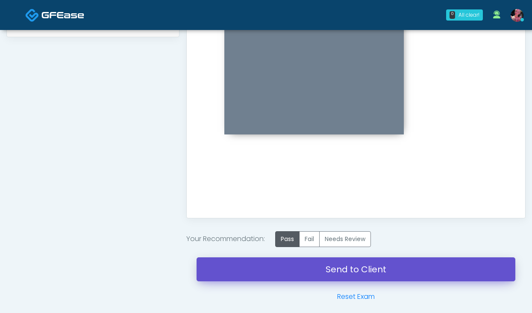
click at [292, 271] on link "Send to Client" at bounding box center [356, 269] width 319 height 24
click at [303, 260] on link "Send to Client" at bounding box center [356, 269] width 319 height 24
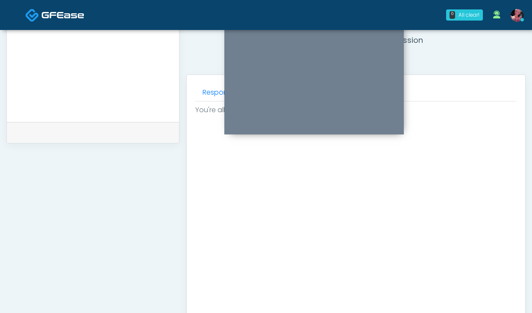
scroll to position [328, 0]
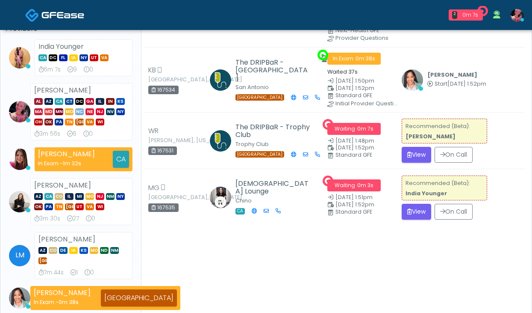
scroll to position [78, 0]
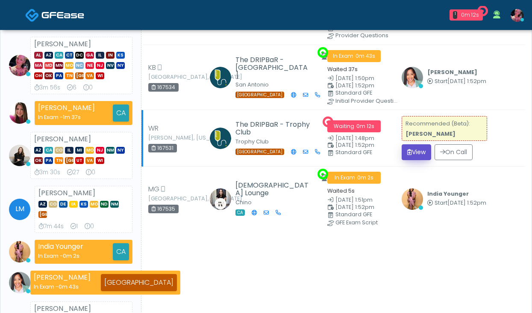
click at [418, 153] on button "View" at bounding box center [417, 152] width 30 height 16
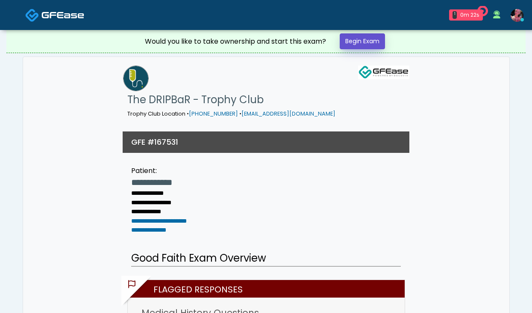
click at [359, 42] on link "Begin Exam" at bounding box center [362, 41] width 45 height 16
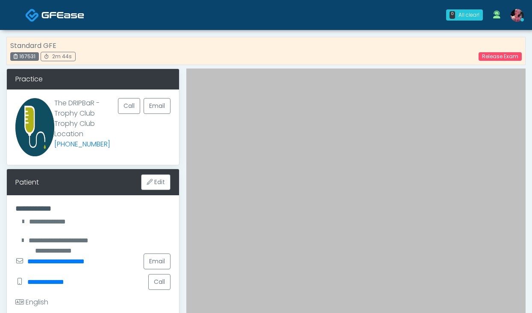
drag, startPoint x: 73, startPoint y: 15, endPoint x: 57, endPoint y: 13, distance: 15.5
click at [73, 15] on img at bounding box center [62, 15] width 43 height 9
click at [57, 13] on img at bounding box center [62, 15] width 43 height 9
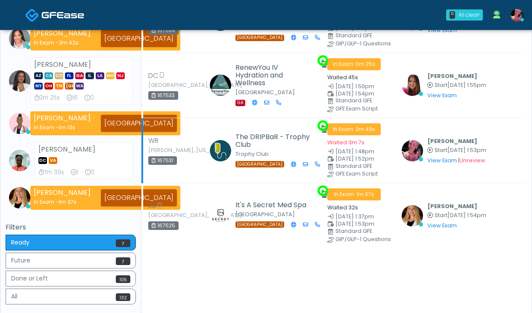
scroll to position [269, 0]
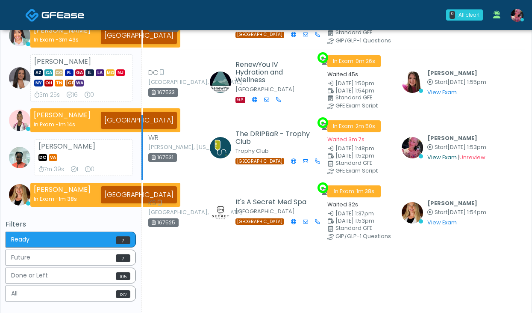
click at [444, 159] on link "View Exam" at bounding box center [443, 157] width 30 height 7
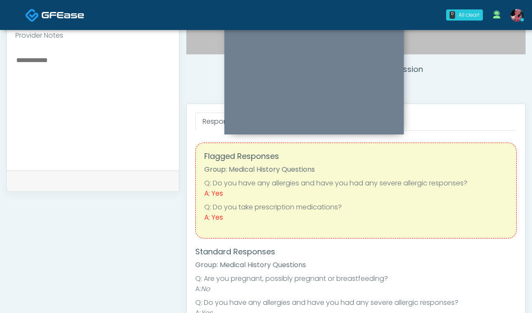
scroll to position [245, 0]
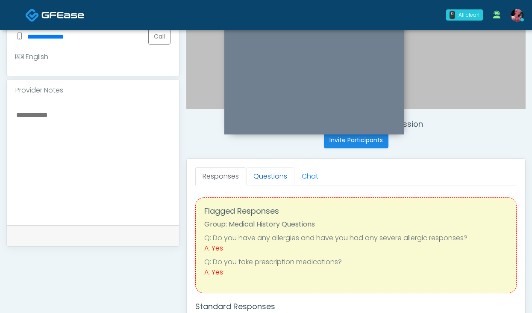
click at [277, 174] on link "Questions" at bounding box center [270, 176] width 48 height 18
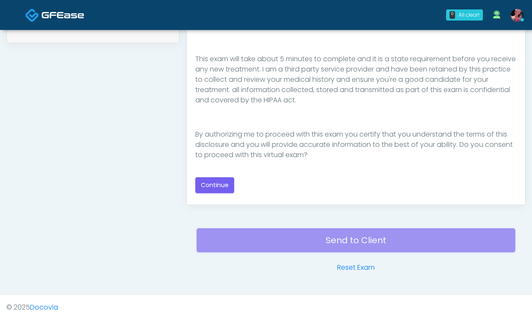
scroll to position [451, 0]
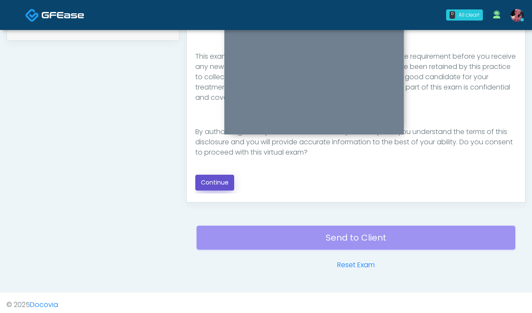
click at [213, 178] on button "Continue" at bounding box center [214, 182] width 39 height 16
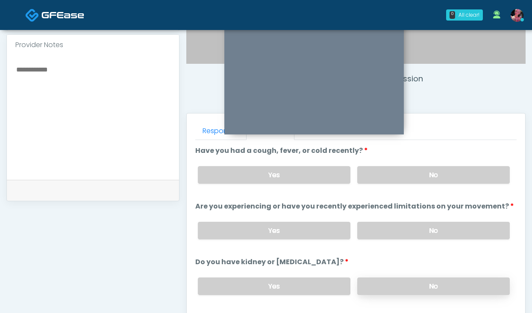
scroll to position [289, 0]
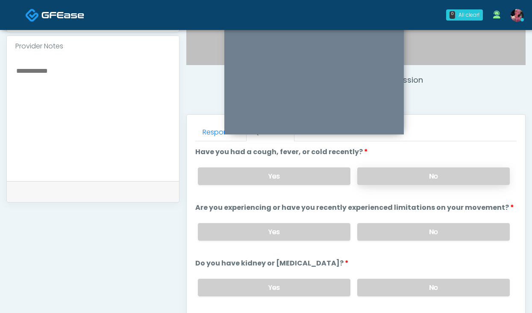
click at [422, 180] on label "No" at bounding box center [433, 176] width 153 height 18
click at [406, 231] on label "No" at bounding box center [433, 232] width 153 height 18
click at [416, 280] on label "No" at bounding box center [433, 287] width 153 height 18
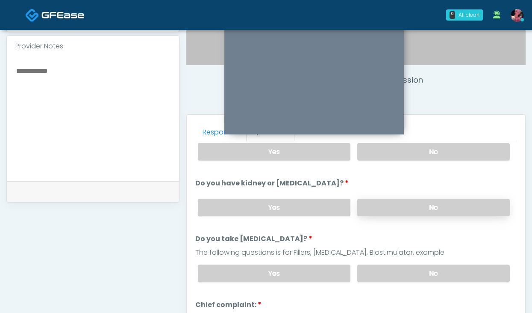
scroll to position [80, 0]
click at [416, 269] on label "No" at bounding box center [433, 273] width 153 height 18
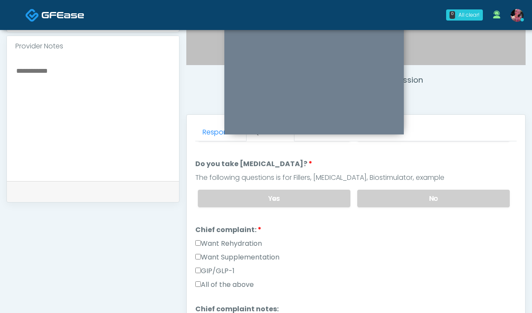
scroll to position [170, 0]
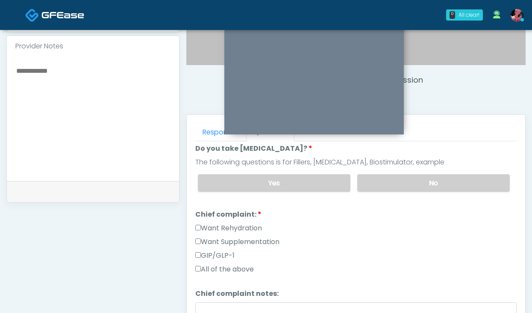
click at [238, 225] on label "Want Rehydration" at bounding box center [228, 228] width 67 height 10
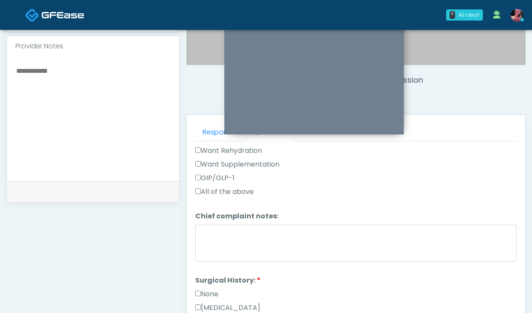
scroll to position [248, 0]
click at [221, 173] on label "GIP/GLP-1" at bounding box center [214, 177] width 39 height 10
click at [216, 147] on label "Want Rehydration" at bounding box center [228, 150] width 67 height 10
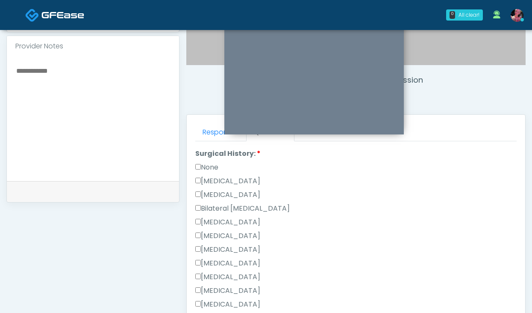
click at [203, 167] on label "None" at bounding box center [206, 167] width 23 height 10
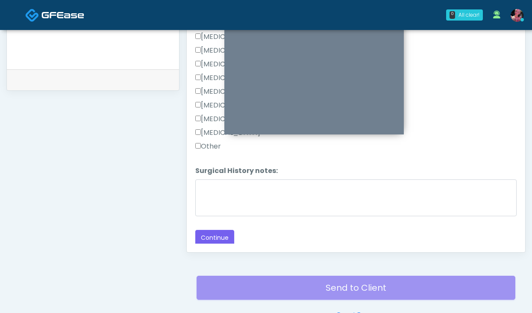
scroll to position [415, 0]
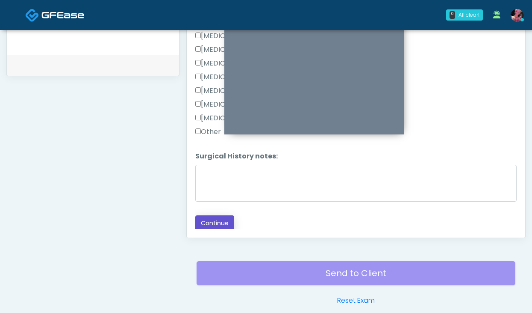
click at [211, 218] on button "Continue" at bounding box center [214, 223] width 39 height 16
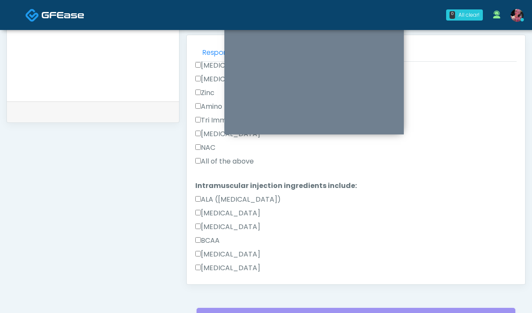
scroll to position [344, 0]
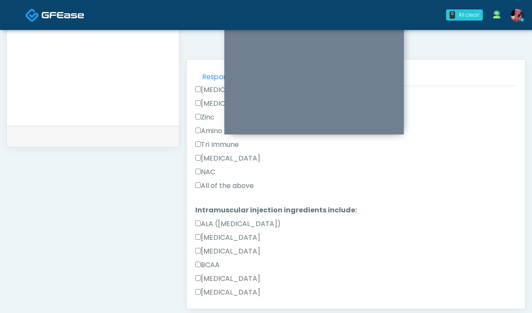
click at [239, 193] on div "All of the above" at bounding box center [356, 187] width 322 height 14
click at [235, 187] on label "All of the above" at bounding box center [224, 185] width 59 height 10
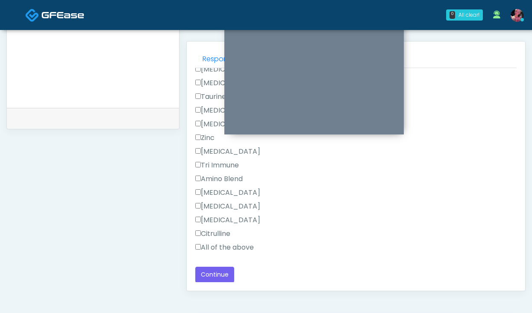
scroll to position [373, 0]
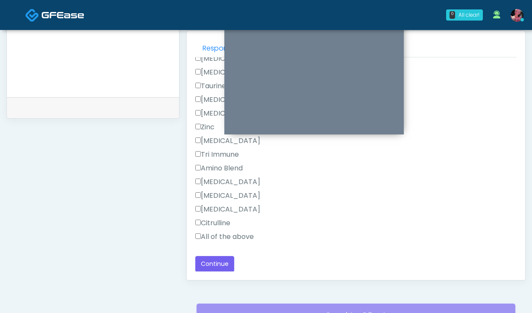
click at [222, 236] on label "All of the above" at bounding box center [224, 236] width 59 height 10
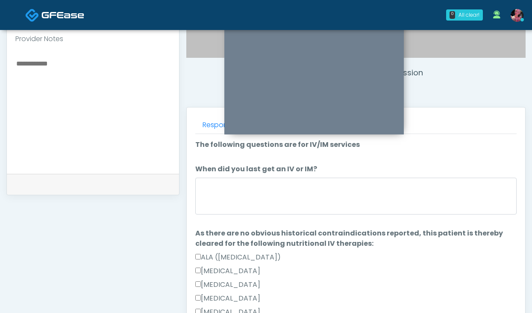
scroll to position [275, 0]
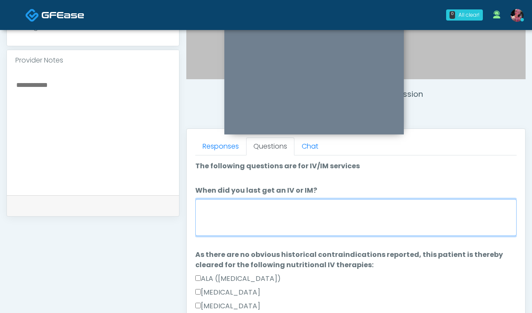
click at [333, 200] on textarea "When did you last get an IV or IM?" at bounding box center [356, 217] width 322 height 37
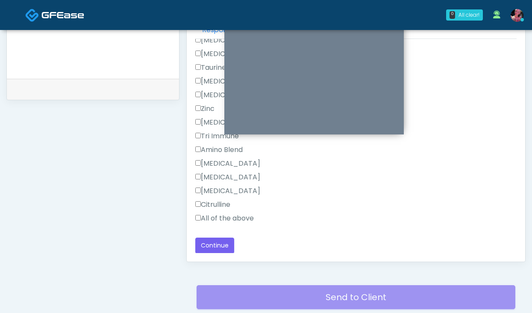
scroll to position [392, 0]
click at [219, 239] on button "Continue" at bounding box center [214, 245] width 39 height 16
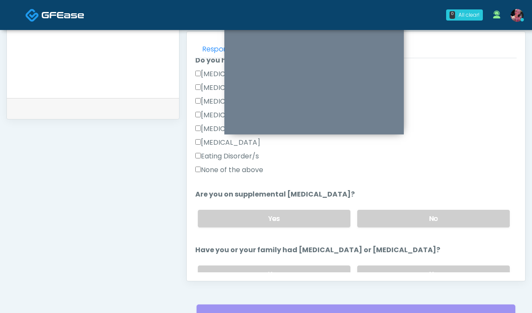
scroll to position [196, 0]
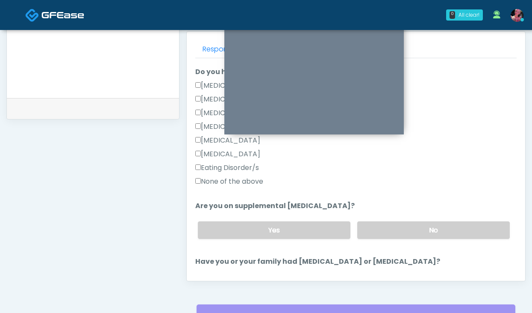
click at [238, 179] on label "None of the above" at bounding box center [229, 181] width 68 height 10
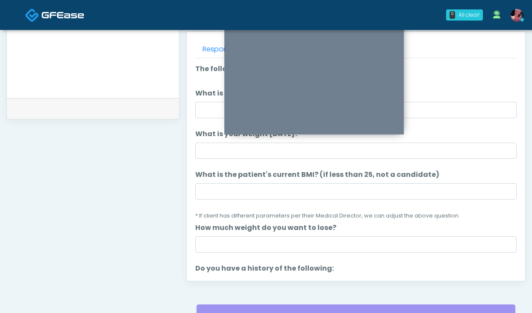
scroll to position [0, 0]
click at [208, 112] on input "What is your height?" at bounding box center [356, 110] width 322 height 16
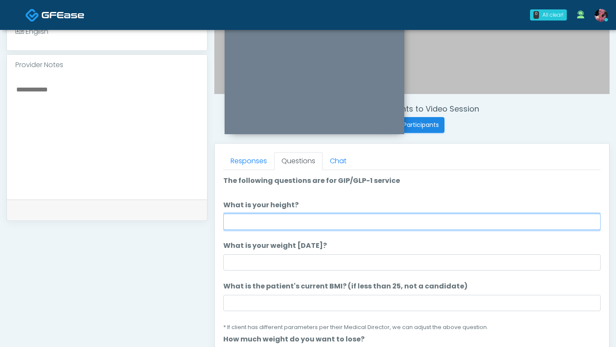
scroll to position [245, 0]
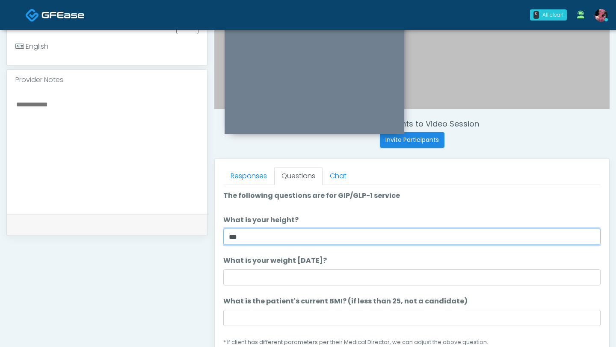
type input "***"
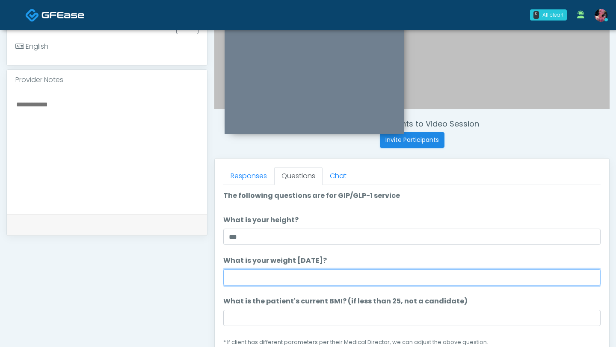
click at [266, 283] on input "What is your weight today?" at bounding box center [411, 277] width 377 height 16
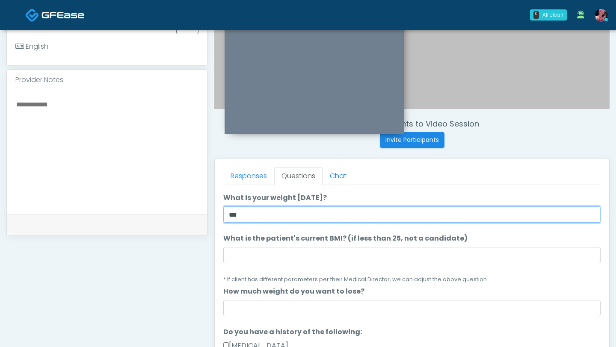
type input "***"
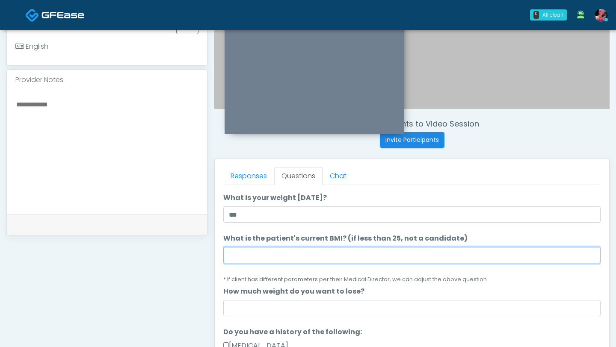
click at [257, 261] on input "What is the patient's current BMI? (if less than 25, not a candidate)" at bounding box center [411, 255] width 377 height 16
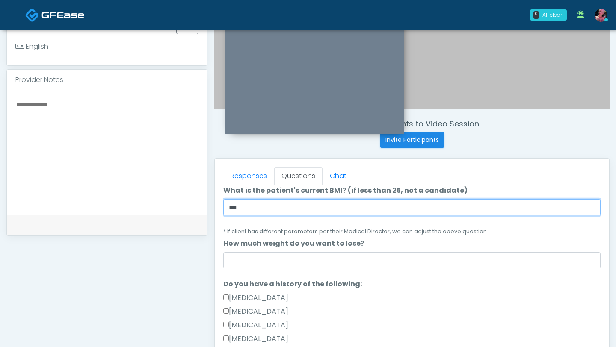
scroll to position [118, 0]
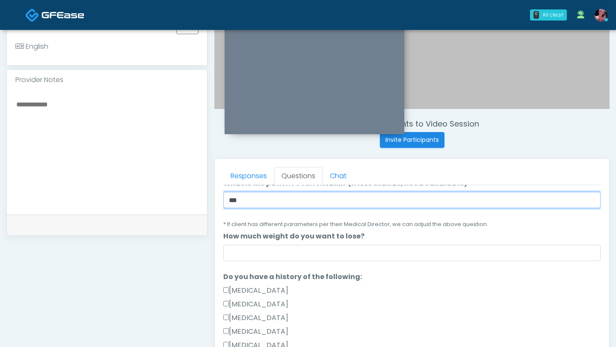
type input "***"
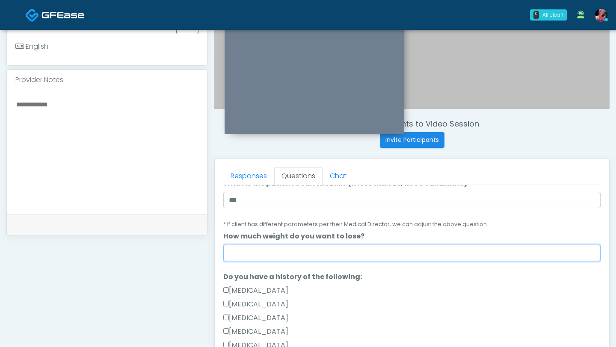
click at [248, 257] on input "How much weight do you want to lose?" at bounding box center [411, 253] width 377 height 16
type input "*********"
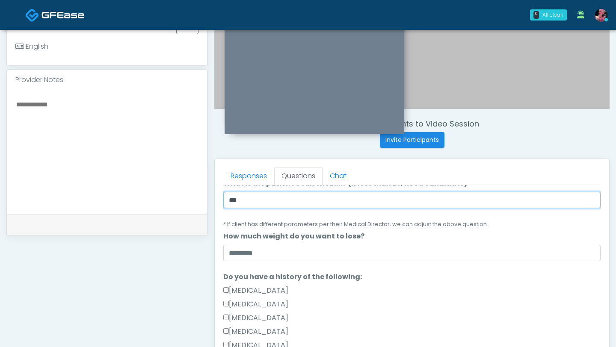
click at [276, 200] on input "***" at bounding box center [411, 200] width 377 height 16
type input "*"
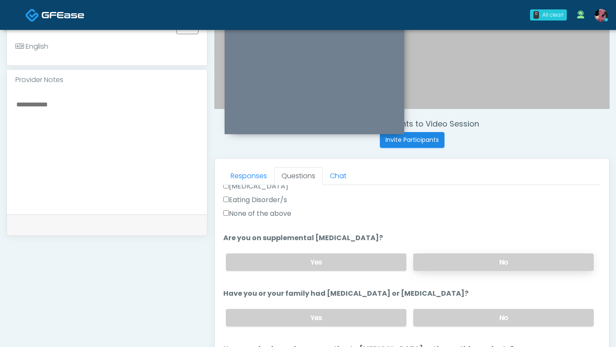
scroll to position [292, 0]
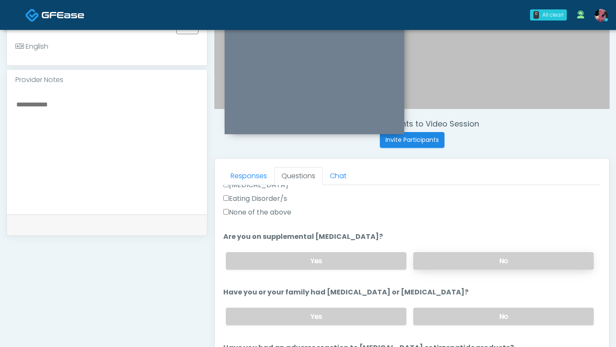
click at [439, 267] on label "No" at bounding box center [503, 261] width 180 height 18
click at [439, 312] on label "No" at bounding box center [503, 317] width 180 height 18
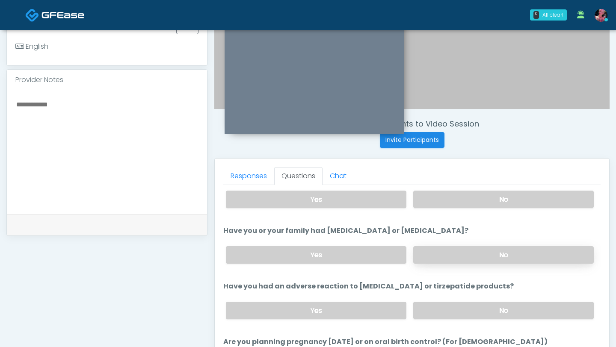
scroll to position [354, 0]
click at [439, 312] on label "No" at bounding box center [503, 310] width 180 height 18
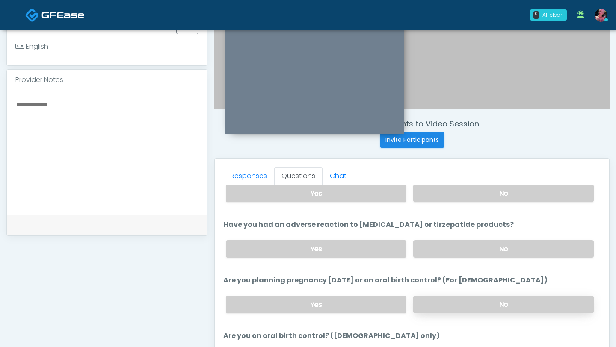
scroll to position [419, 0]
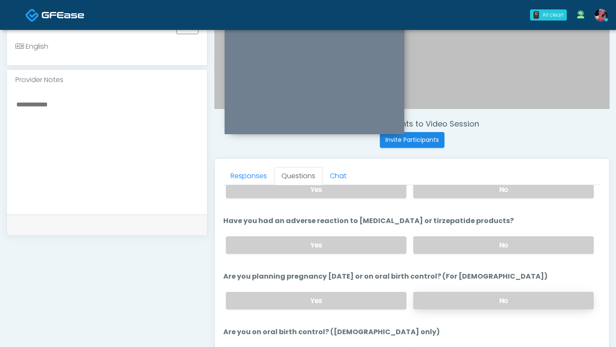
click at [438, 306] on label "No" at bounding box center [503, 301] width 180 height 18
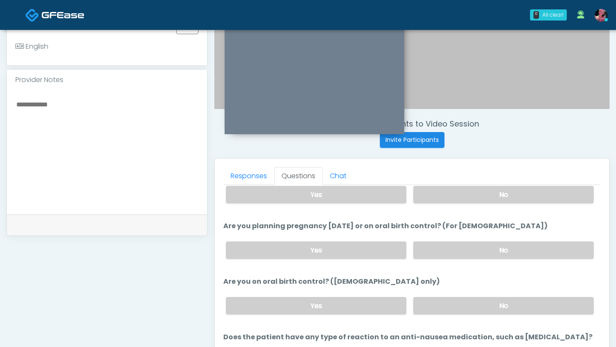
click at [438, 306] on label "No" at bounding box center [503, 306] width 180 height 18
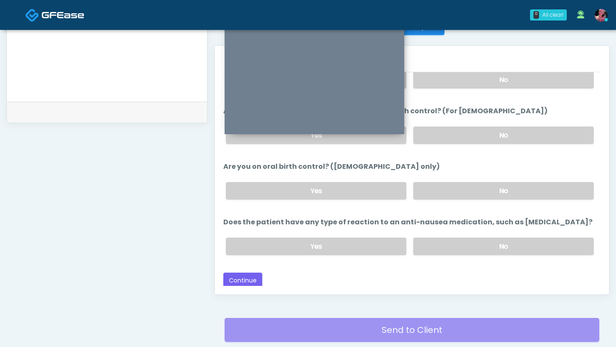
scroll to position [358, 0]
click at [428, 241] on label "No" at bounding box center [503, 246] width 180 height 18
click at [248, 272] on button "Continue" at bounding box center [242, 280] width 39 height 16
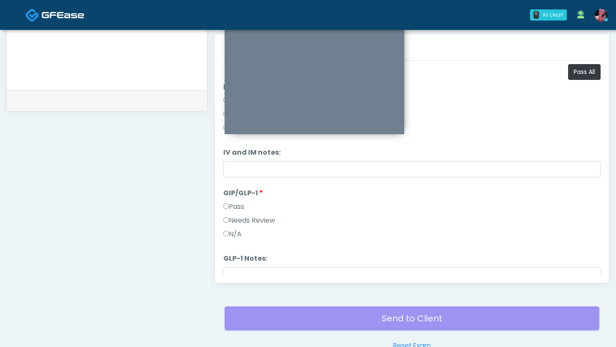
scroll to position [366, 0]
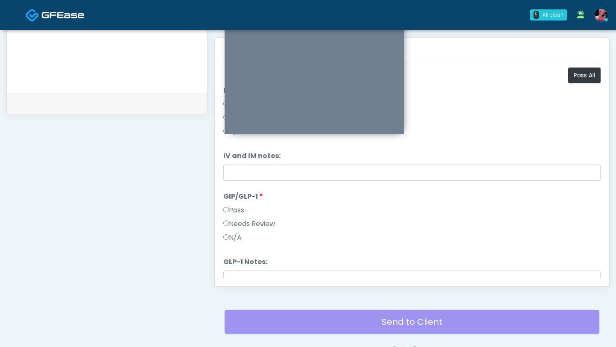
click at [244, 209] on label "Pass" at bounding box center [233, 210] width 21 height 10
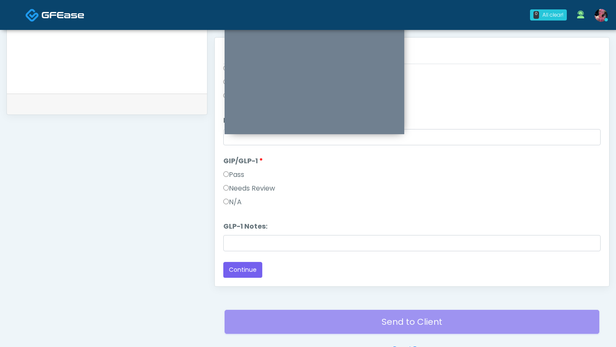
scroll to position [0, 0]
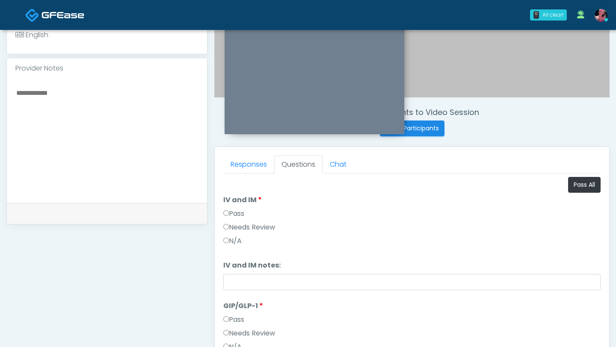
click at [236, 213] on label "Pass" at bounding box center [233, 214] width 21 height 10
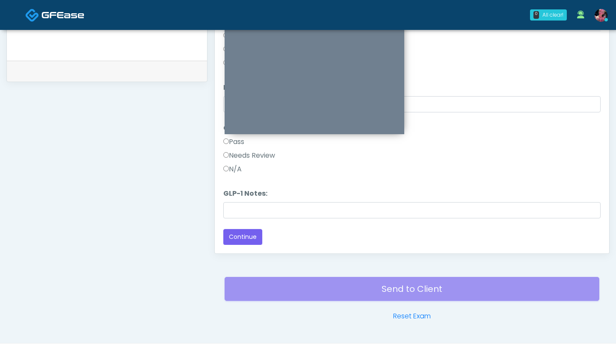
scroll to position [420, 0]
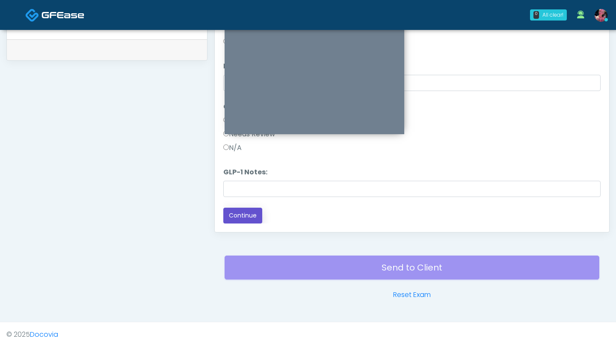
click at [259, 213] on button "Continue" at bounding box center [242, 216] width 39 height 16
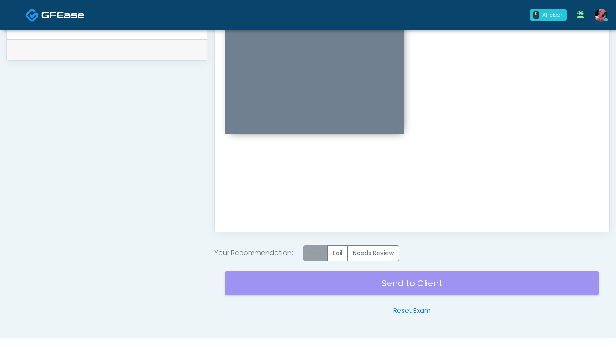
click at [318, 250] on label "Pass" at bounding box center [315, 253] width 24 height 16
click at [316, 289] on div "Send to Client Reset Exam" at bounding box center [411, 288] width 375 height 55
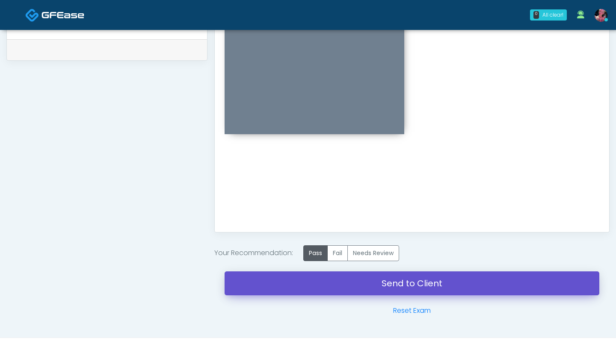
click at [316, 289] on link "Send to Client" at bounding box center [411, 284] width 375 height 24
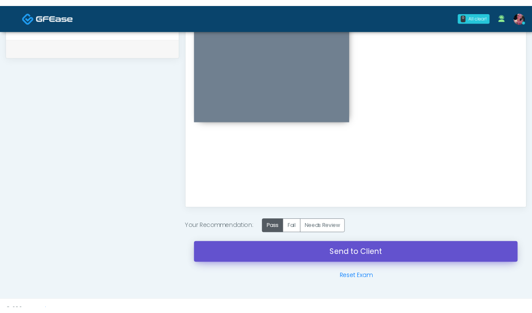
scroll to position [431, 0]
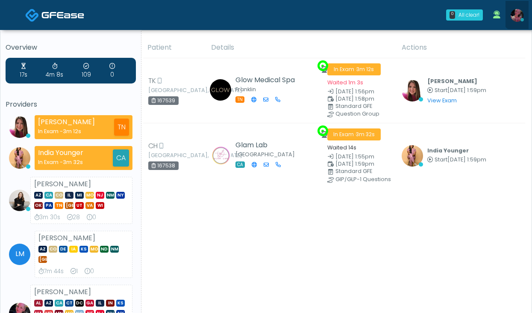
click at [521, 10] on link at bounding box center [517, 15] width 23 height 28
click at [521, 15] on img at bounding box center [517, 15] width 13 height 13
click at [518, 17] on img at bounding box center [517, 15] width 13 height 13
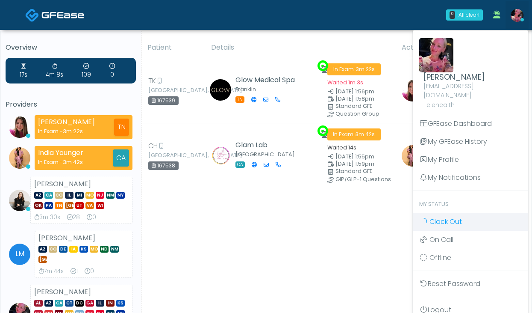
click at [445, 216] on span "Clock Out" at bounding box center [446, 221] width 32 height 10
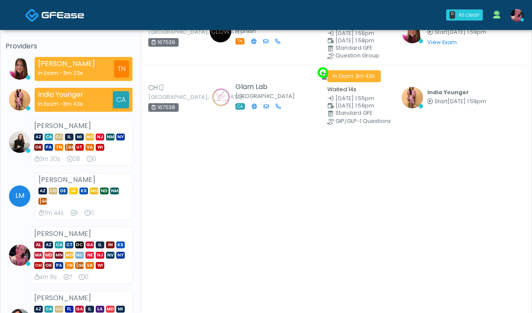
scroll to position [59, 0]
